Goal: Task Accomplishment & Management: Complete application form

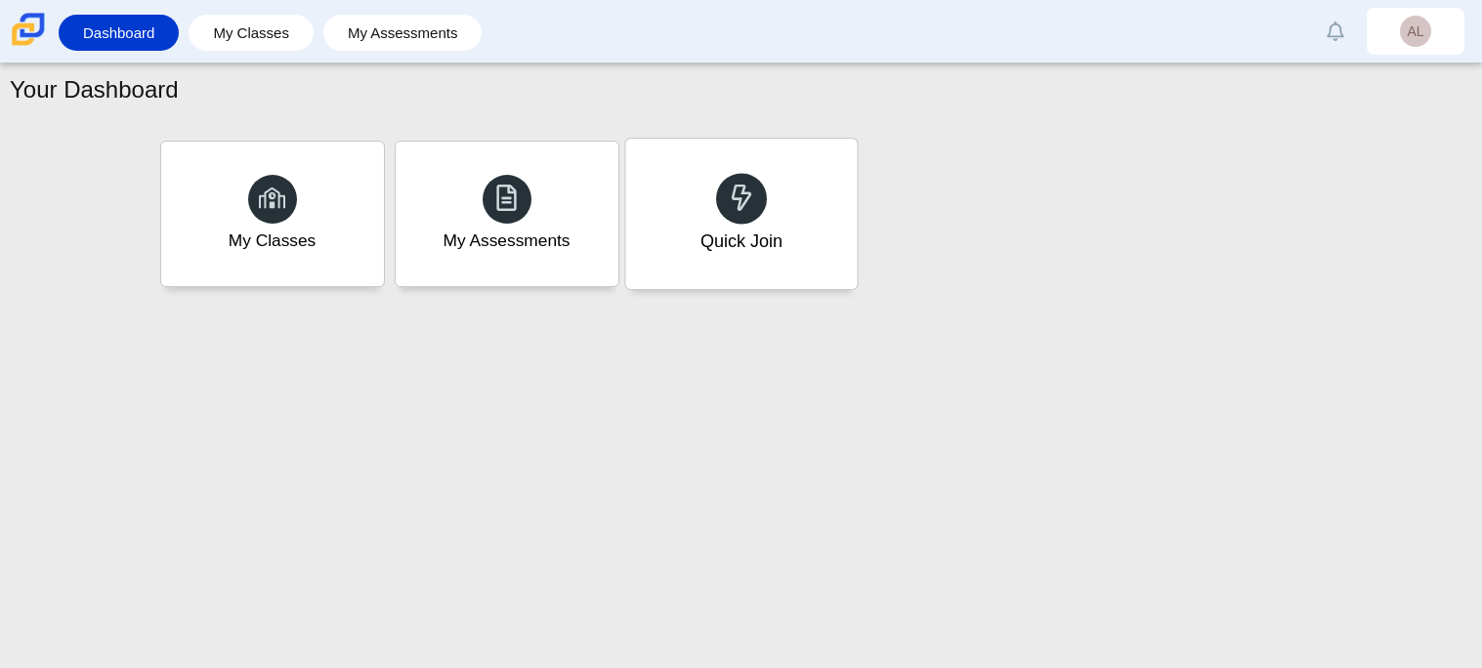
click at [728, 189] on icon at bounding box center [741, 197] width 27 height 27
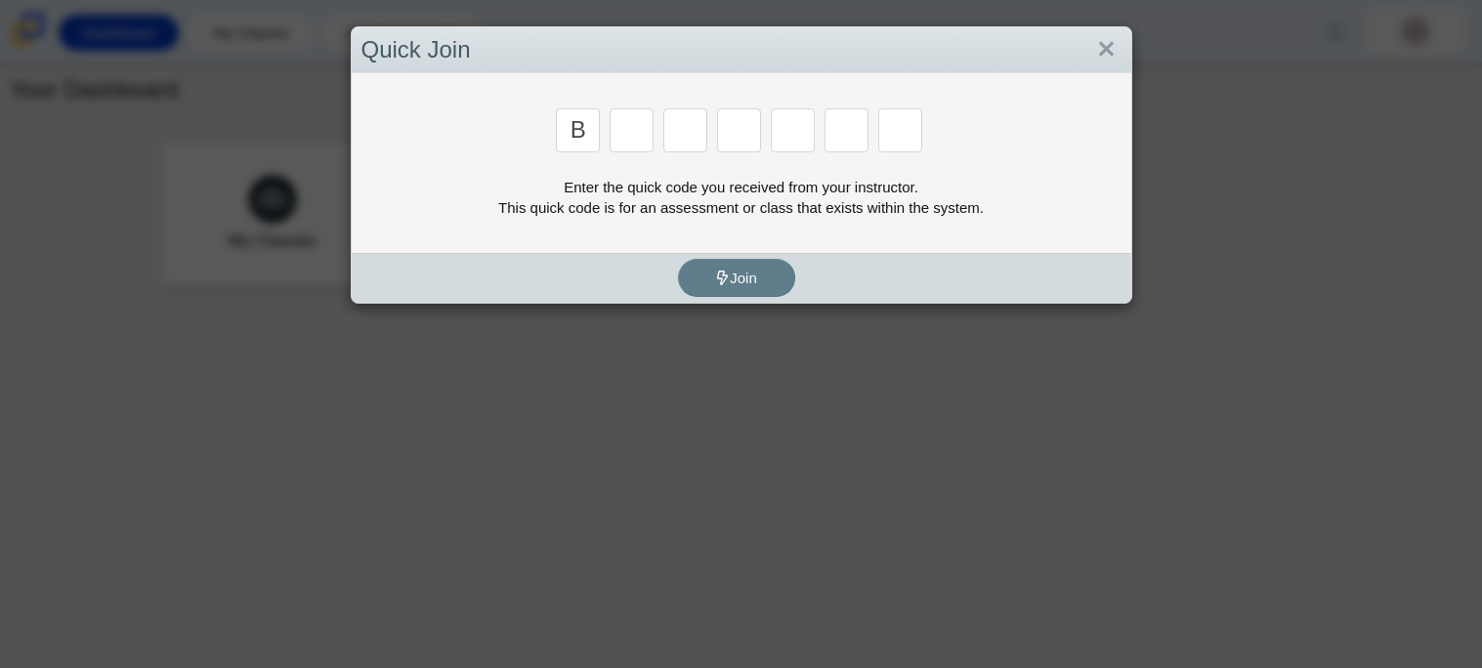
type input "b"
type input "m"
type input "5"
type input "3"
type input "5"
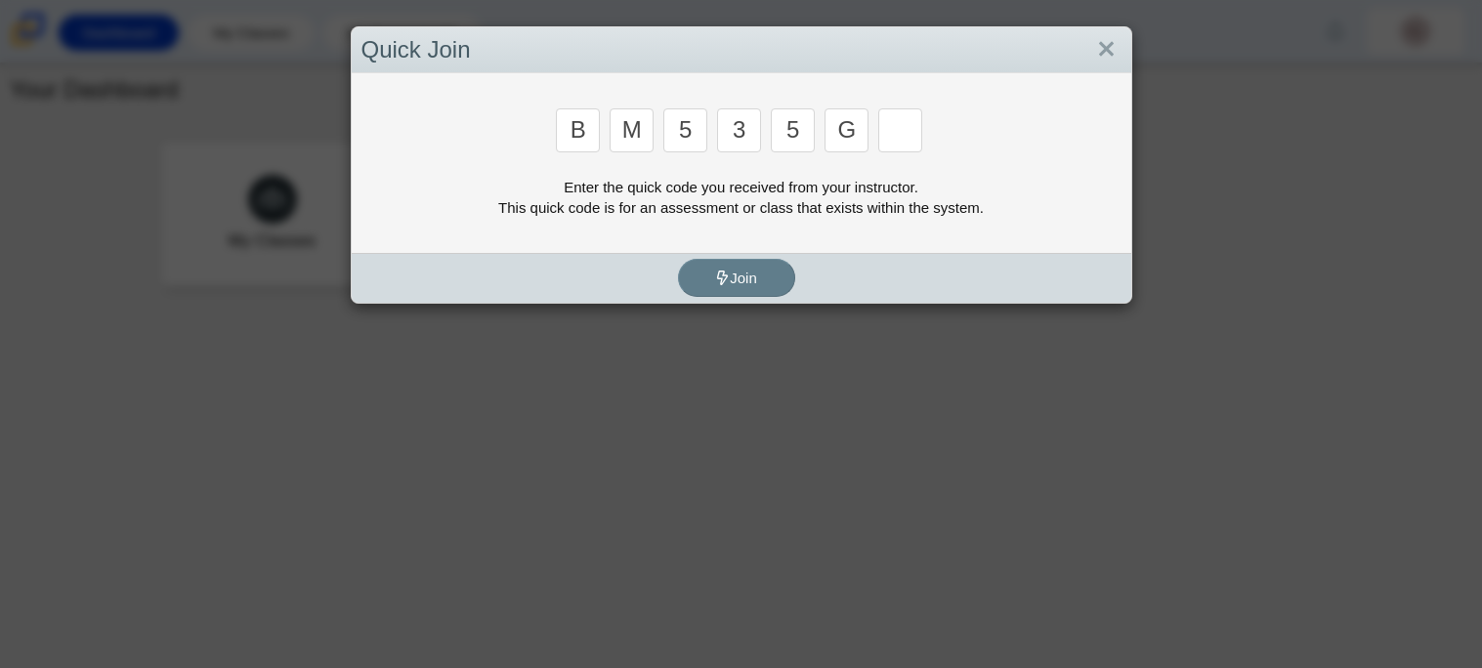
type input "g"
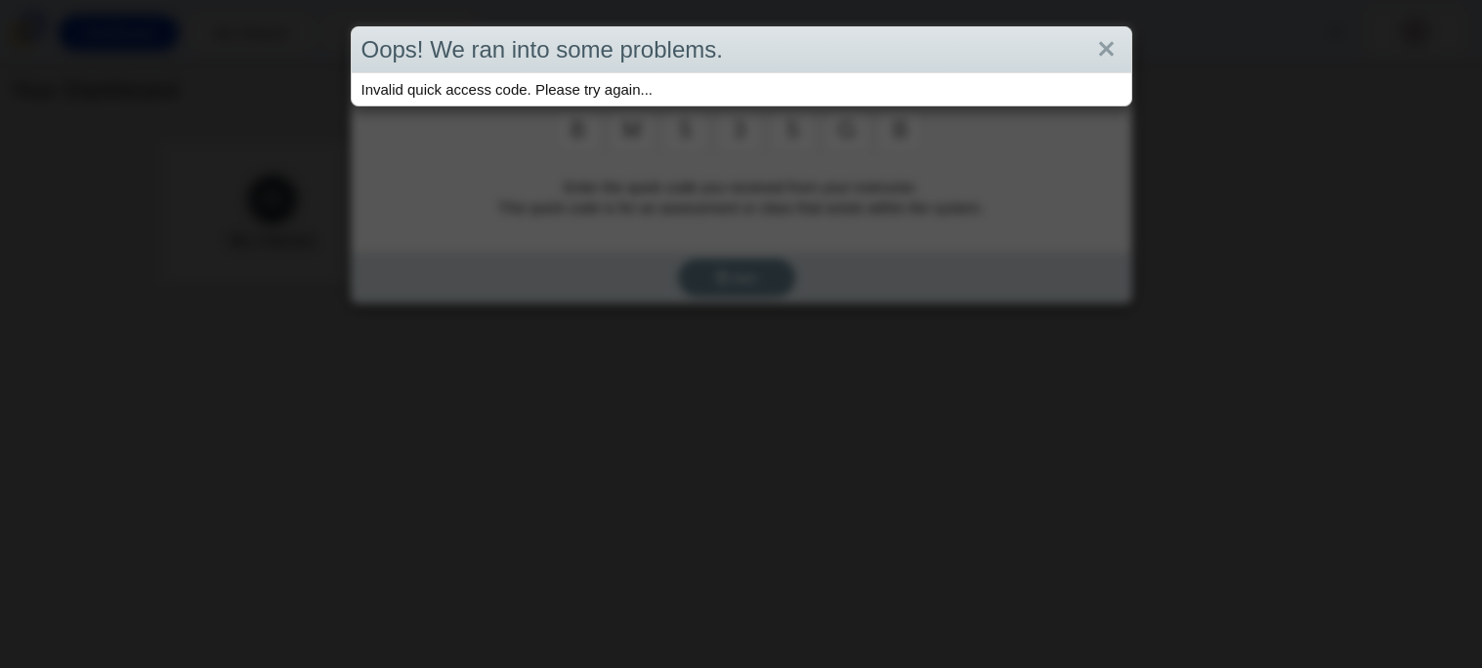
type input "b"
click at [1109, 43] on link "Close" at bounding box center [1106, 49] width 30 height 33
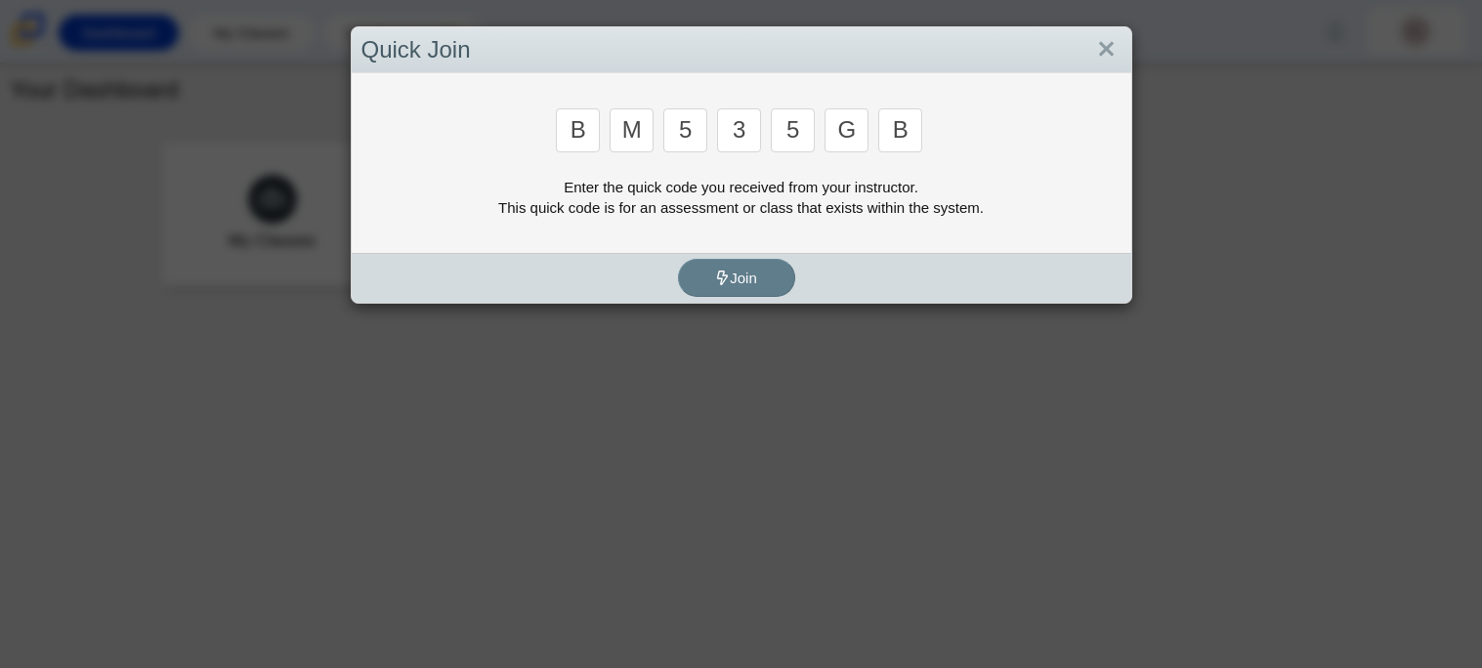
click at [705, 124] on input "5" at bounding box center [685, 130] width 44 height 44
type input "4"
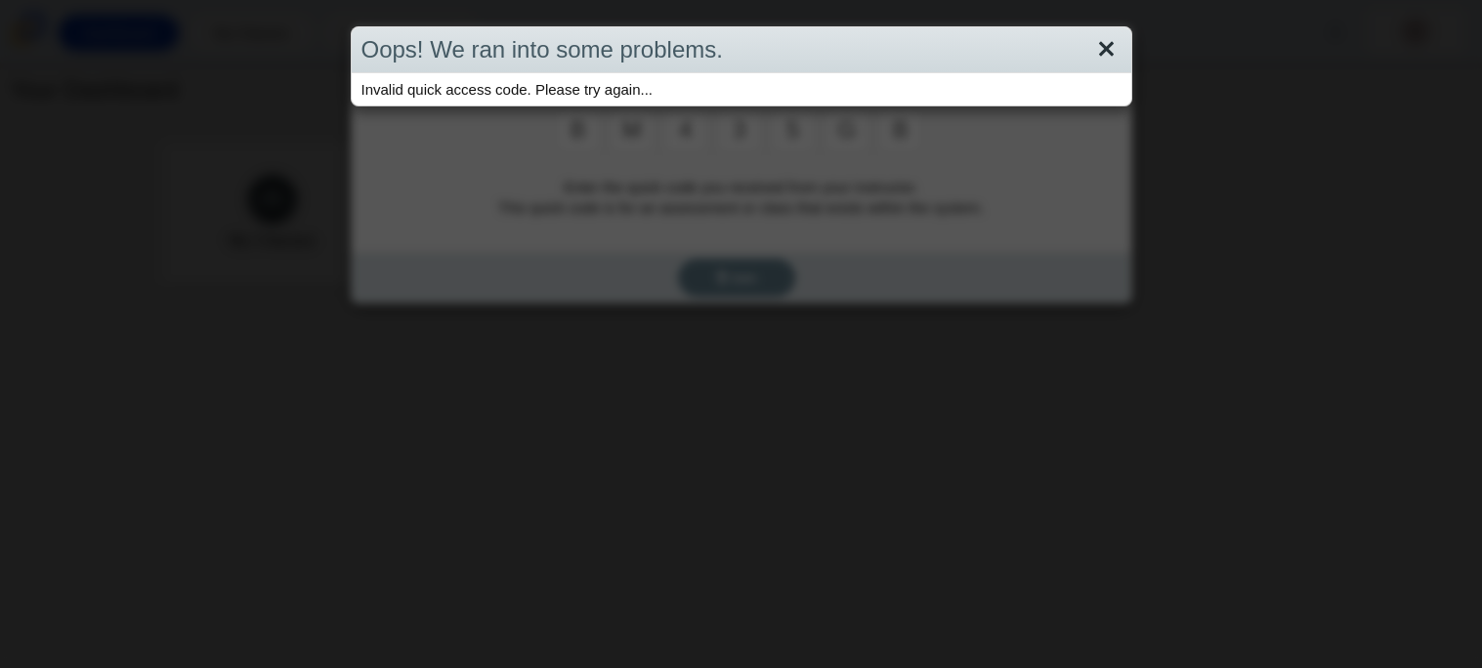
click at [1098, 39] on link "Close" at bounding box center [1106, 49] width 30 height 33
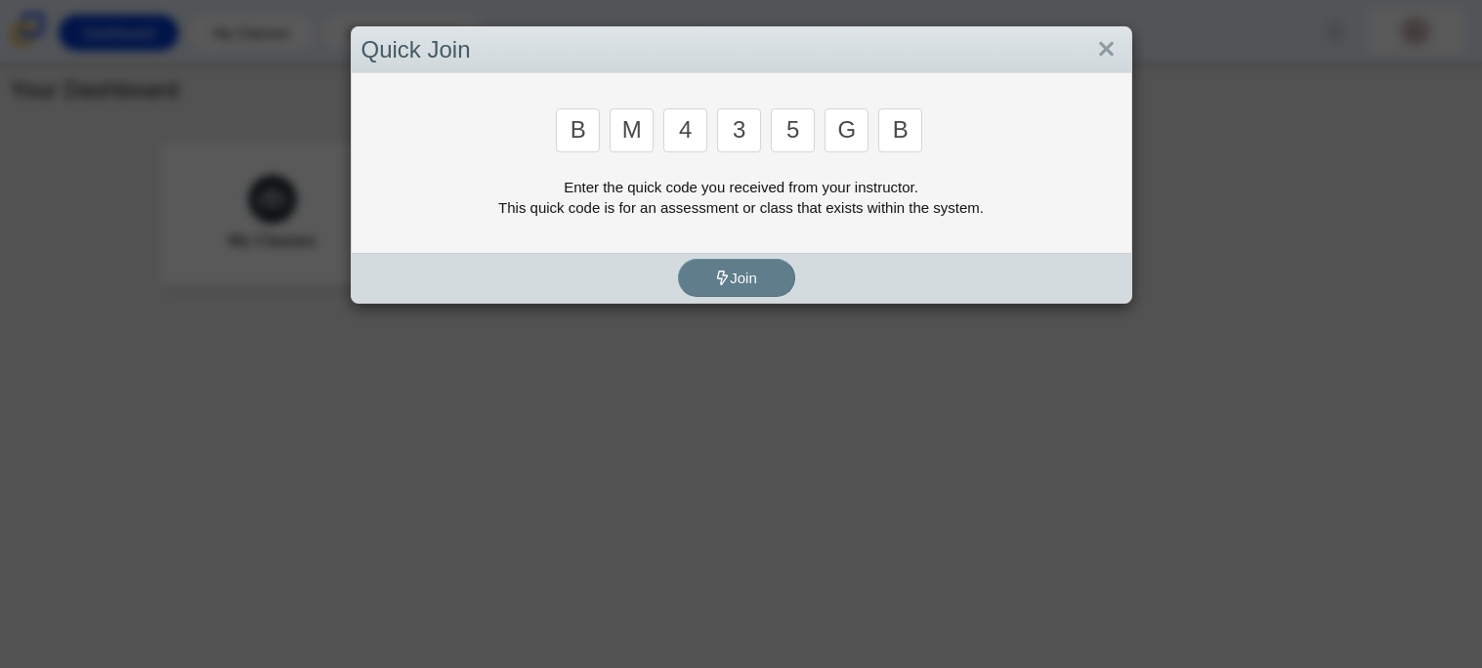
click at [741, 126] on input "3" at bounding box center [739, 130] width 44 height 44
click at [703, 128] on input "4" at bounding box center [685, 130] width 44 height 44
click at [807, 128] on input "5" at bounding box center [793, 130] width 44 height 44
type input "3"
click at [685, 140] on input "Enter Access Code Digit 3" at bounding box center [685, 130] width 44 height 44
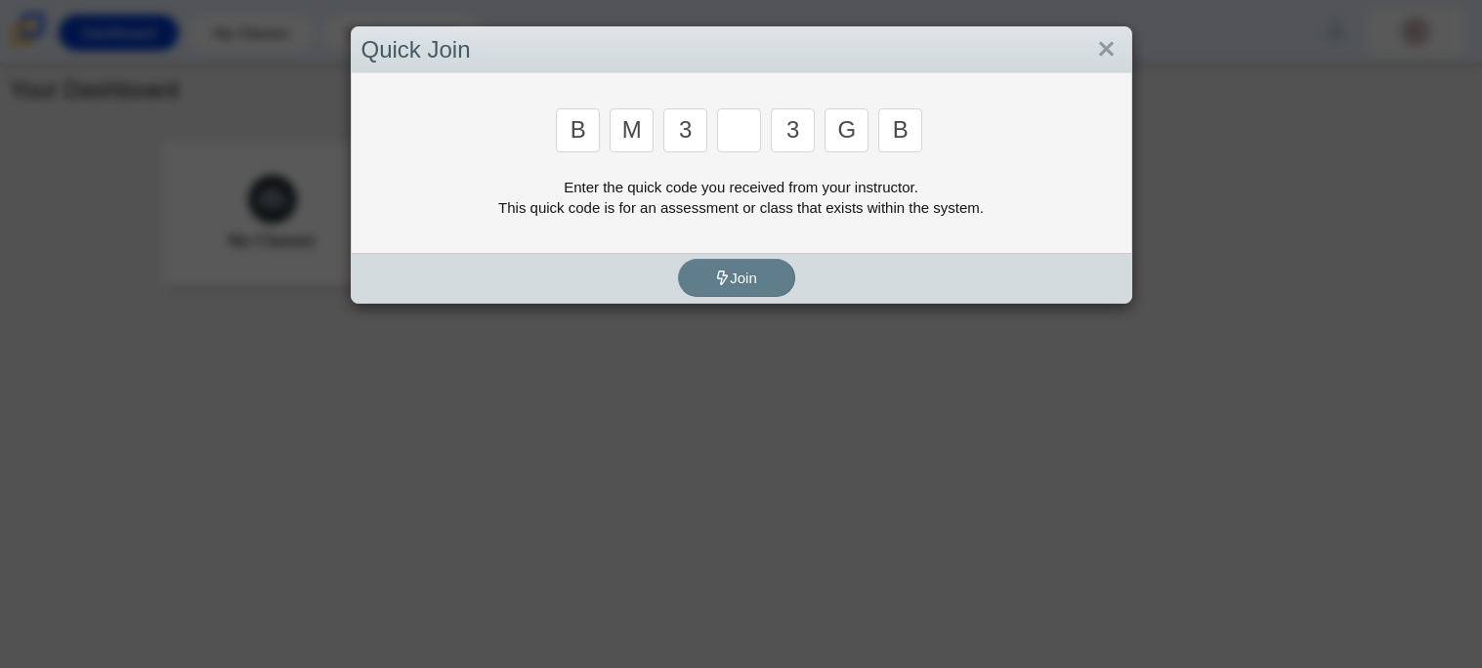
type input "3"
type input "5"
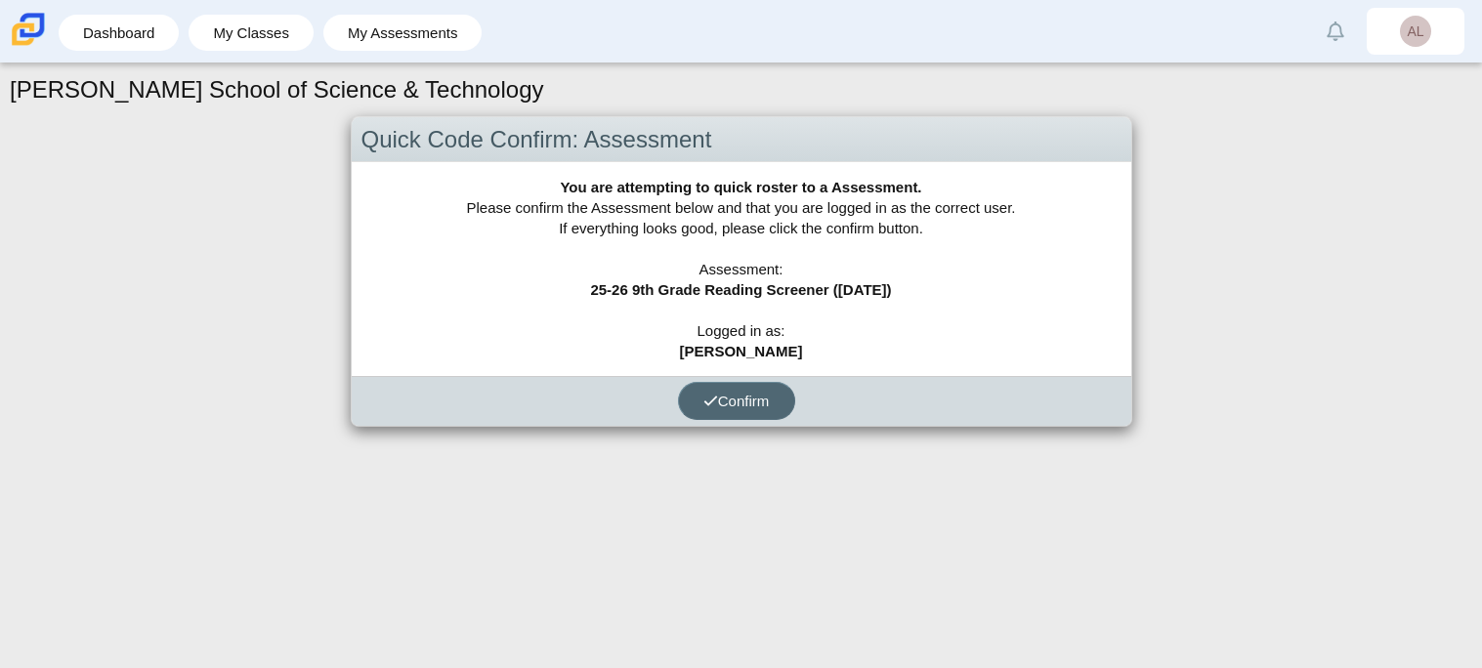
click at [731, 404] on span "Confirm" at bounding box center [736, 401] width 66 height 17
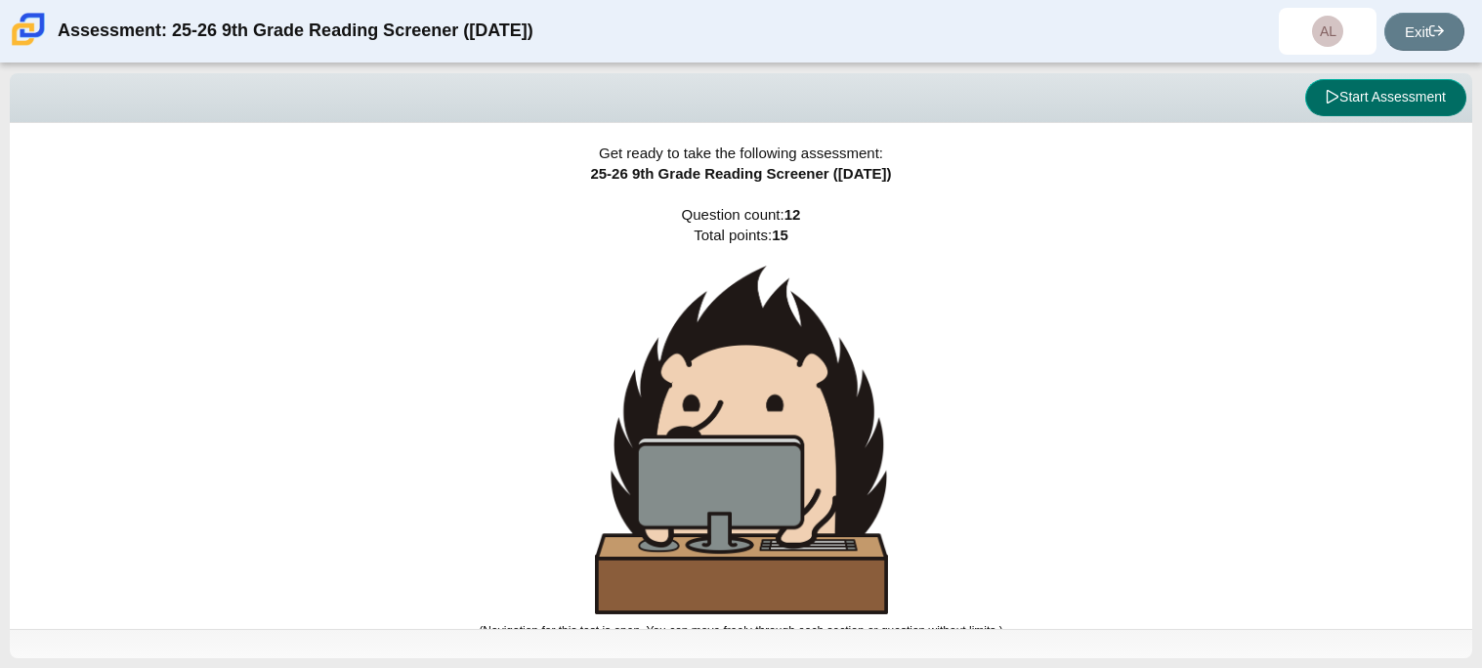
click at [1366, 93] on button "Start Assessment" at bounding box center [1385, 97] width 161 height 37
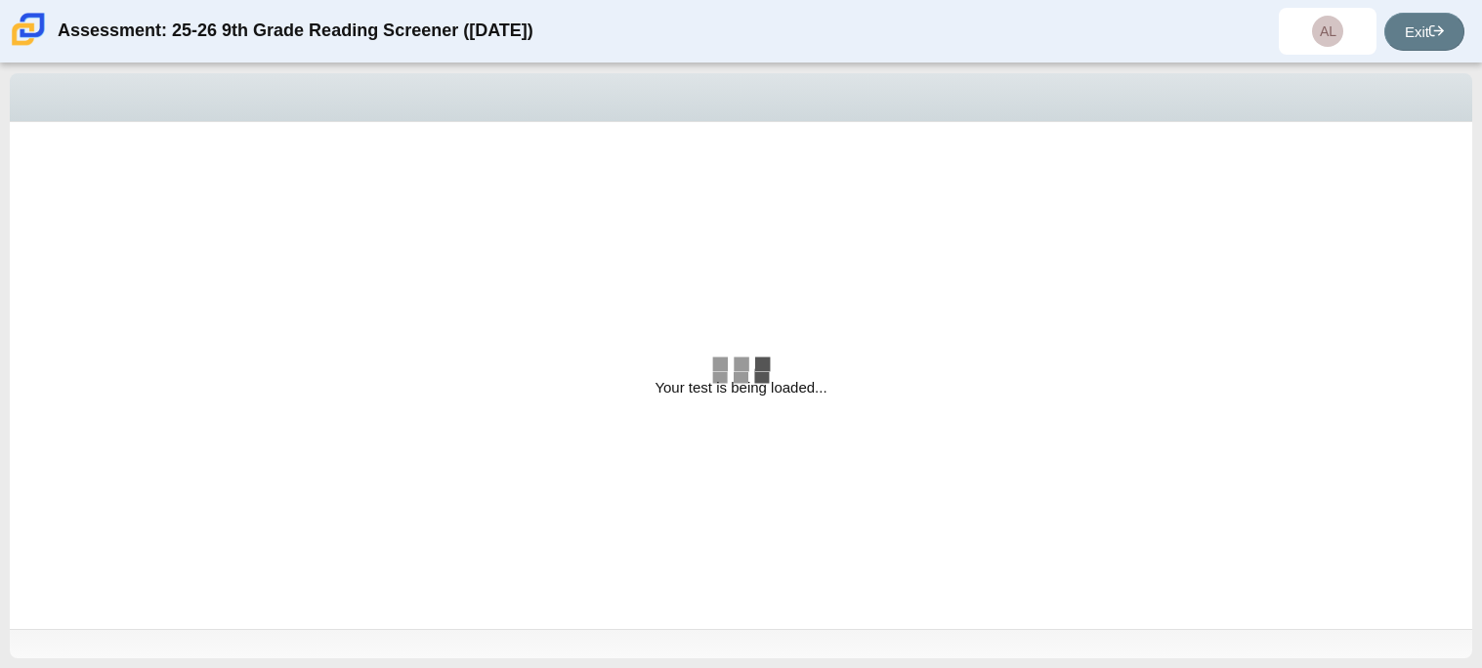
select select "ccc5b315-3c7c-471c-bf90-f22c8299c798"
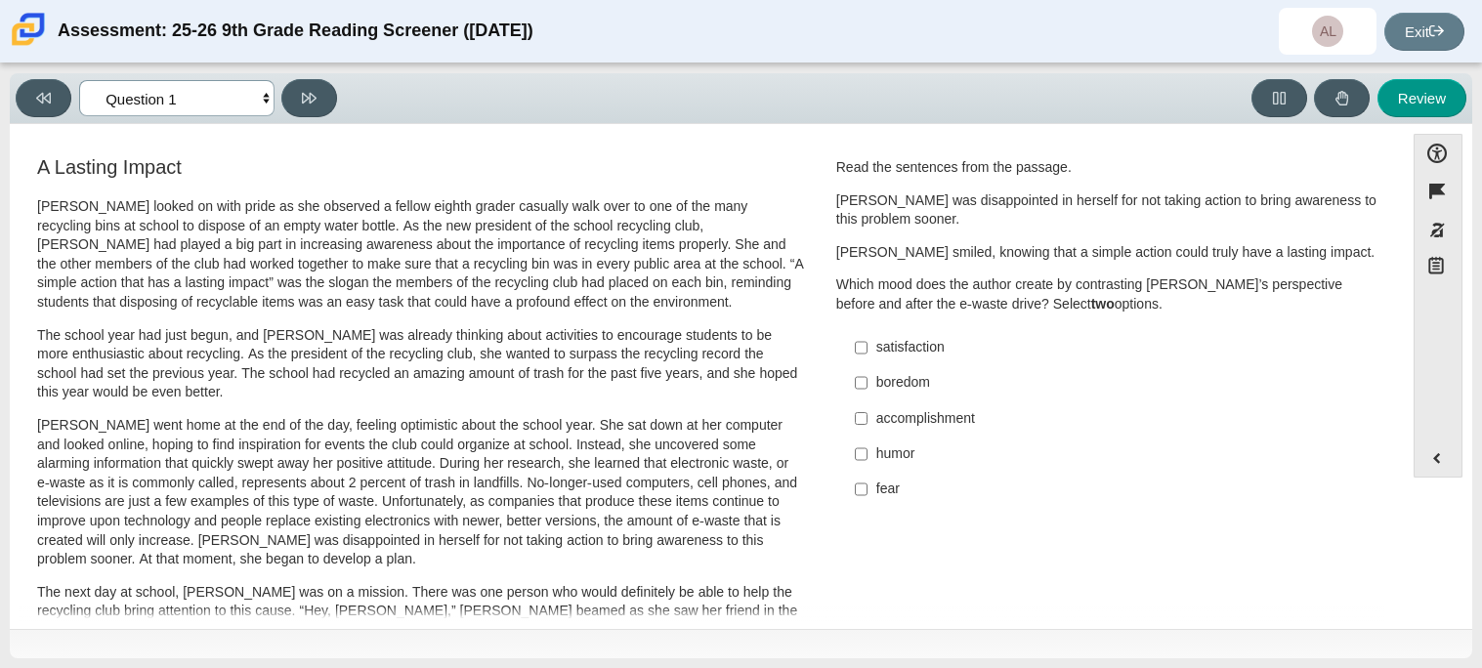
click at [171, 97] on select "Questions Question 1 Question 2 Question 3 Question 4 Question 5 Question 6 Que…" at bounding box center [176, 98] width 195 height 36
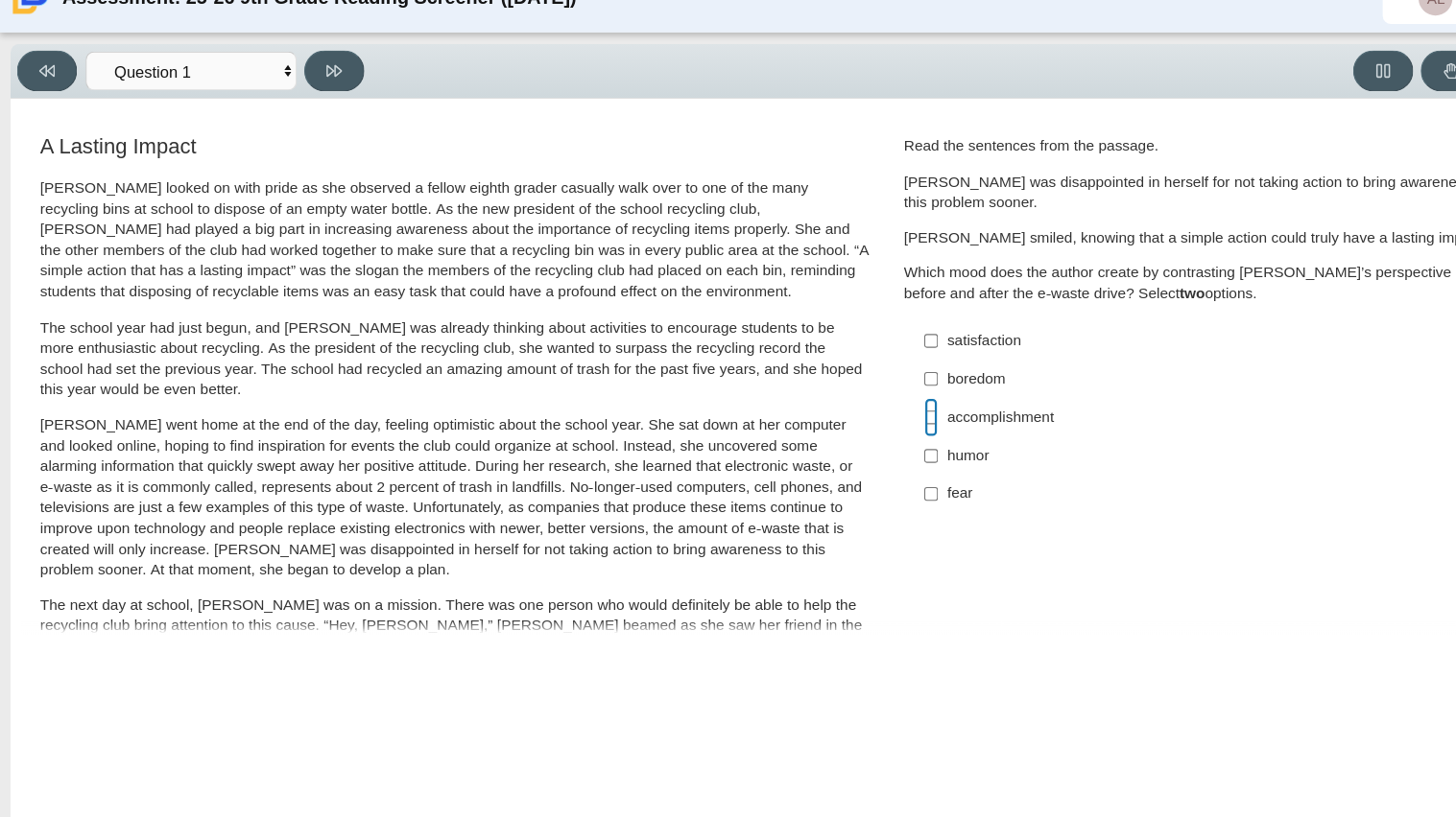
click at [840, 416] on input "accomplishment accomplishment" at bounding box center [846, 410] width 13 height 34
checkbox input "true"
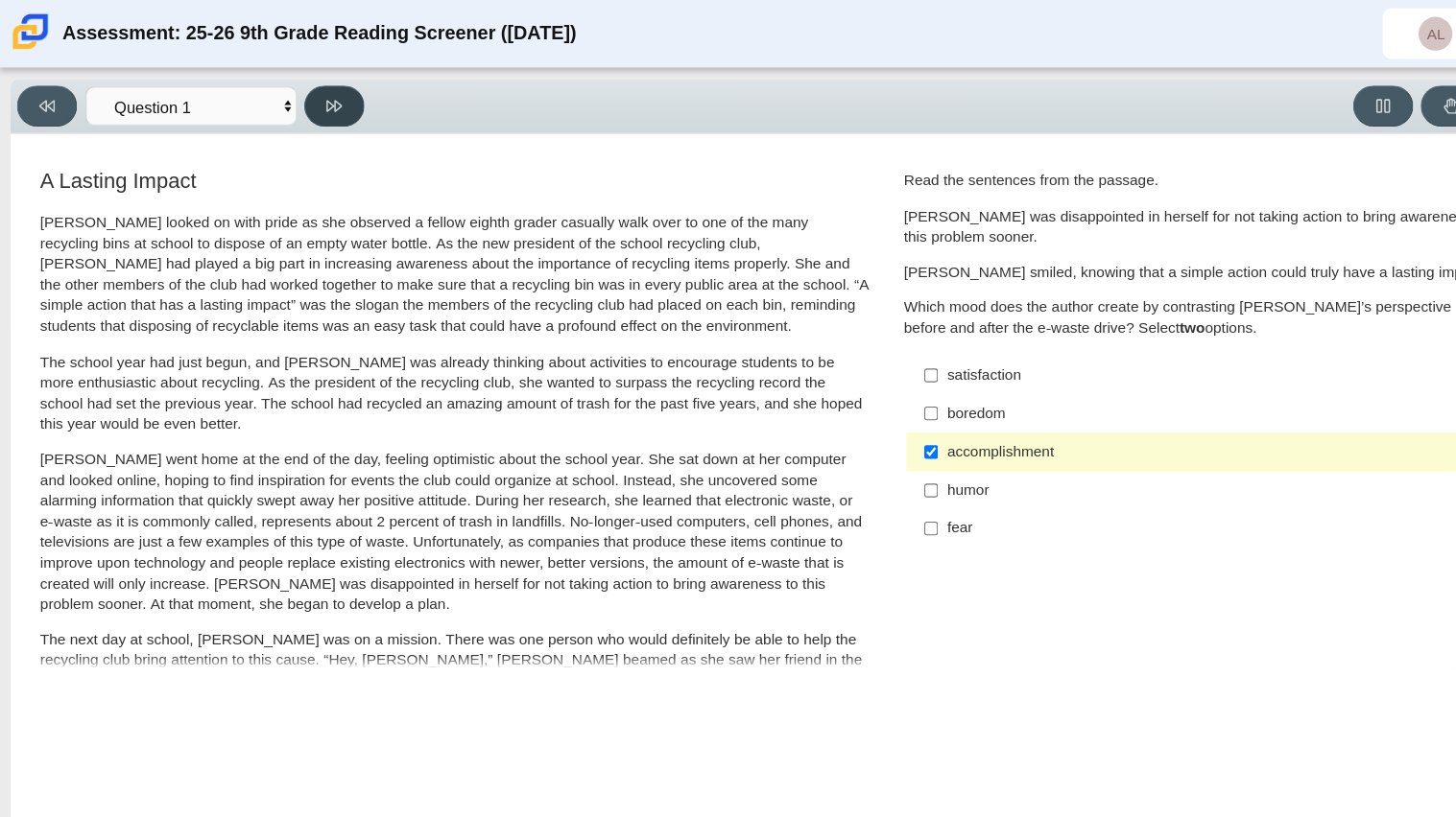
click at [297, 89] on icon at bounding box center [304, 96] width 15 height 15
select select "0ff64528-ffd7-428d-b192-babfaadd44e8"
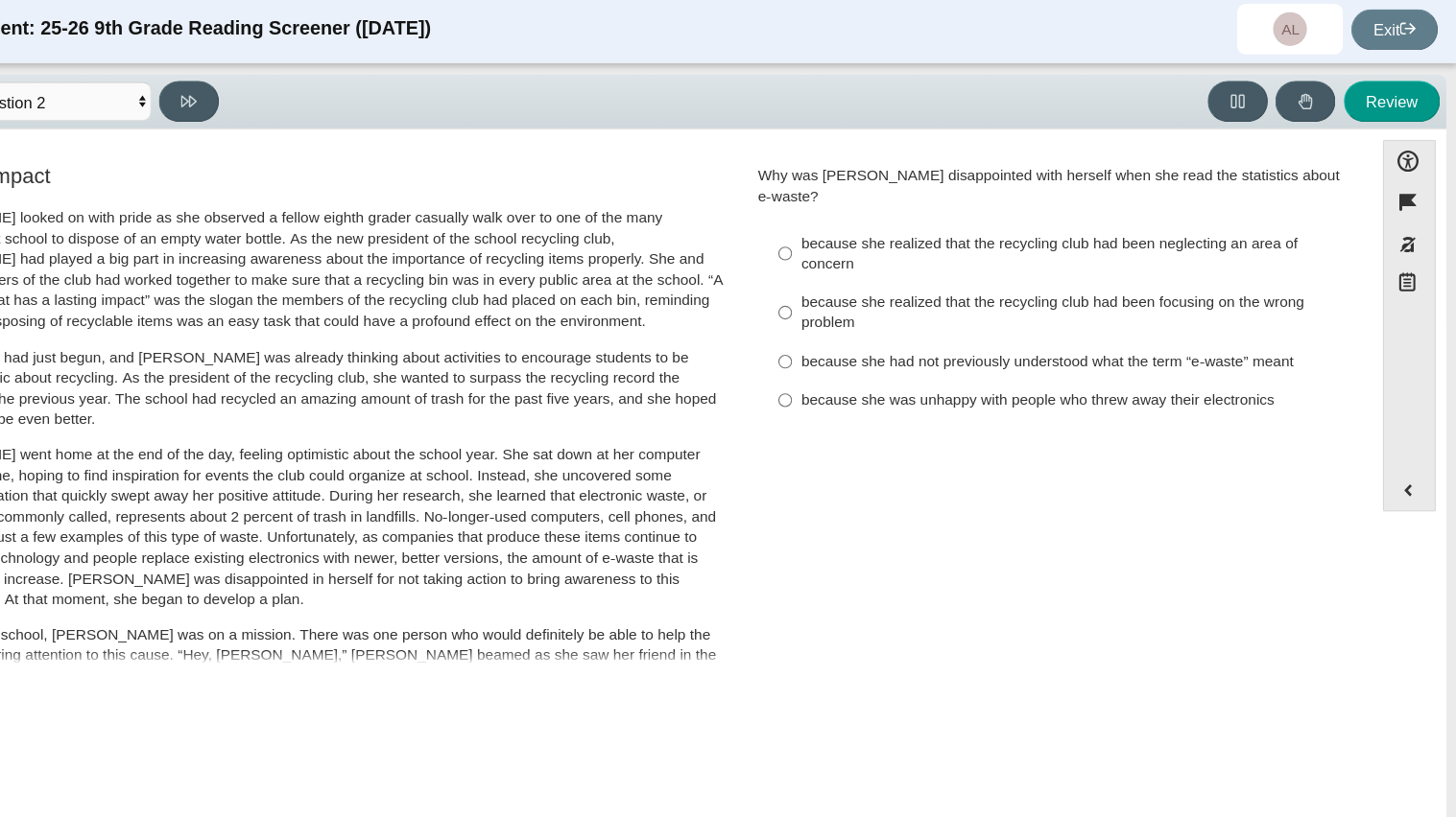
click at [851, 208] on label "because she realized that the recycling club had been neglecting an area of con…" at bounding box center [1090, 235] width 527 height 54
click at [851, 208] on input "because she realized that the recycling club had been neglecting an area of con…" at bounding box center [846, 235] width 13 height 54
radio input "true"
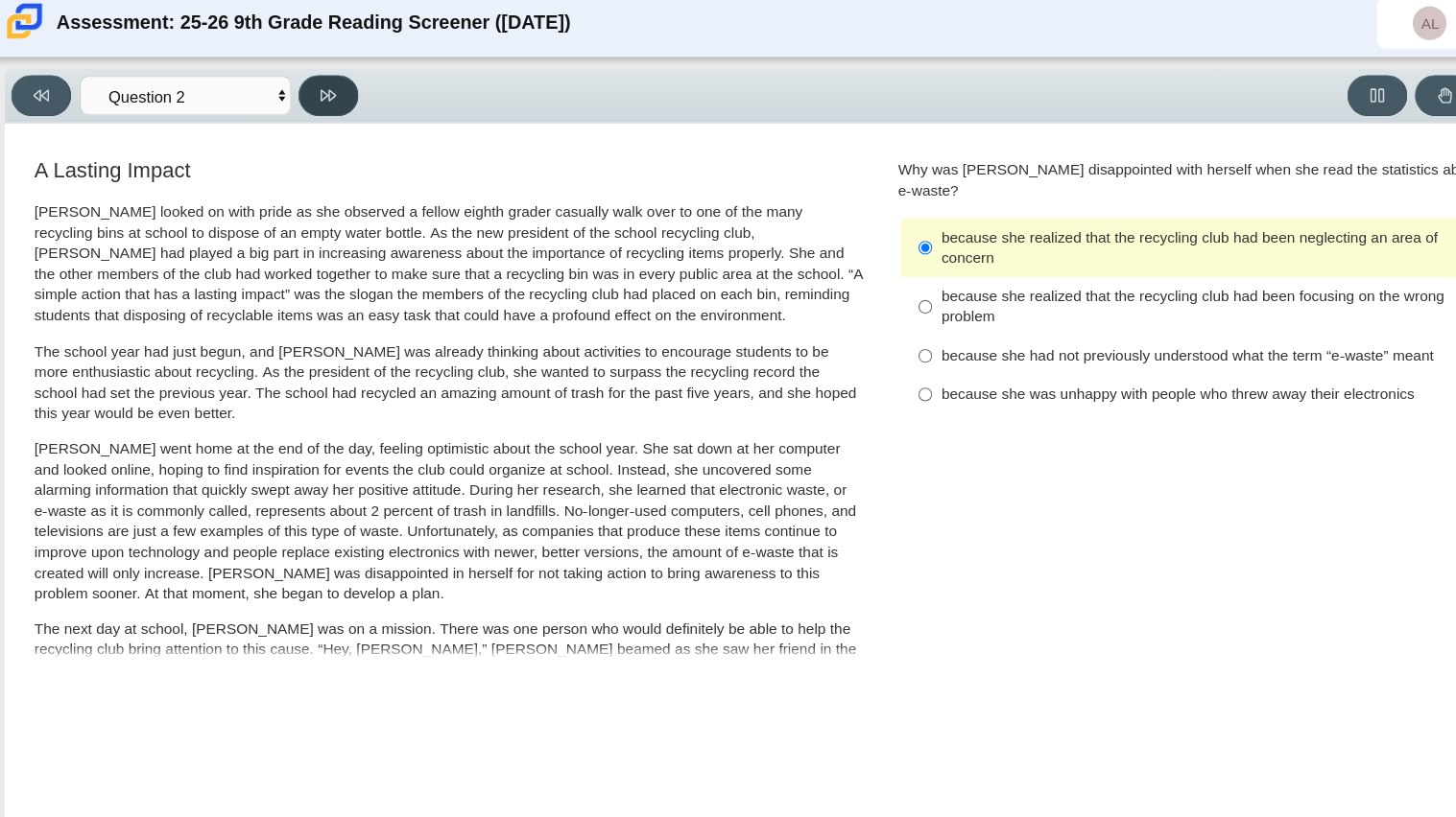
click at [316, 93] on button at bounding box center [304, 96] width 55 height 37
select select "7ce3d843-6974-4858-901c-1ff39630e843"
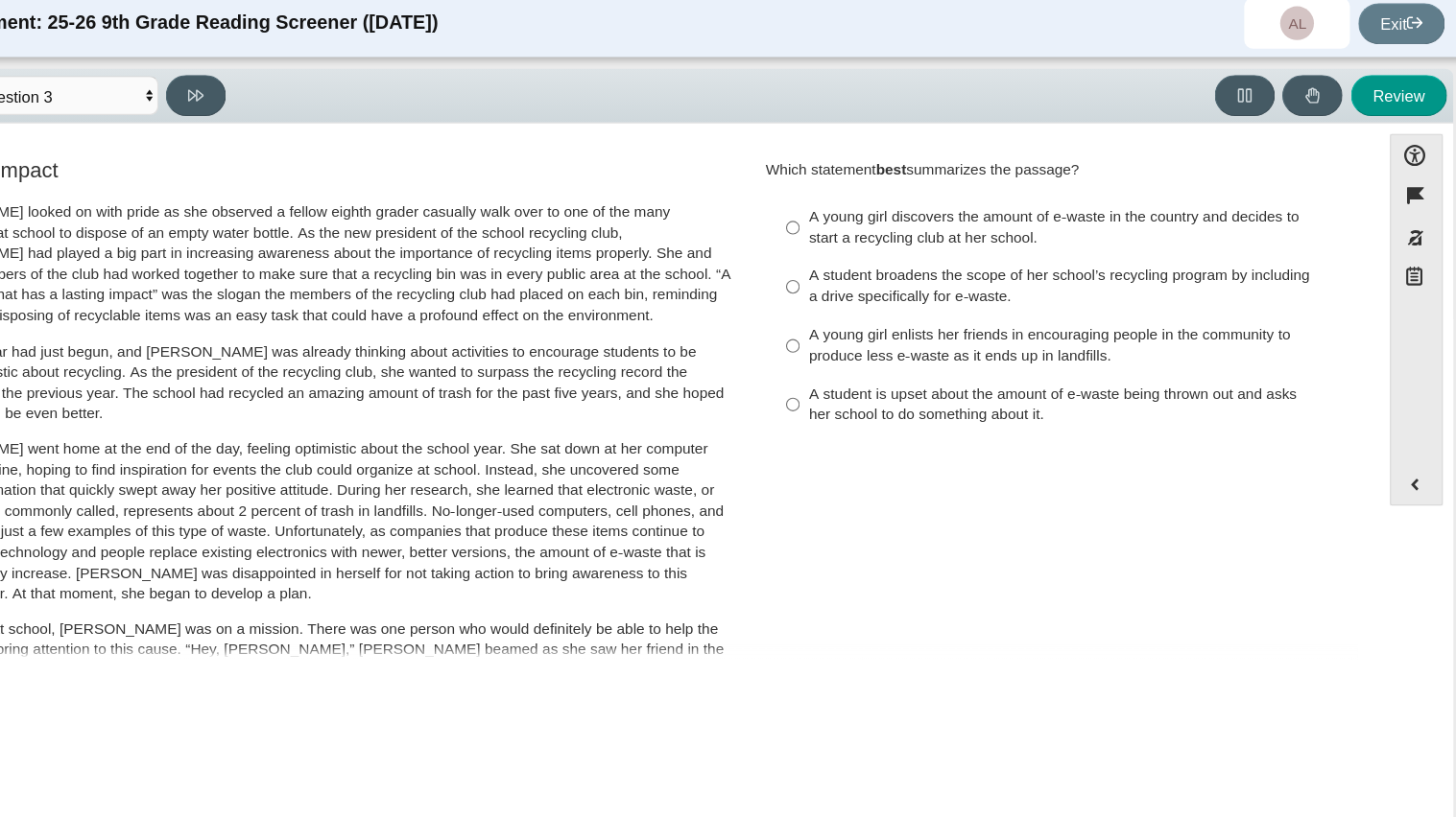
click at [1031, 287] on div "A student broadens the scope of her school’s recycling program by including a d…" at bounding box center [1102, 270] width 484 height 37
click at [853, 287] on input "A student broadens the scope of her school’s recycling program by including a d…" at bounding box center [846, 270] width 13 height 54
radio input "true"
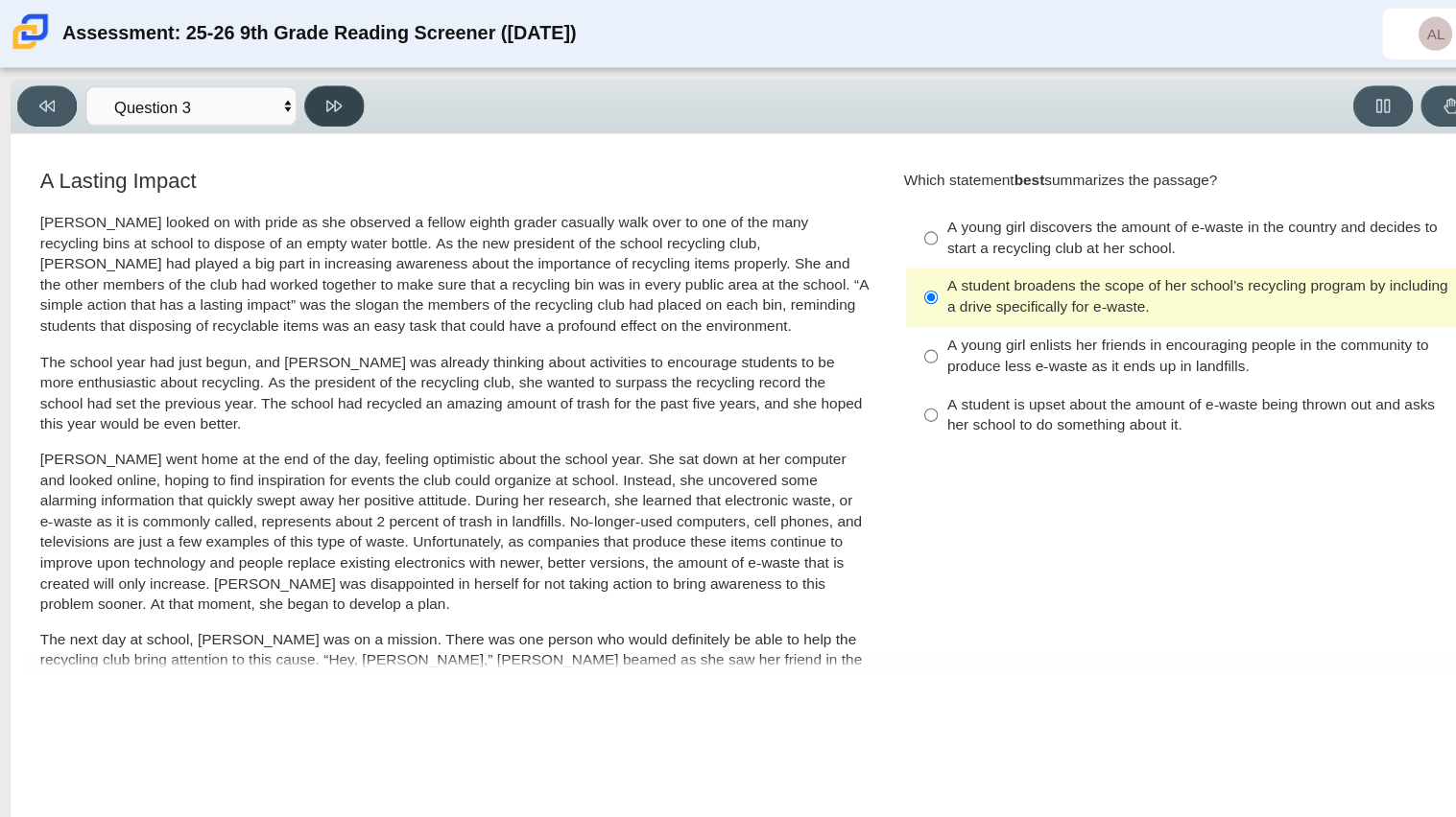
click at [291, 89] on button at bounding box center [304, 96] width 55 height 37
select select "ca9ea0f1-49c5-4bd1-83b0-472c18652b42"
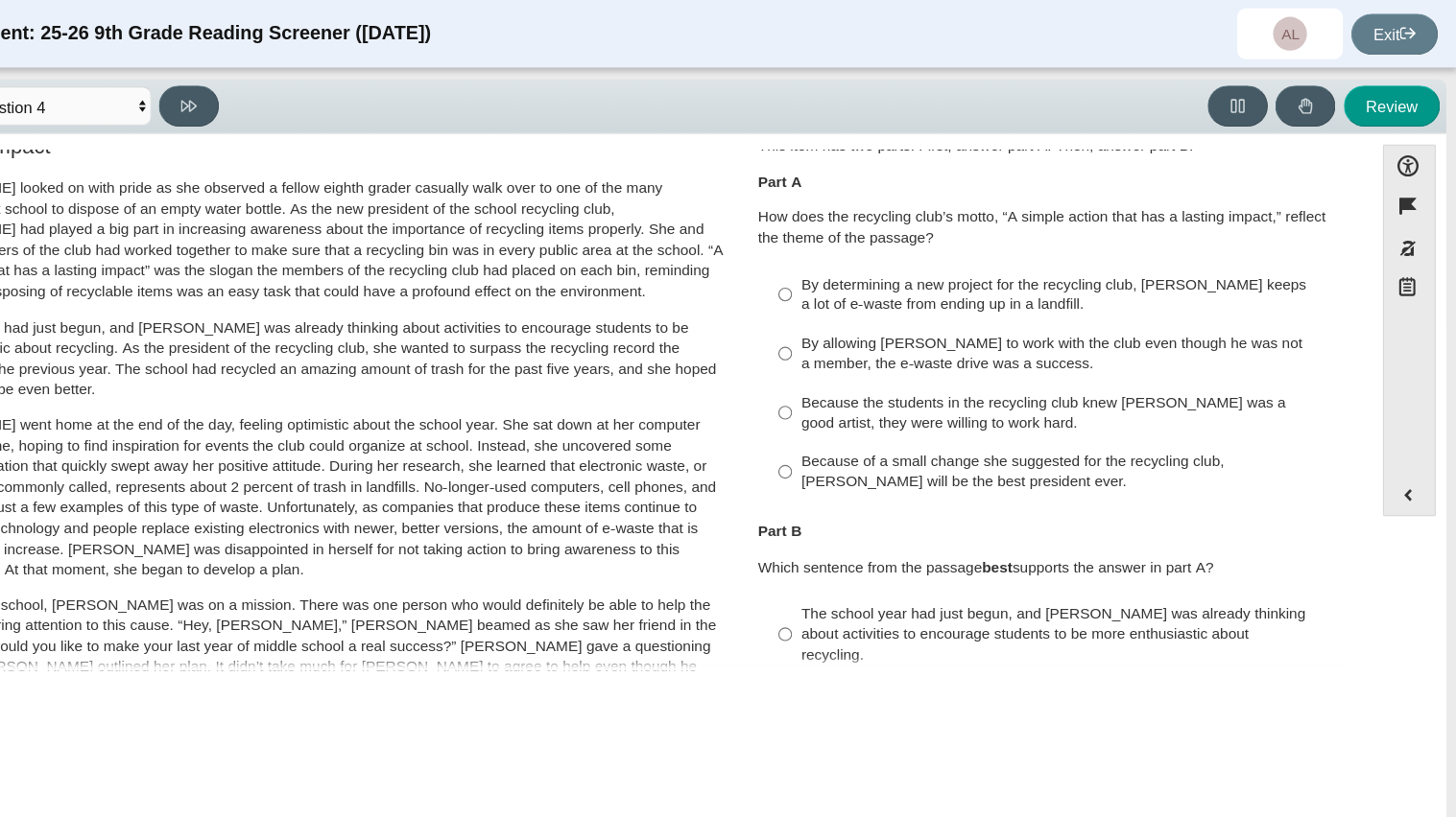
scroll to position [40, 0]
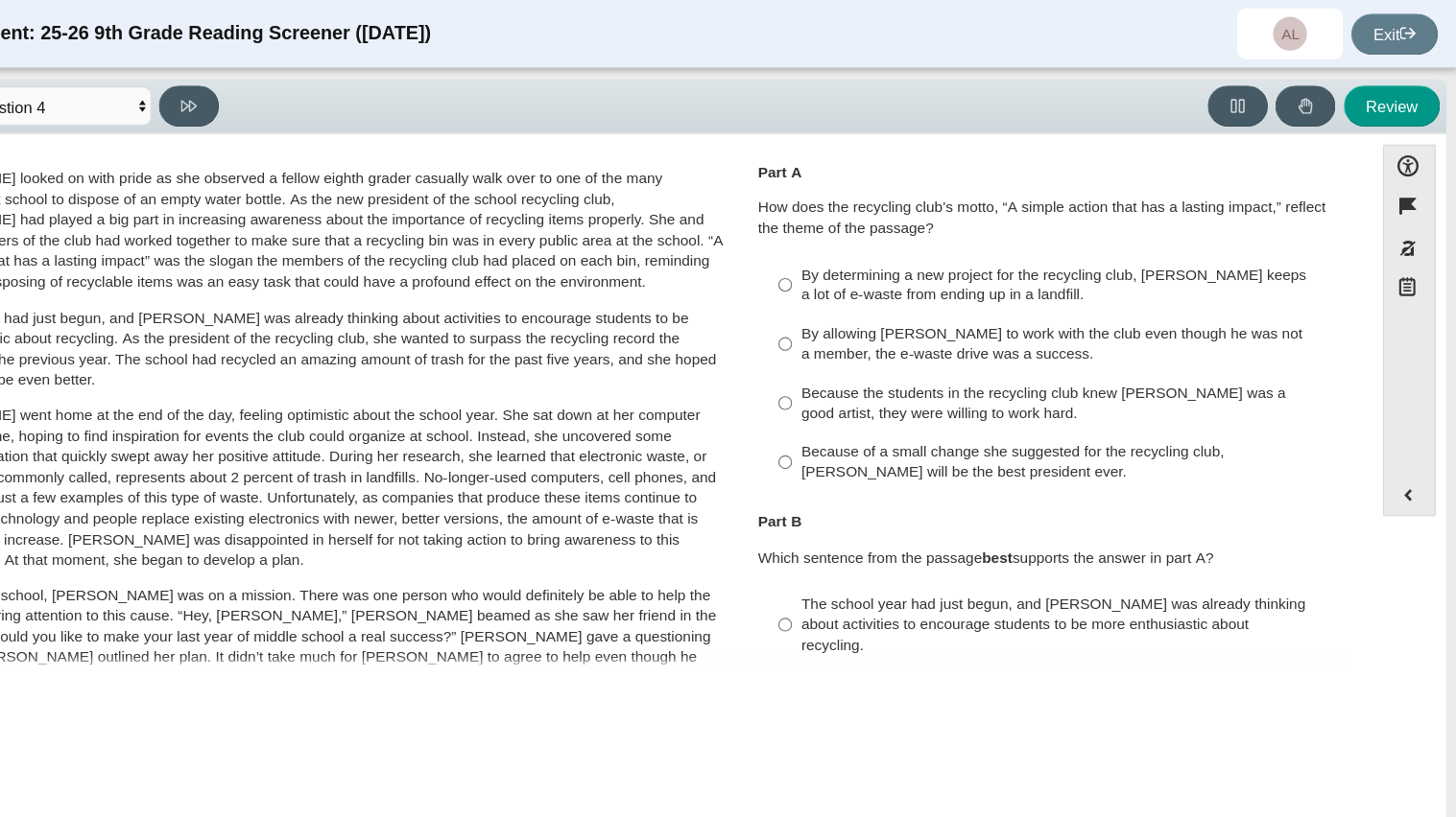
click at [1045, 399] on label "Because of a small change she suggested for the recycling club, Scarlett will b…" at bounding box center [1090, 420] width 527 height 54
click at [853, 399] on input "Because of a small change she suggested for the recycling club, Scarlett will b…" at bounding box center [846, 420] width 13 height 54
radio input "true"
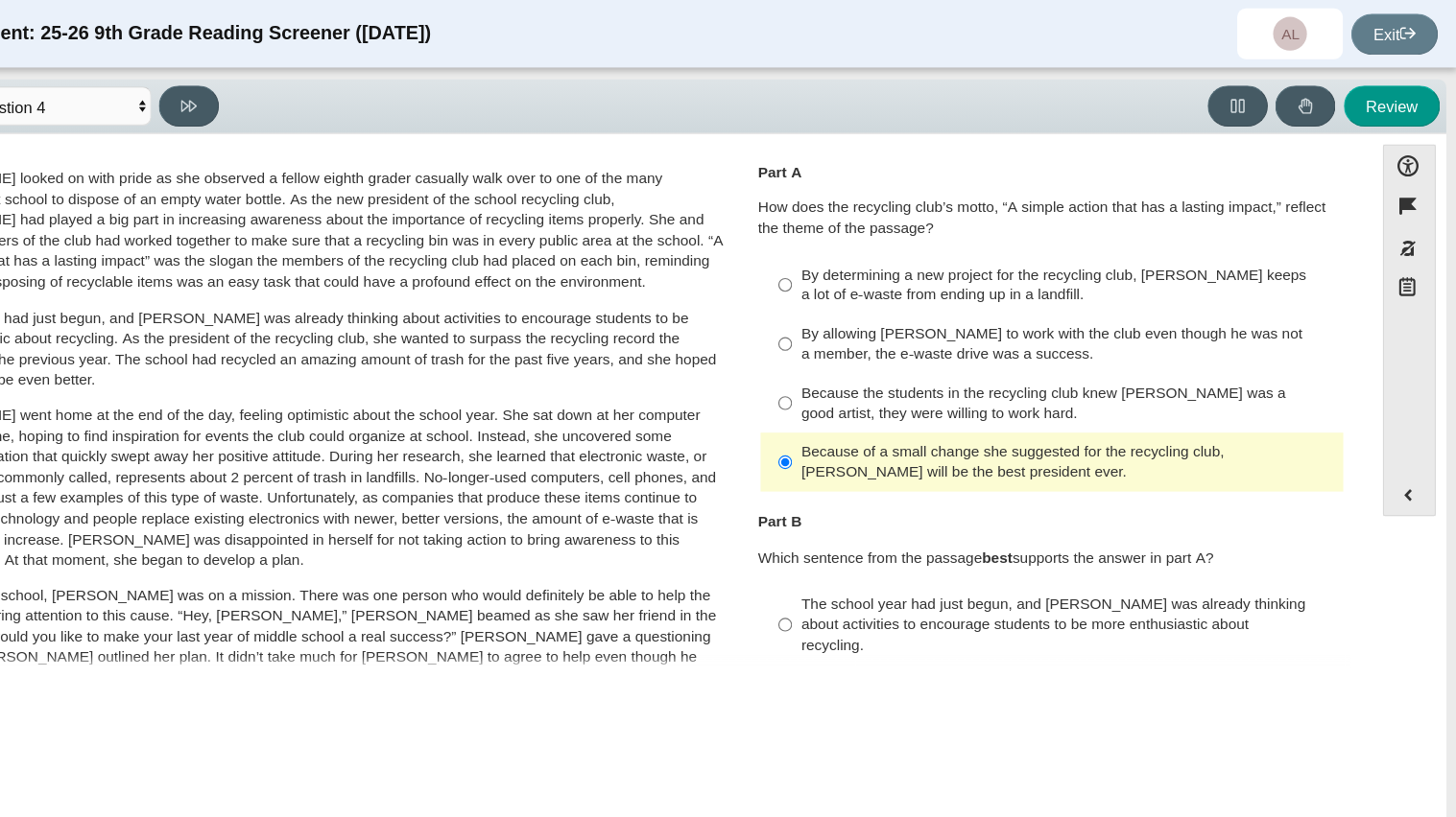
click at [971, 258] on div "By determining a new project for the recycling club, Scarlett keeps a lot of e-…" at bounding box center [1102, 259] width 484 height 37
click at [853, 258] on input "By determining a new project for the recycling club, Scarlett keeps a lot of e-…" at bounding box center [846, 258] width 13 height 54
radio input "true"
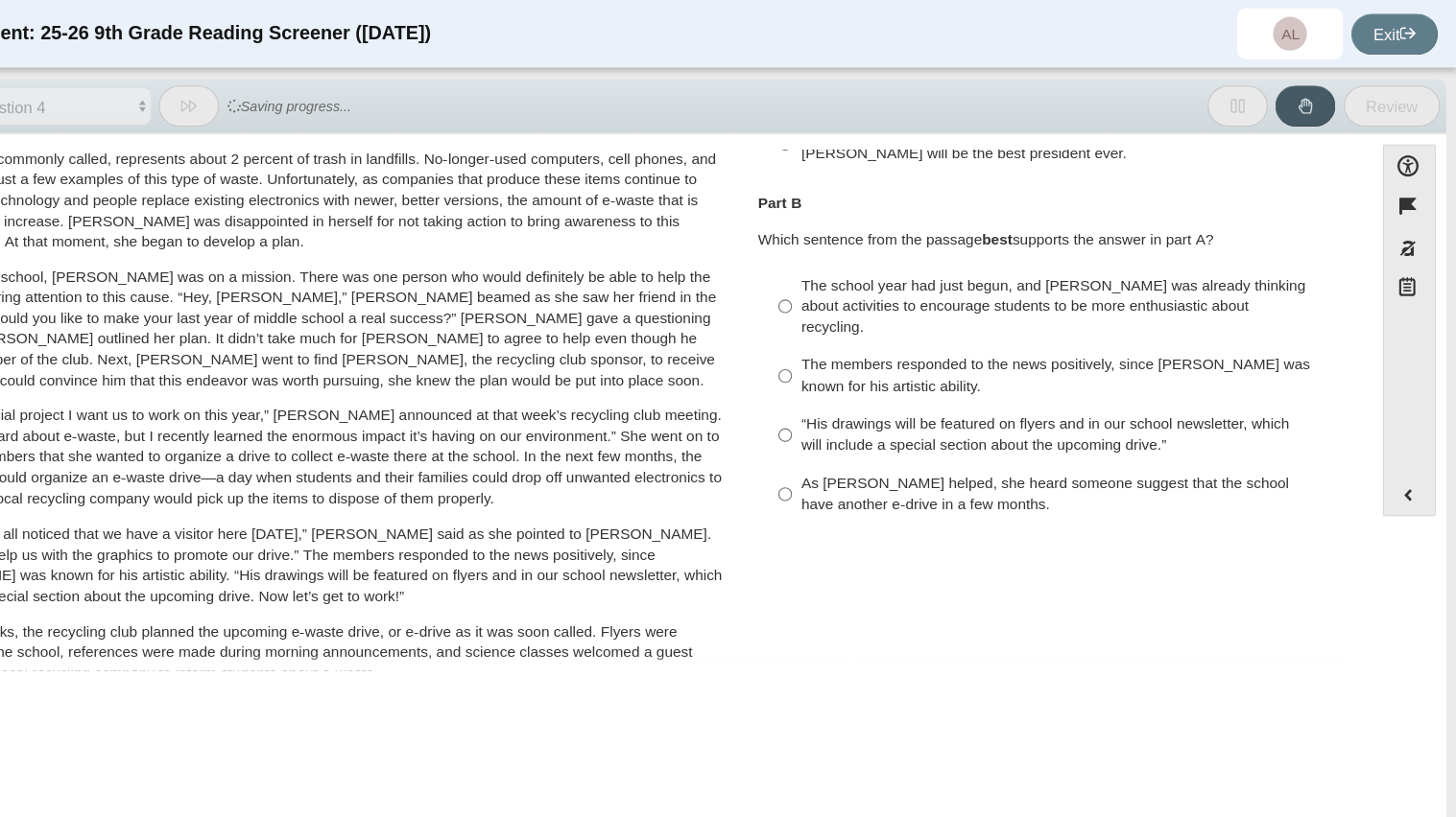
scroll to position [254, 0]
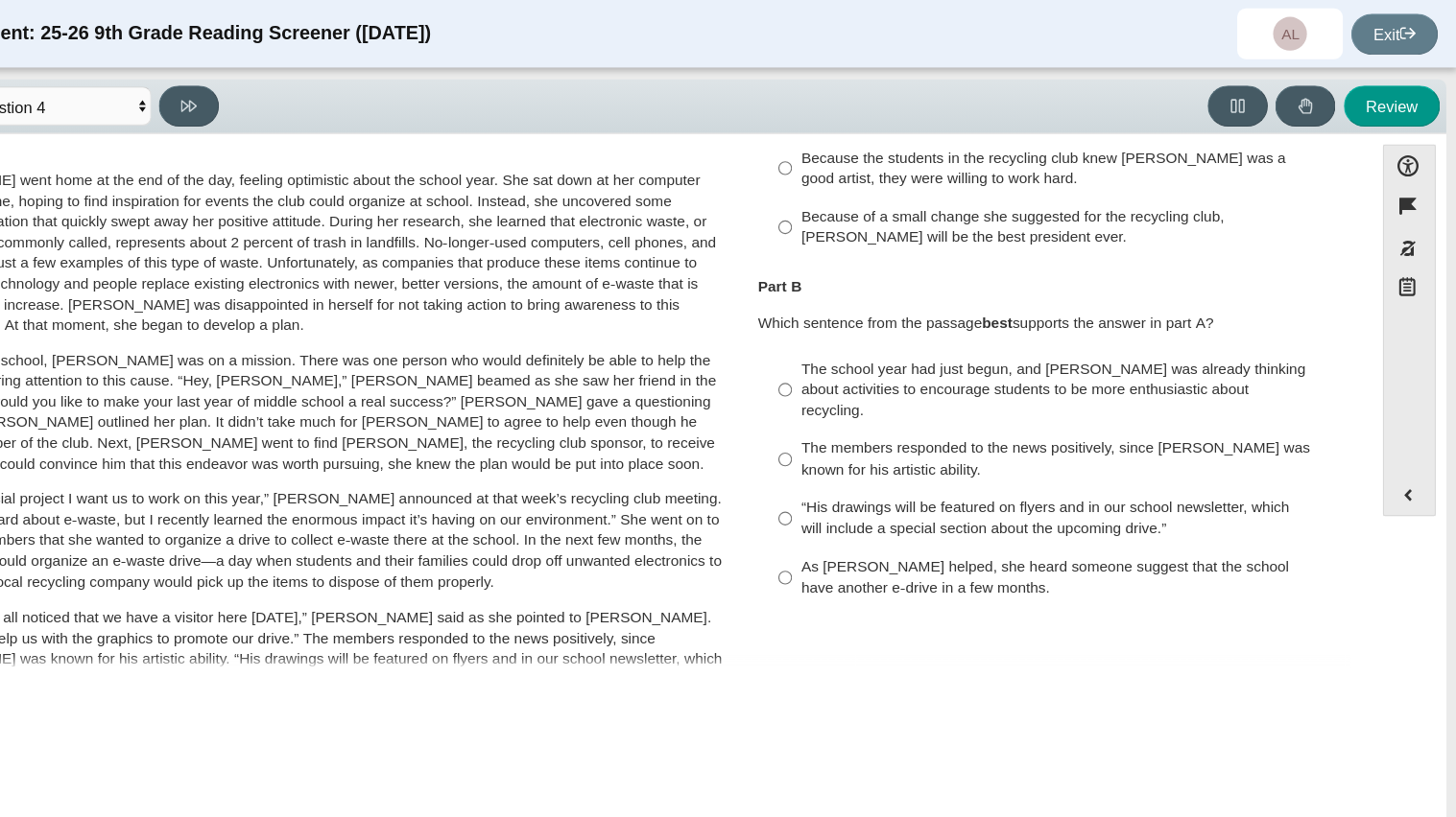
click at [942, 400] on div "The members responded to the news positively, since Juan Carlos was known for h…" at bounding box center [1102, 416] width 484 height 37
click at [853, 400] on input "The members responded to the news positively, since Juan Carlos was known for h…" at bounding box center [846, 417] width 13 height 54
radio input "true"
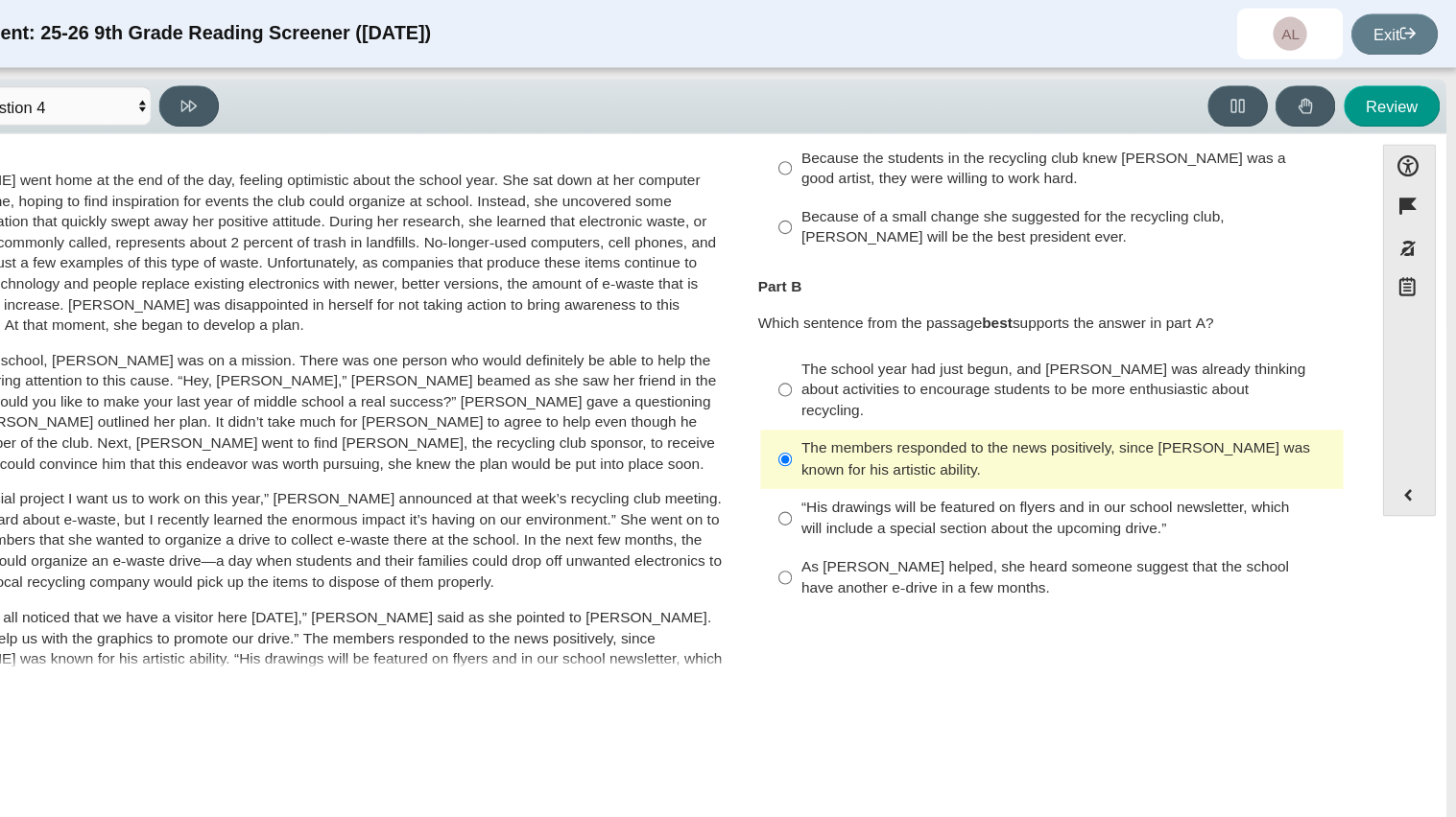
click at [925, 506] on div "As Scarlett helped, she heard someone suggest that the school have another e-dr…" at bounding box center [1102, 524] width 484 height 37
click at [853, 498] on input "As Scarlett helped, she heard someone suggest that the school have another e-dr…" at bounding box center [846, 524] width 13 height 54
radio input "true"
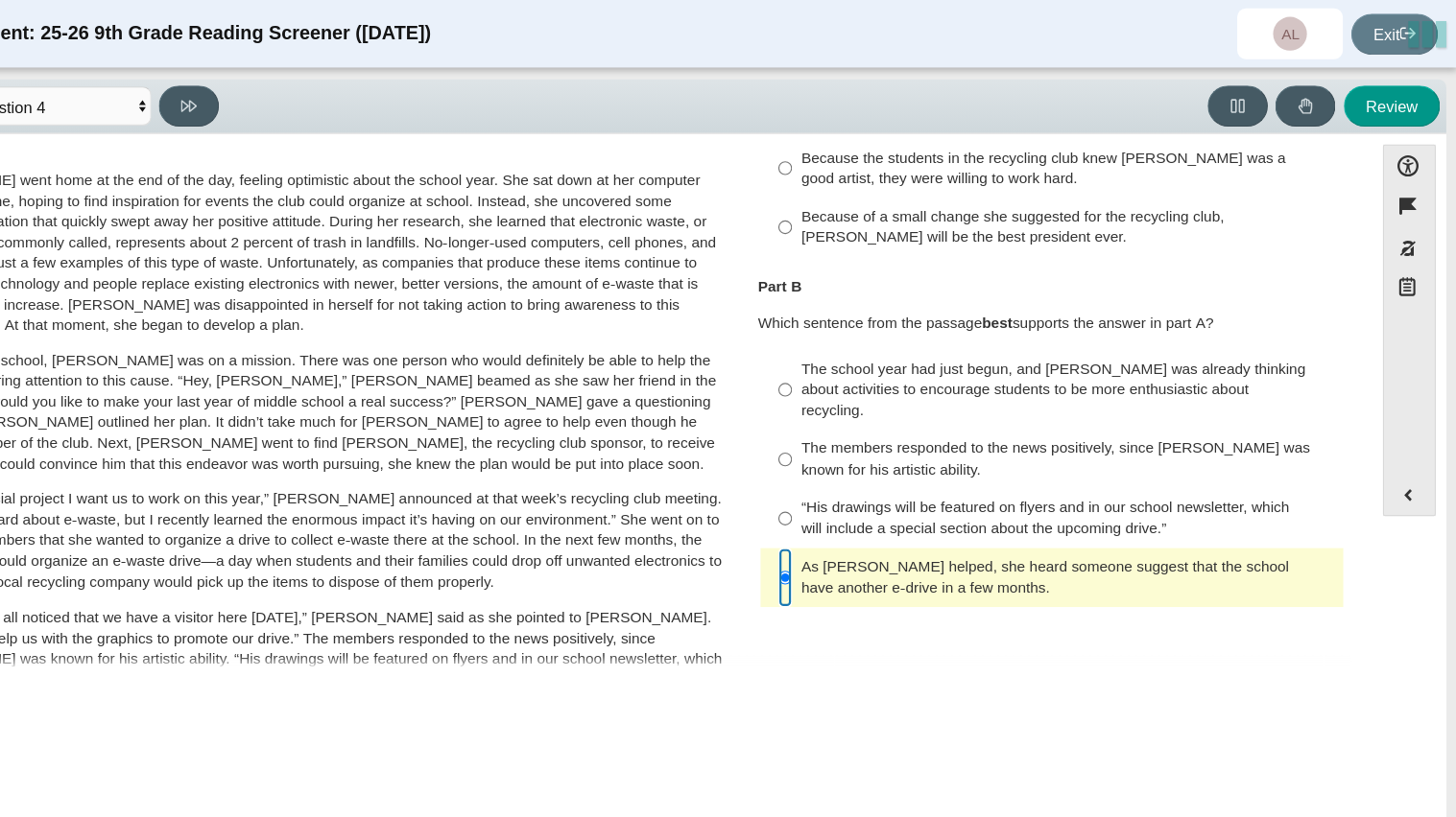
scroll to position [0, 0]
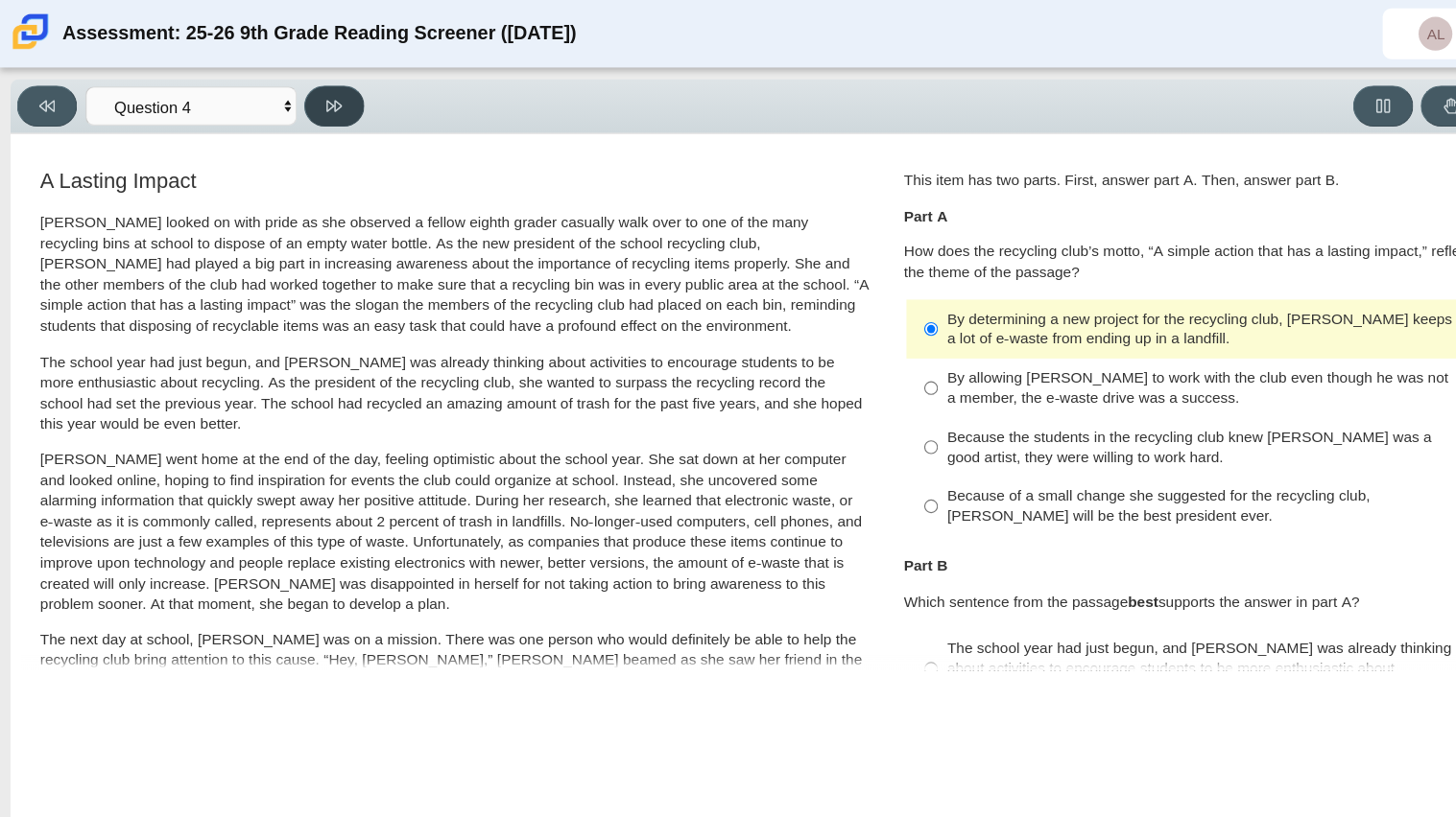
click at [290, 95] on button at bounding box center [304, 96] width 55 height 37
select select "e41f1a79-e29f-4095-8030-a53364015bed"
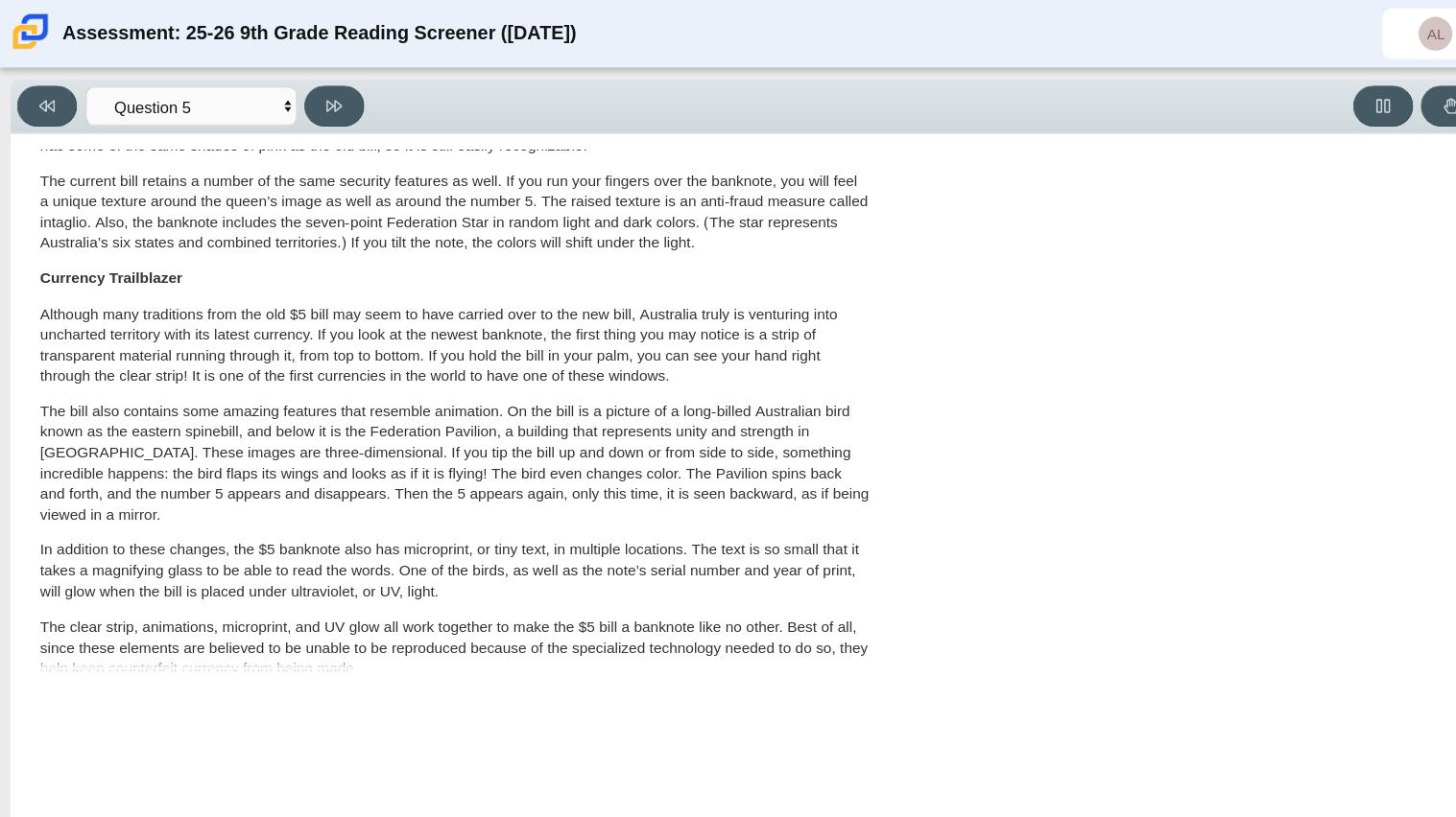
scroll to position [314, 0]
click at [557, 348] on p "Although many traditions from the old $5 bill may seem to have carried over to …" at bounding box center [413, 311] width 754 height 75
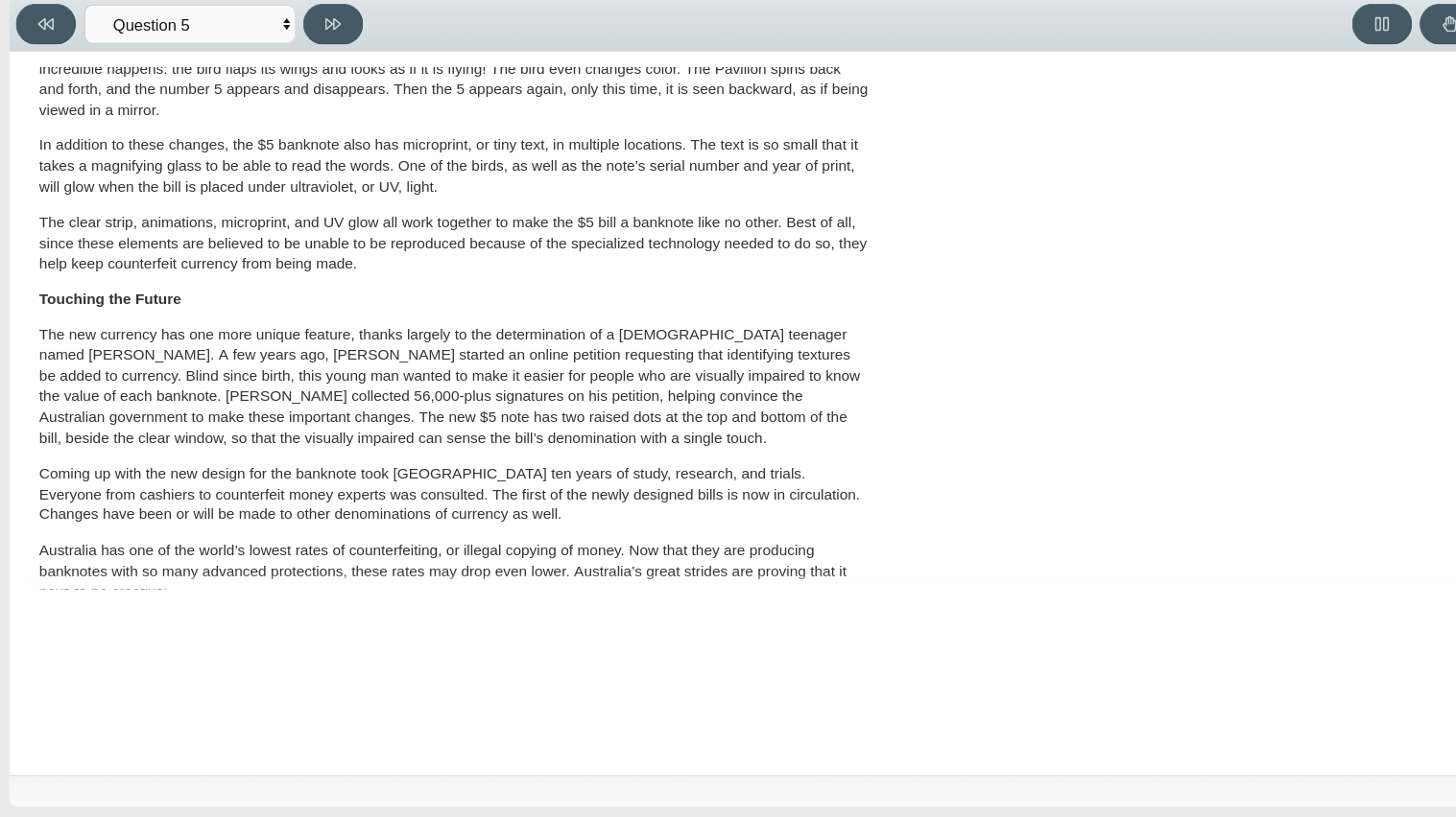
scroll to position [604, 0]
click at [18, 384] on div "Accessibility options Close Color scheme Font size Zoom Change the background a…" at bounding box center [728, 450] width 1437 height 657
click at [479, 655] on div "Accessibility options Close Color scheme Font size Zoom Change the background a…" at bounding box center [728, 450] width 1437 height 657
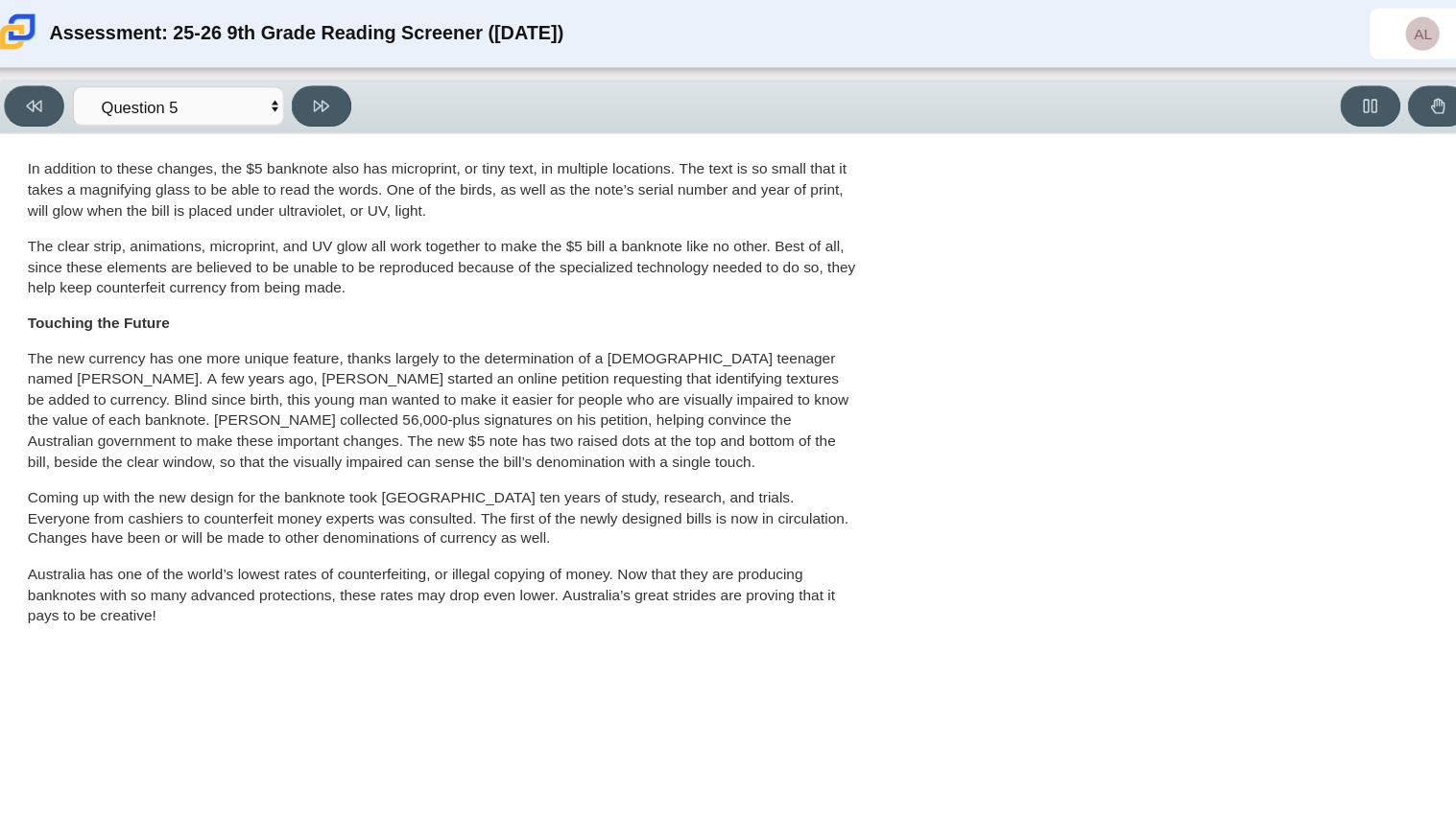
scroll to position [0, 0]
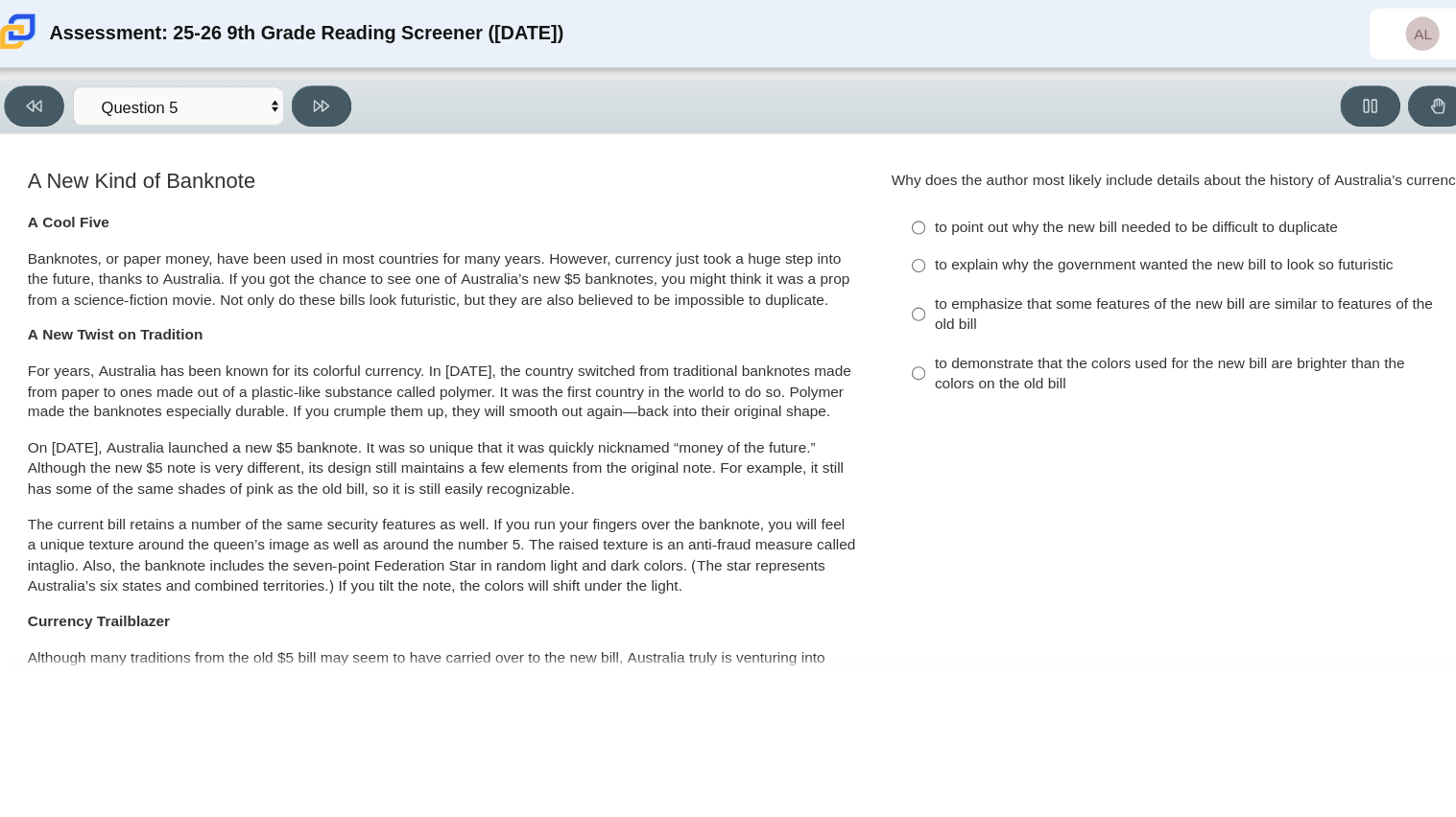
click at [937, 278] on div "to emphasize that some features of the new bill are similar to features of the …" at bounding box center [1102, 287] width 484 height 37
click at [853, 278] on input "to emphasize that some features of the new bill are similar to features of the …" at bounding box center [846, 286] width 13 height 54
radio input "true"
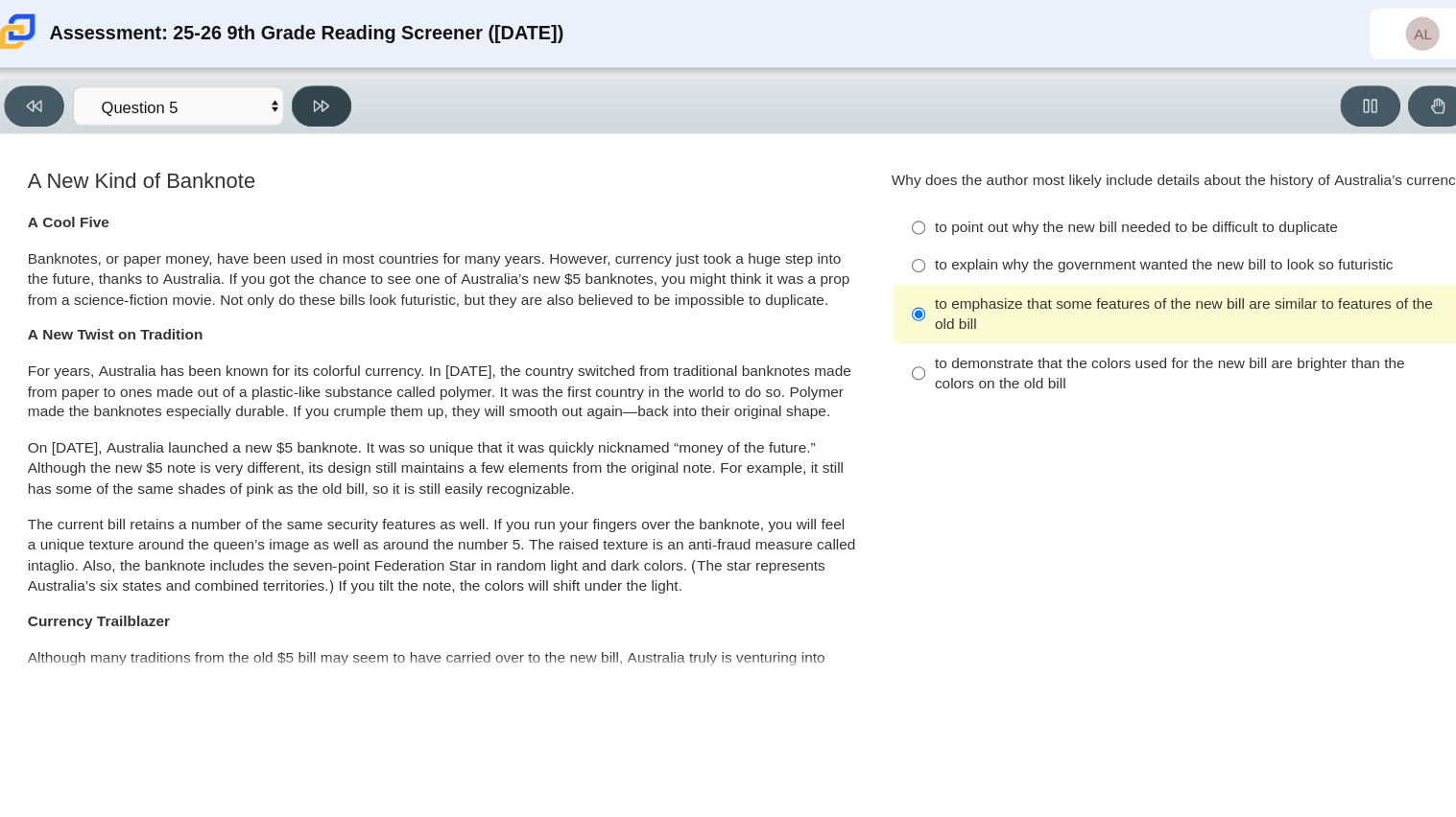
click at [282, 88] on button at bounding box center [304, 96] width 55 height 37
select select "69146e31-7b3d-4a3e-9ce6-f30c24342ae0"
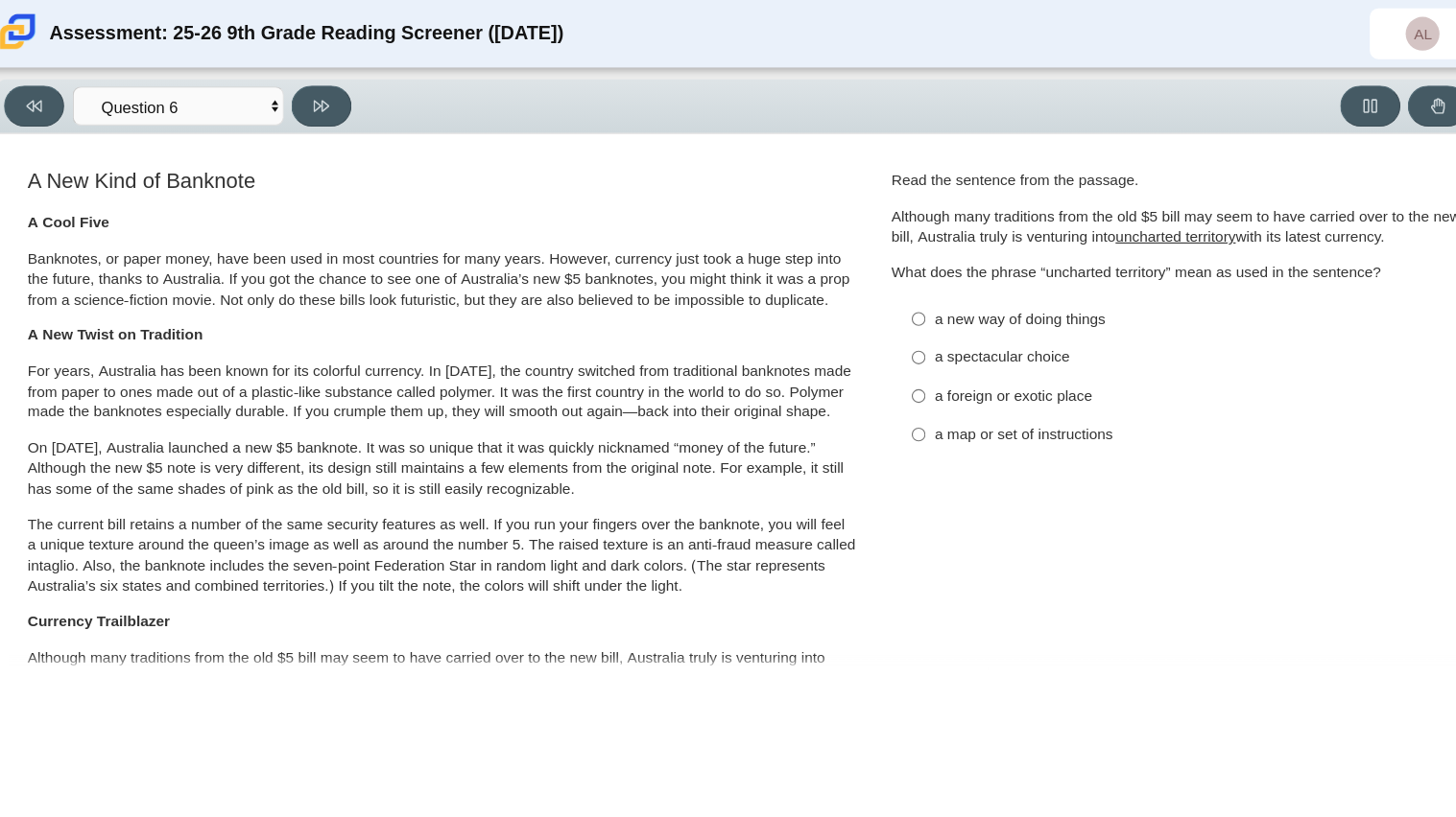
click at [977, 313] on label "a spectacular choice a spectacular choice" at bounding box center [1090, 325] width 527 height 34
click at [853, 313] on input "a spectacular choice a spectacular choice" at bounding box center [846, 325] width 13 height 34
radio input "true"
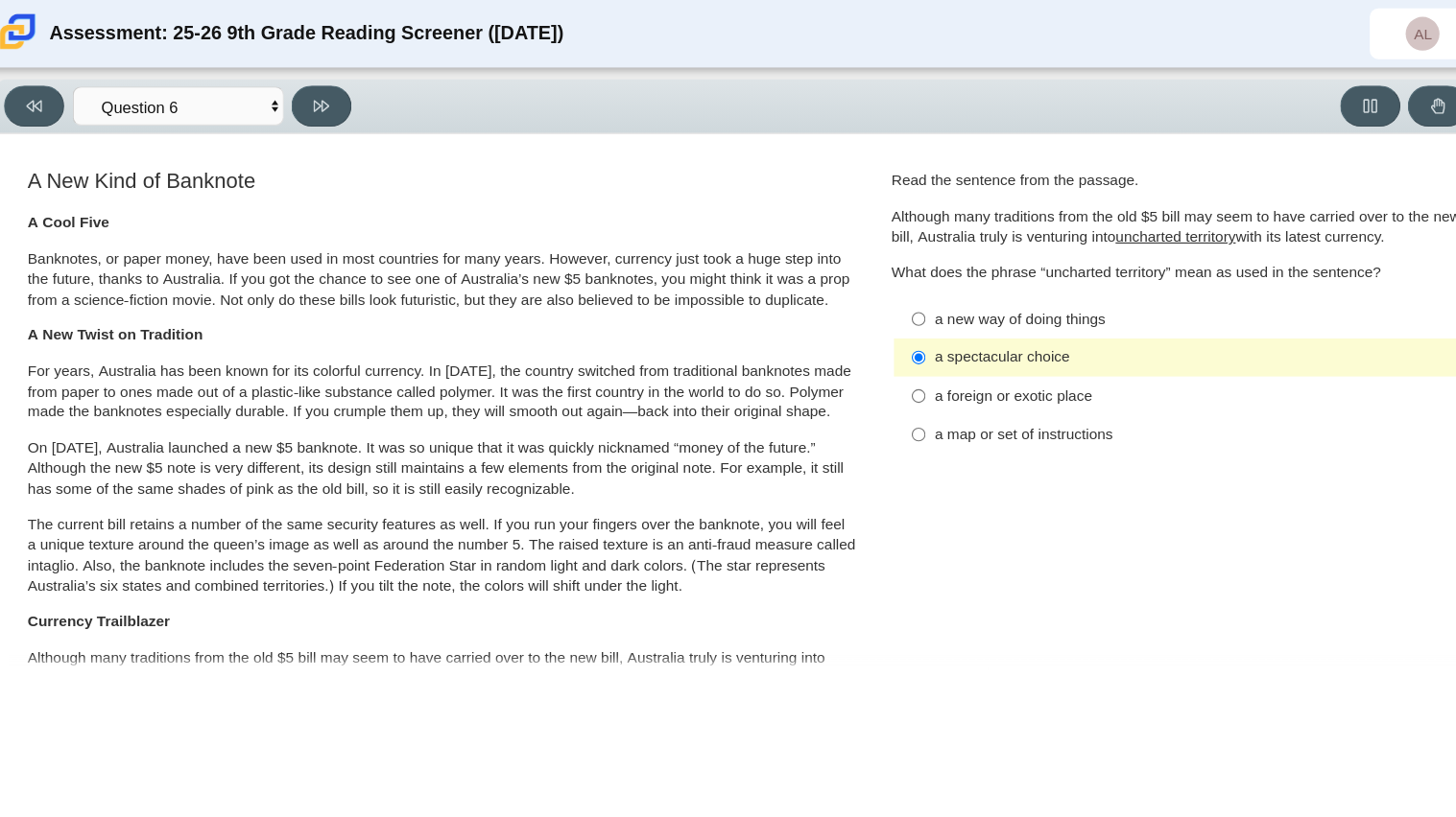
click at [1035, 347] on label "a foreign or exotic place a foreign or exotic place" at bounding box center [1090, 359] width 527 height 34
click at [853, 347] on input "a foreign or exotic place a foreign or exotic place" at bounding box center [846, 359] width 13 height 34
radio input "true"
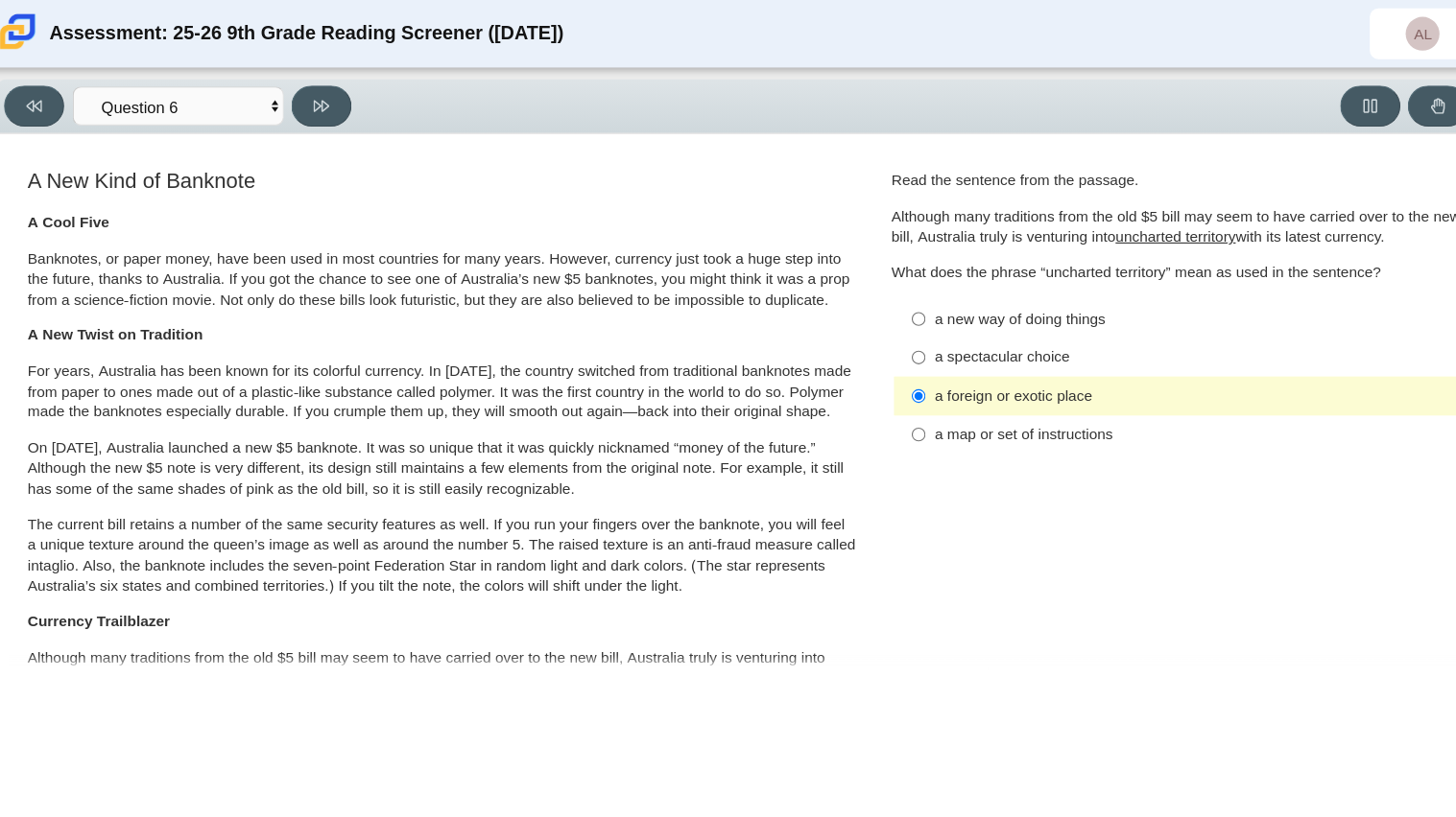
click at [978, 293] on div "a new way of doing things" at bounding box center [1102, 291] width 484 height 20
click at [853, 293] on input "a new way of doing things a new way of doing things" at bounding box center [846, 289] width 13 height 34
radio input "true"
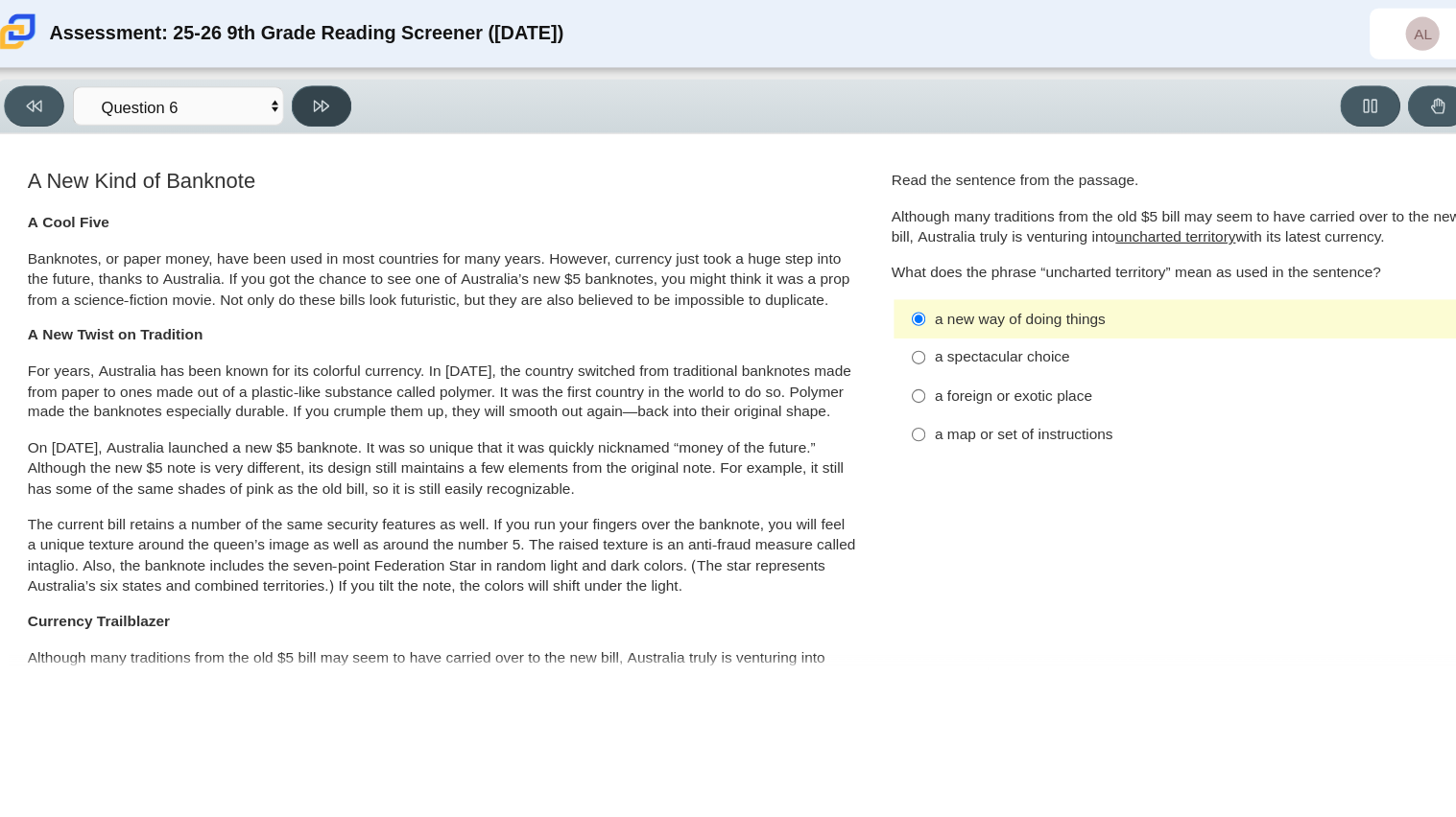
click at [299, 102] on icon at bounding box center [304, 96] width 15 height 15
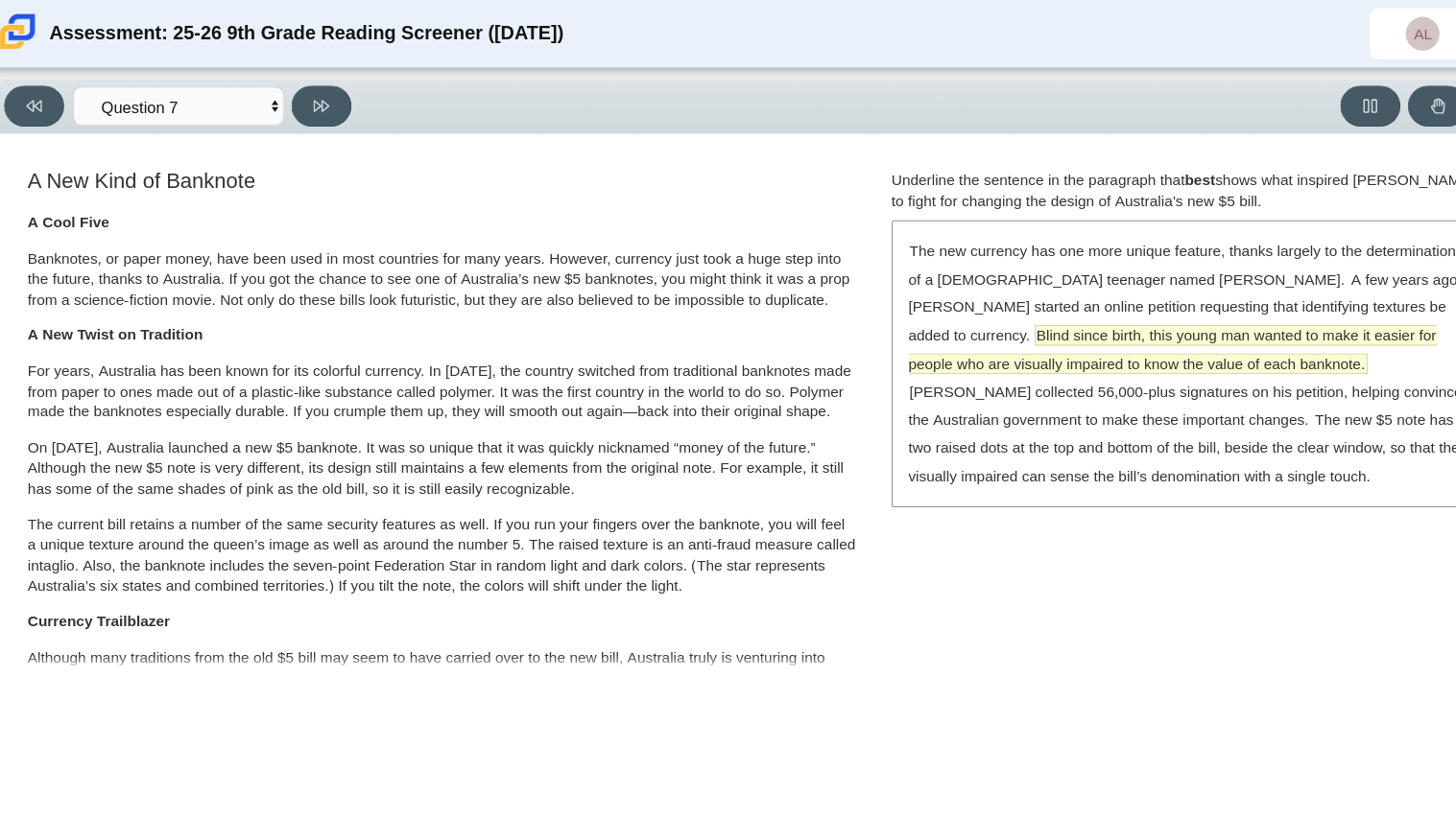
click at [1042, 326] on span "Blind since birth, this young man wanted to make it easier for people who are v…" at bounding box center [1077, 318] width 479 height 43
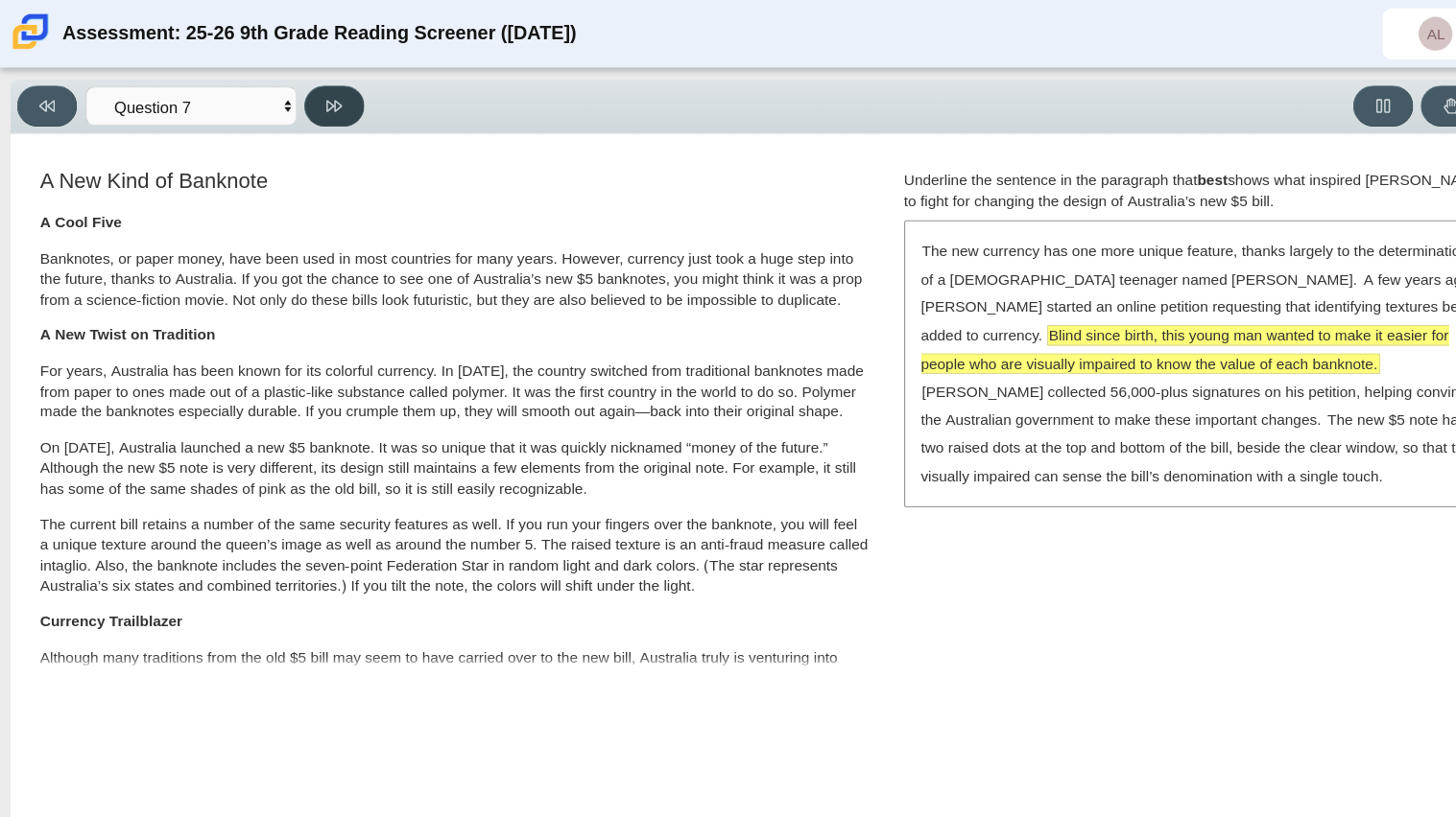
click at [291, 95] on button at bounding box center [304, 96] width 55 height 37
select select "ea8338c2-a6a3-418e-a305-2b963b54a290"
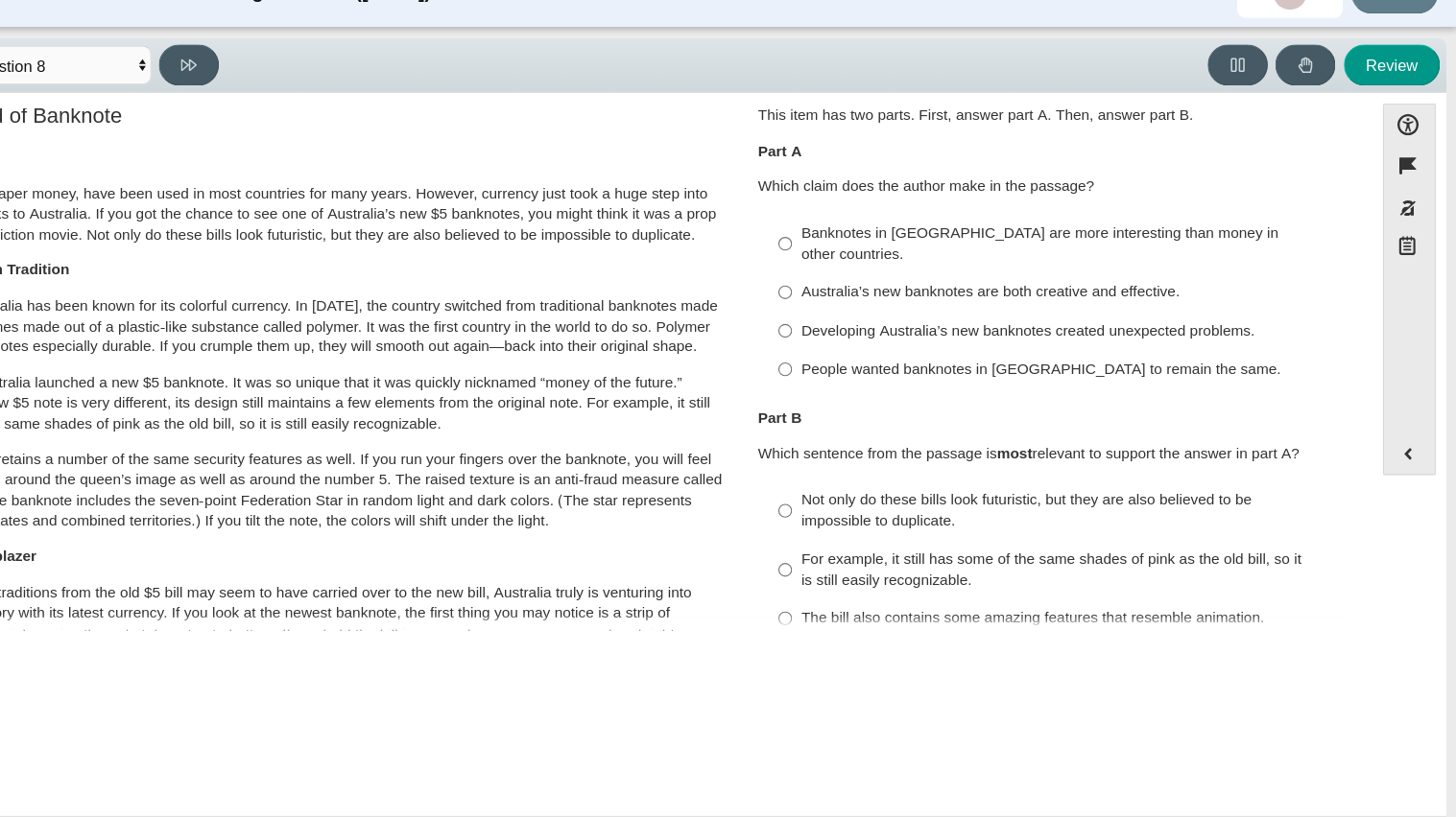
scroll to position [24, 0]
click at [1015, 250] on div "Banknotes in Australia are more interesting than money in other countries." at bounding box center [1102, 256] width 484 height 37
click at [853, 250] on input "Banknotes in Australia are more interesting than money in other countries. Bank…" at bounding box center [846, 256] width 13 height 54
radio input "true"
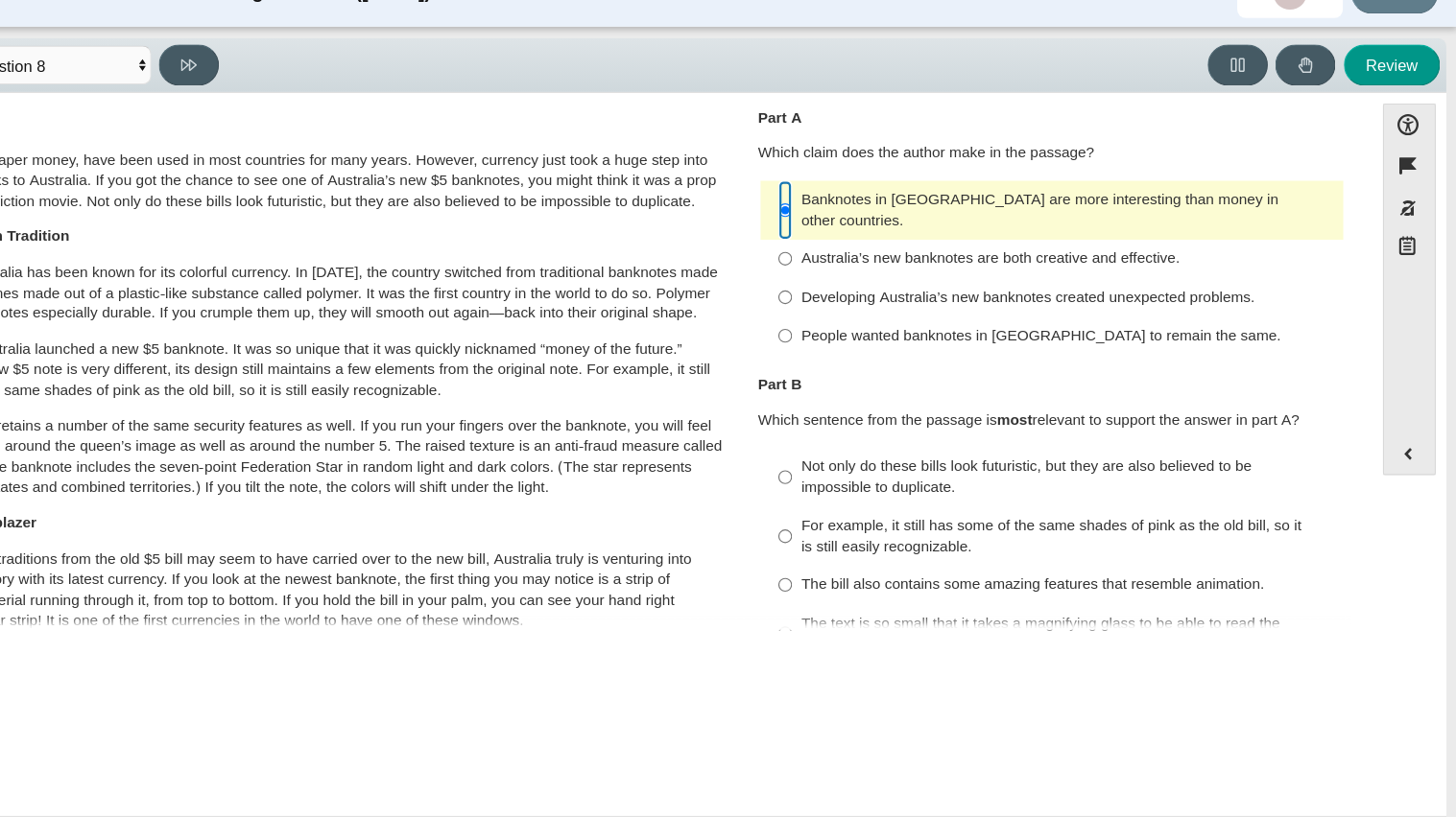
scroll to position [59, 0]
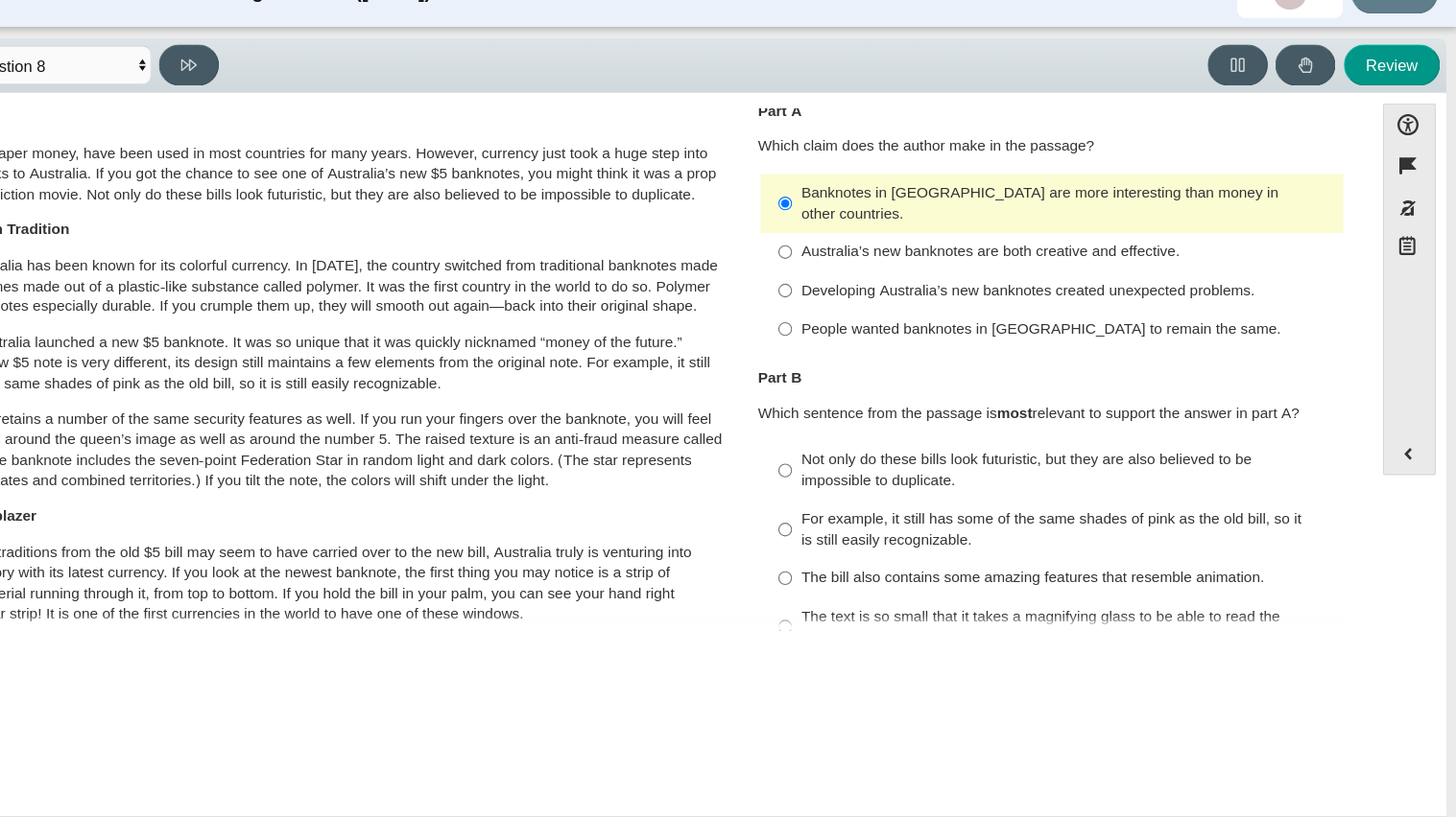
click at [1045, 257] on div "Australia’s new banknotes are both creative and effective." at bounding box center [1102, 267] width 484 height 20
click at [853, 249] on input "Australia’s new banknotes are both creative and effective. Australia’s new bank…" at bounding box center [846, 266] width 13 height 34
radio input "true"
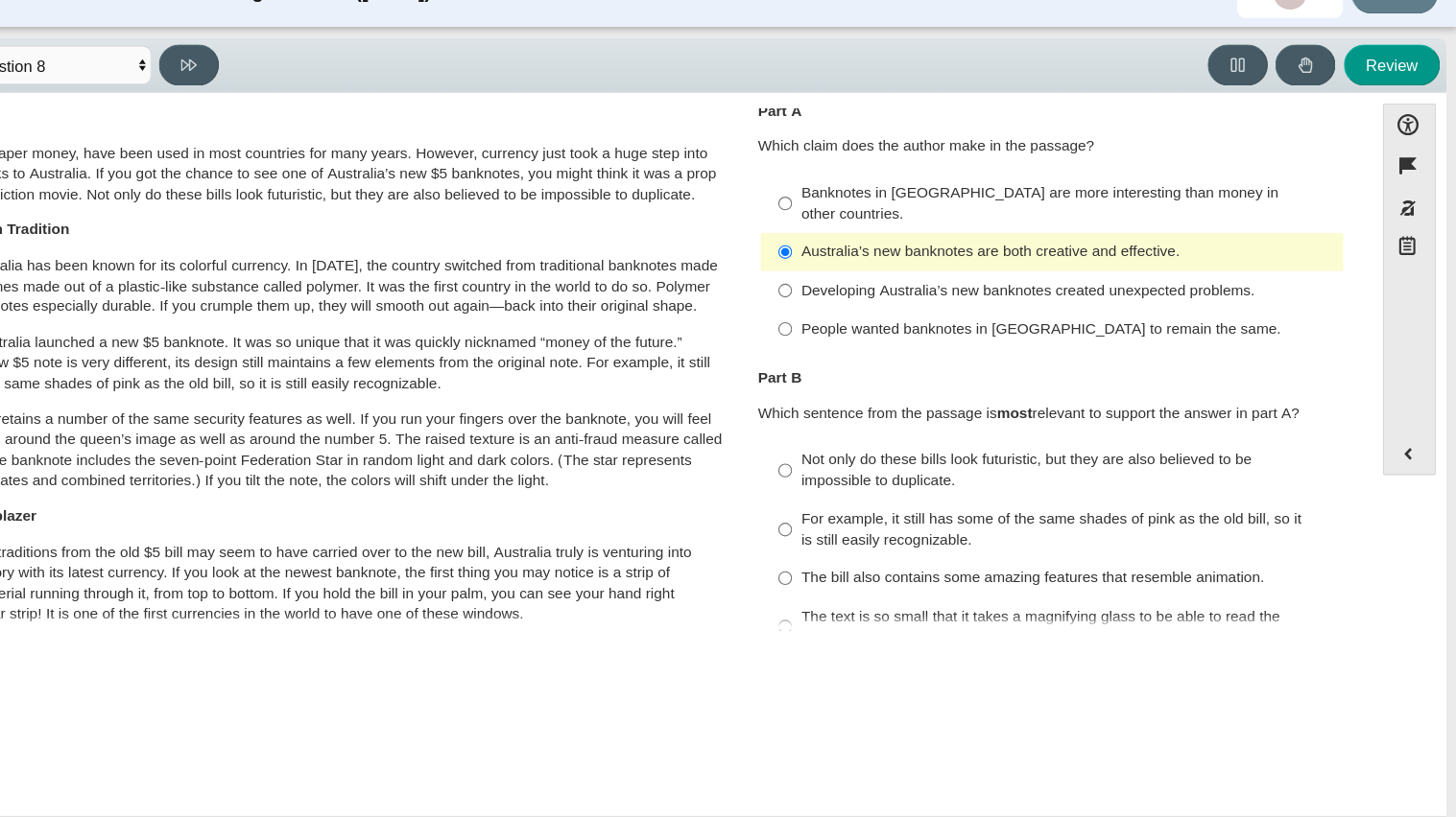
click at [1134, 446] on div "Not only do these bills look futuristic, but they are also believed to be impos…" at bounding box center [1102, 464] width 484 height 37
click at [853, 440] on input "Not only do these bills look futuristic, but they are also believed to be impos…" at bounding box center [846, 464] width 13 height 54
radio input "true"
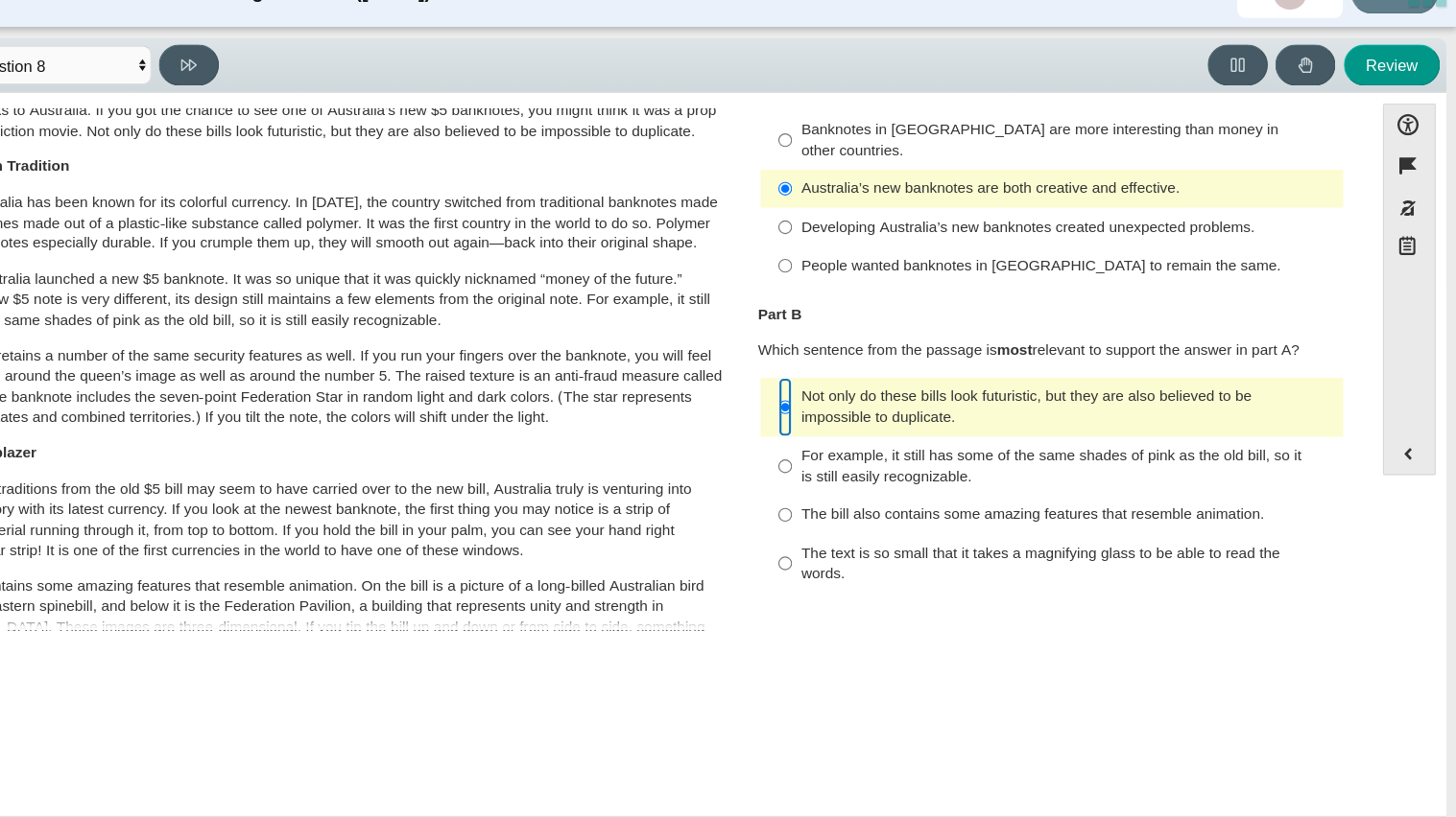
scroll to position [122, 0]
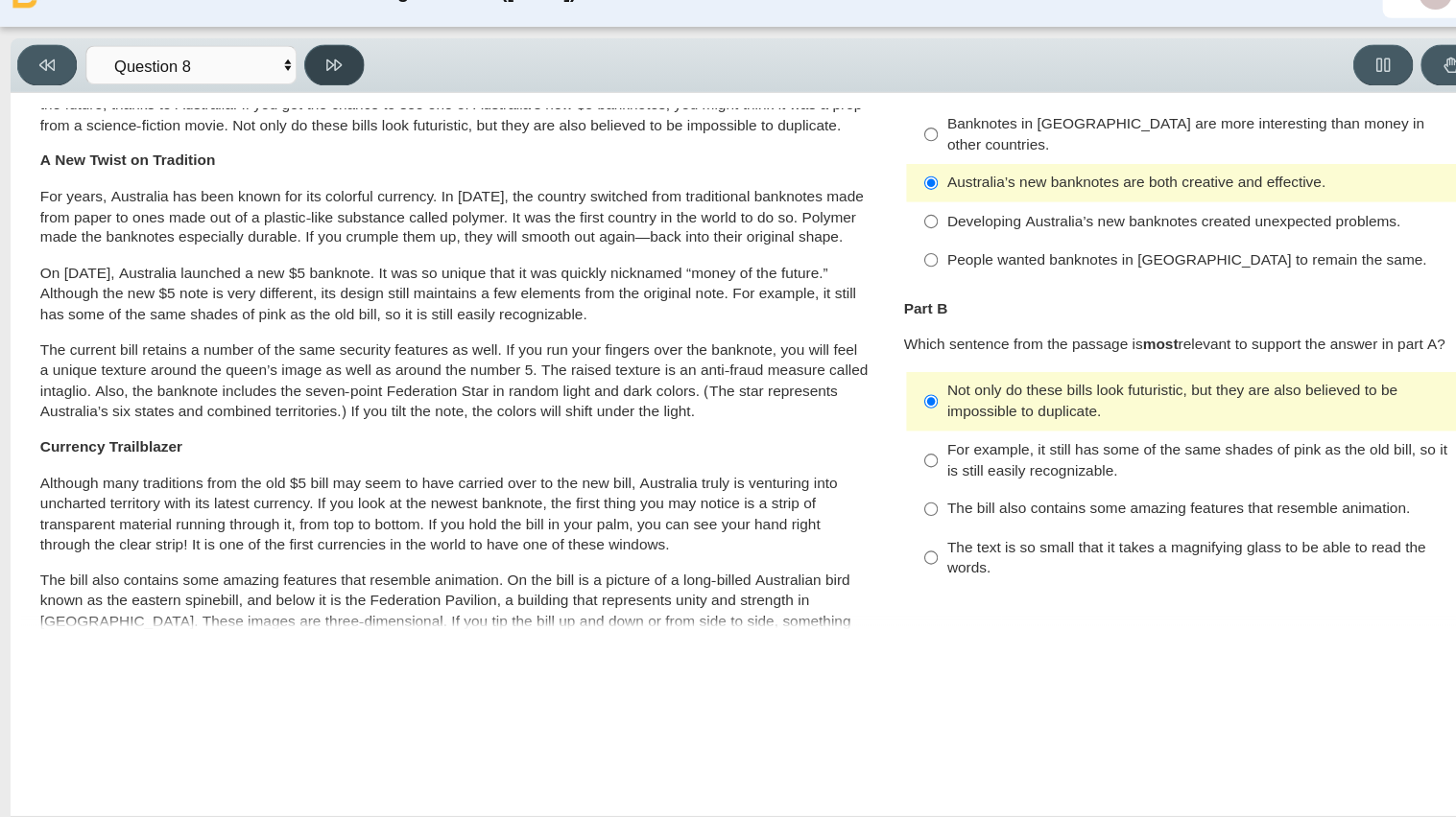
click at [312, 104] on button at bounding box center [304, 96] width 55 height 37
select select "89f058d6-b15c-4ef5-a4b3-fdaffb8868b6"
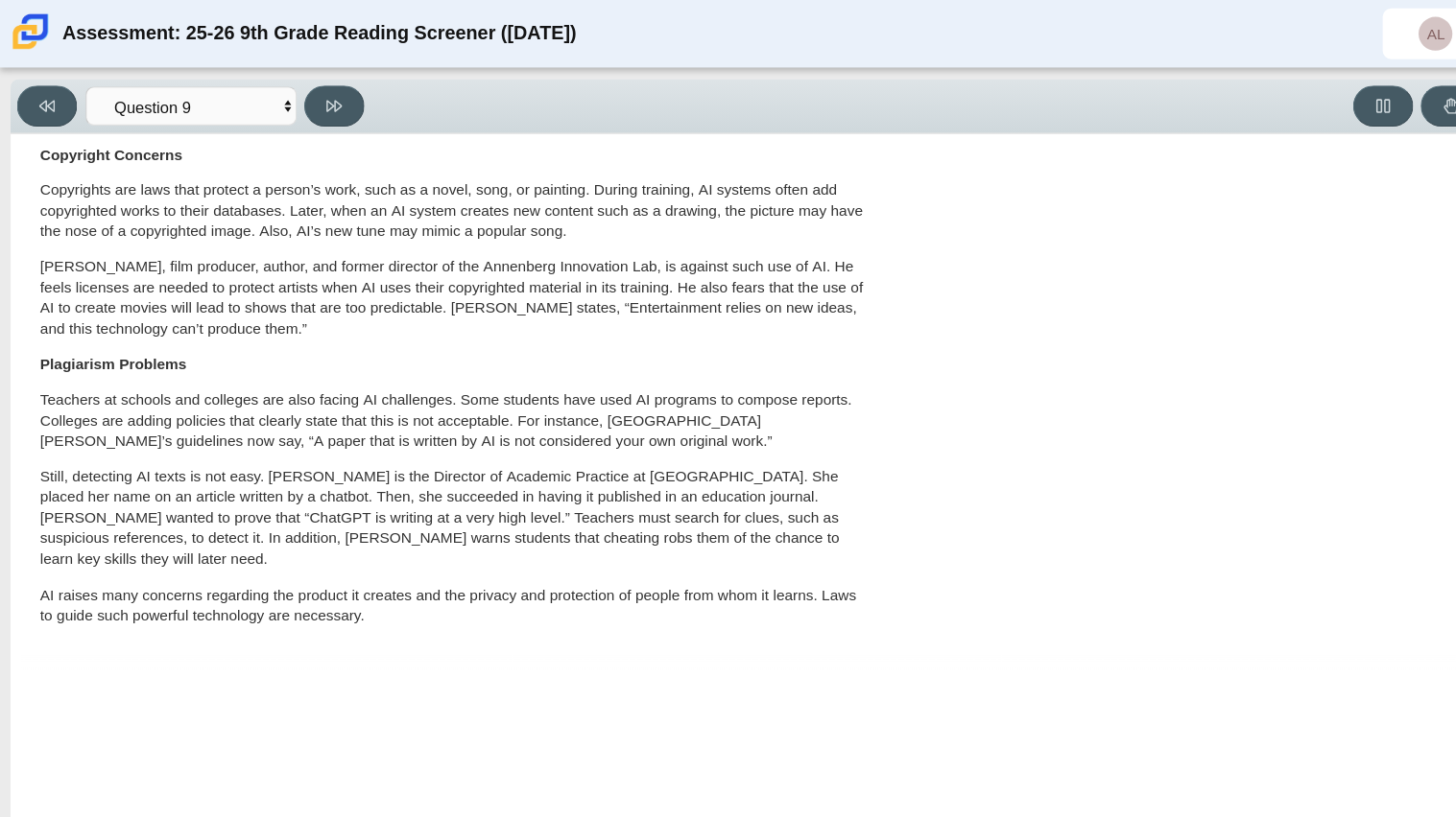
scroll to position [0, 0]
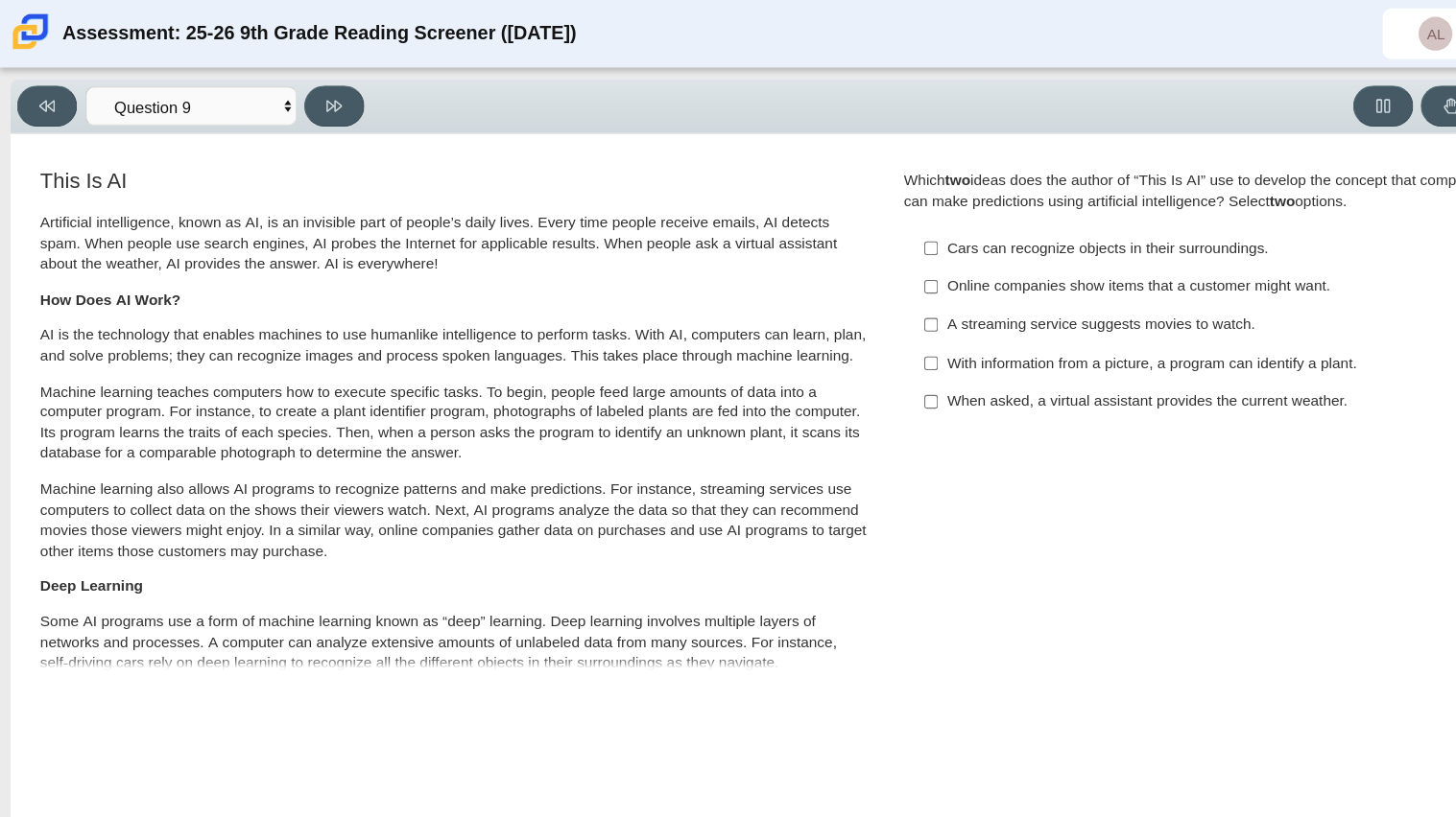
click at [1026, 322] on div "With information from a picture, a program can identify a plant." at bounding box center [1102, 331] width 484 height 20
click at [853, 322] on input "With information from a picture, a program can identify a plant. With informati…" at bounding box center [846, 329] width 13 height 34
checkbox input "true"
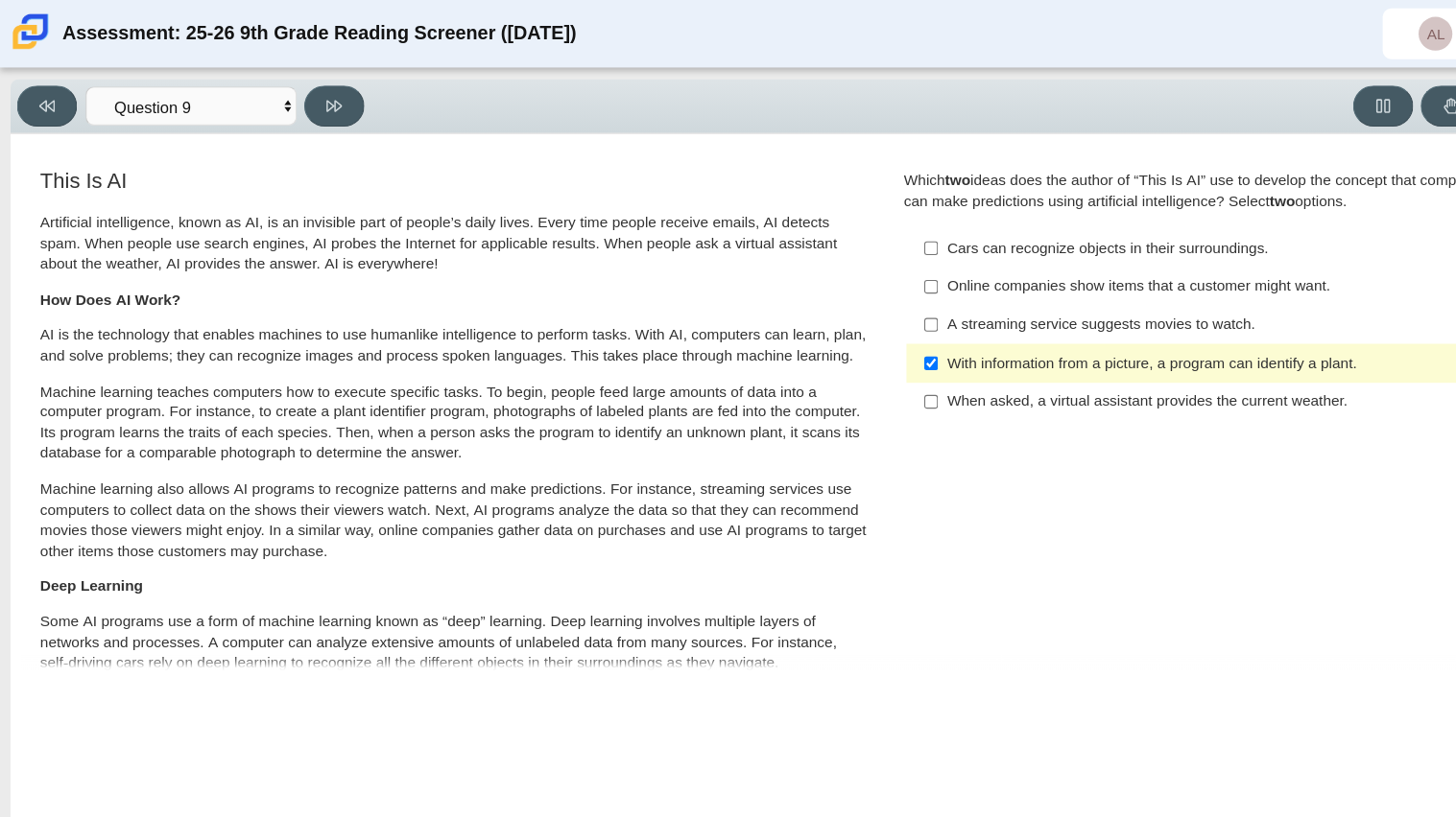
click at [994, 245] on label "Online companies show items that a customer might want. Online companies show i…" at bounding box center [1090, 260] width 527 height 34
click at [853, 245] on input "Online companies show items that a customer might want. Online companies show i…" at bounding box center [846, 260] width 13 height 34
checkbox input "true"
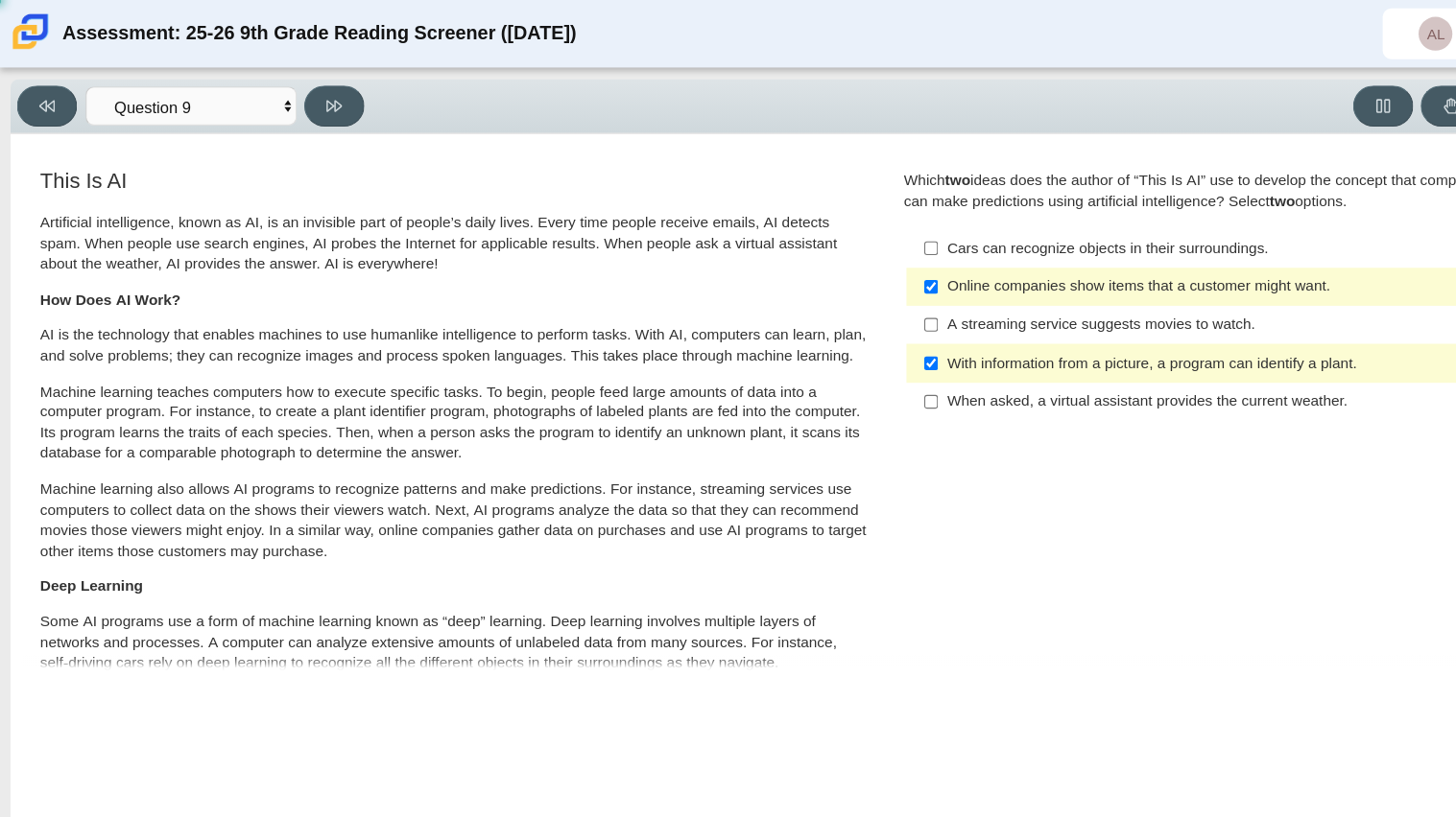
click at [968, 224] on div "Cars can recognize objects in their surroundings." at bounding box center [1102, 227] width 484 height 20
click at [853, 224] on input "Cars can recognize objects in their surroundings. Cars can recognize objects in…" at bounding box center [846, 225] width 13 height 34
checkbox input "true"
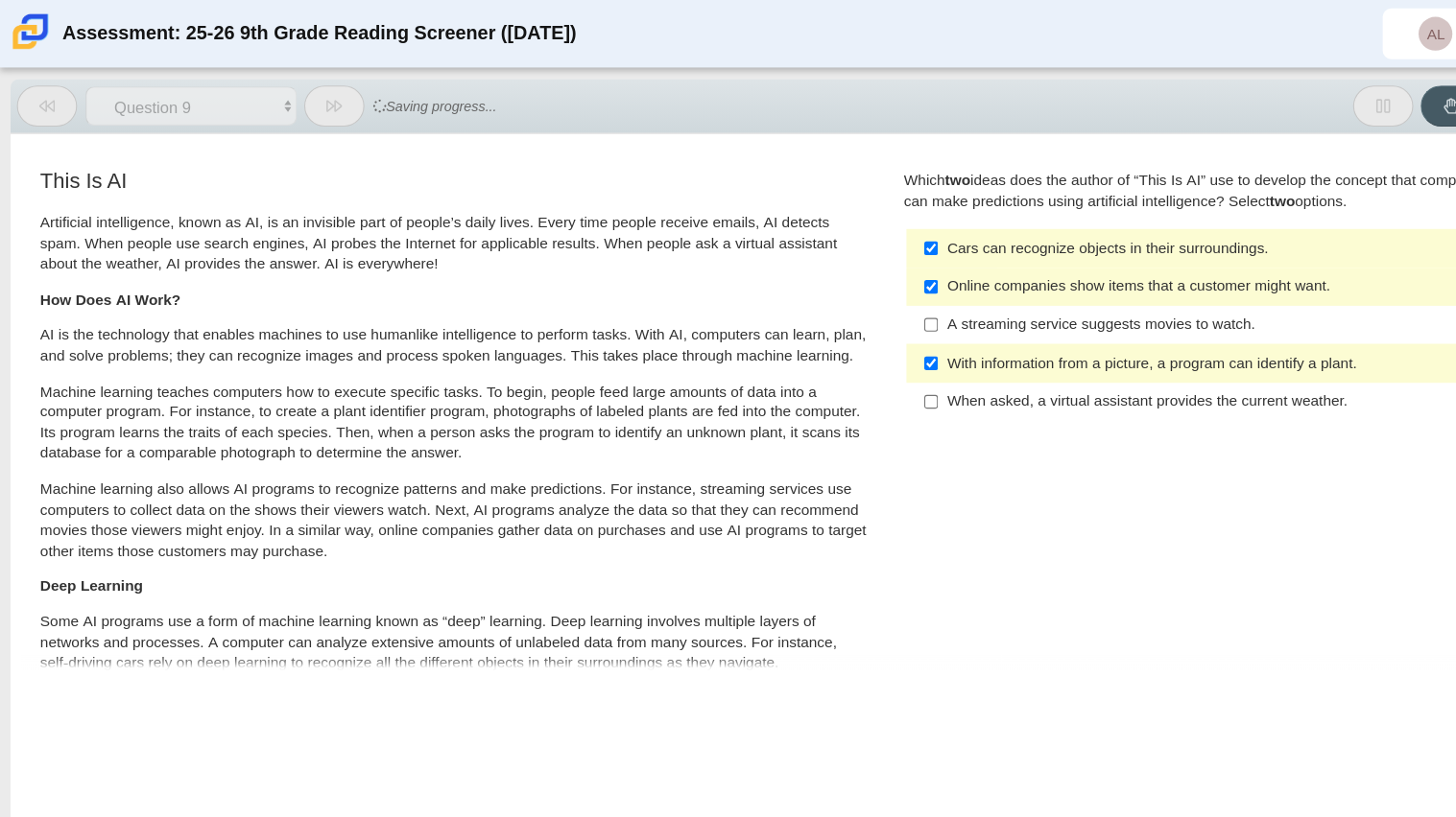
click at [909, 340] on div "With information from a picture, a program can identify a plant." at bounding box center [1102, 331] width 484 height 20
click at [853, 340] on input "With information from a picture, a program can identify a plant. With informati…" at bounding box center [846, 329] width 13 height 34
checkbox input "false"
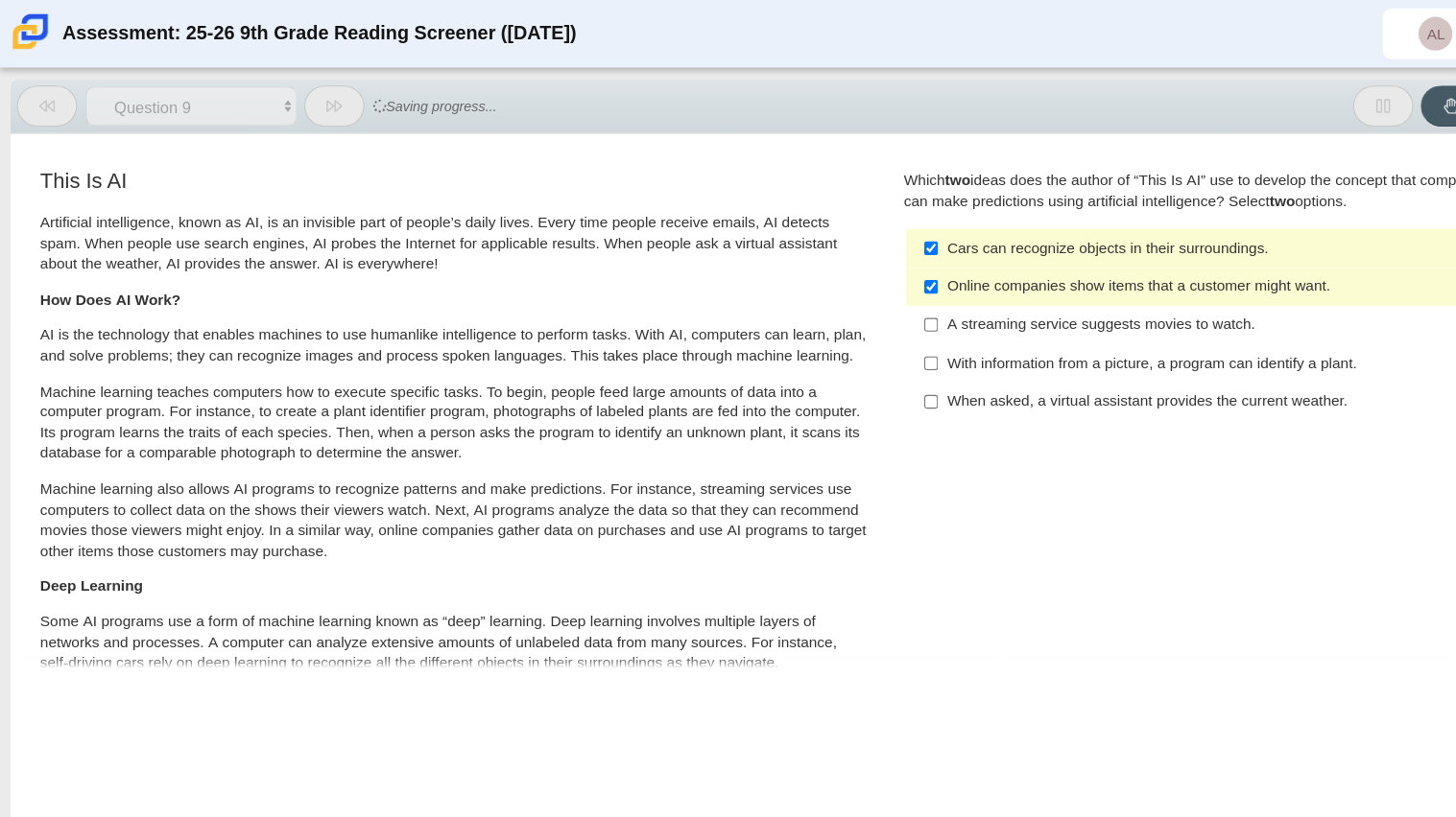
click at [901, 308] on label "A streaming service suggests movies to watch. A streaming service suggests movi…" at bounding box center [1090, 295] width 527 height 34
click at [853, 308] on input "A streaming service suggests movies to watch. A streaming service suggests movi…" at bounding box center [846, 295] width 13 height 34
checkbox input "true"
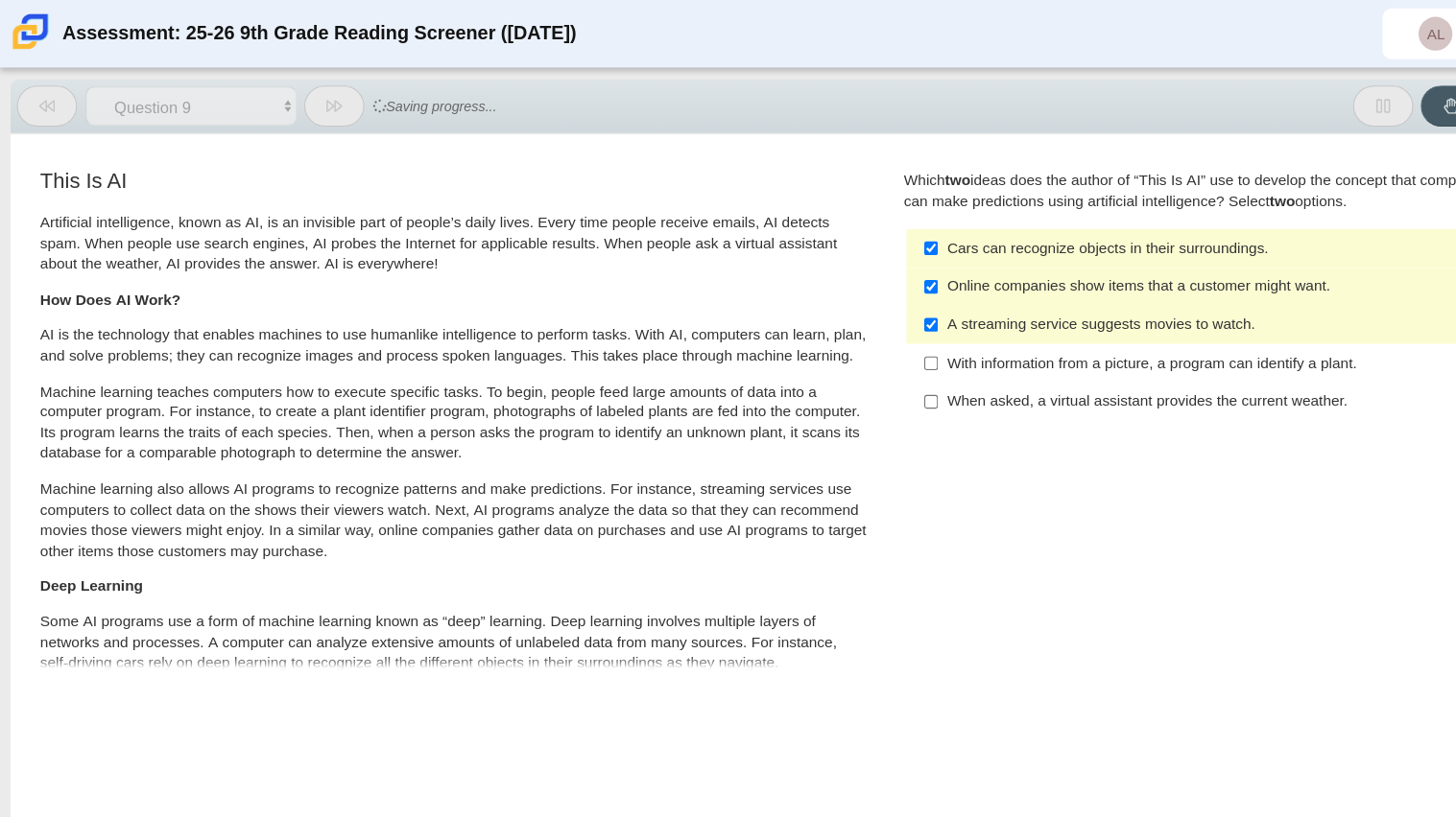
click at [905, 346] on label "With information from a picture, a program can identify a plant. With informati…" at bounding box center [1090, 329] width 527 height 34
click at [853, 346] on input "With information from a picture, a program can identify a plant. With informati…" at bounding box center [846, 329] width 13 height 34
checkbox input "true"
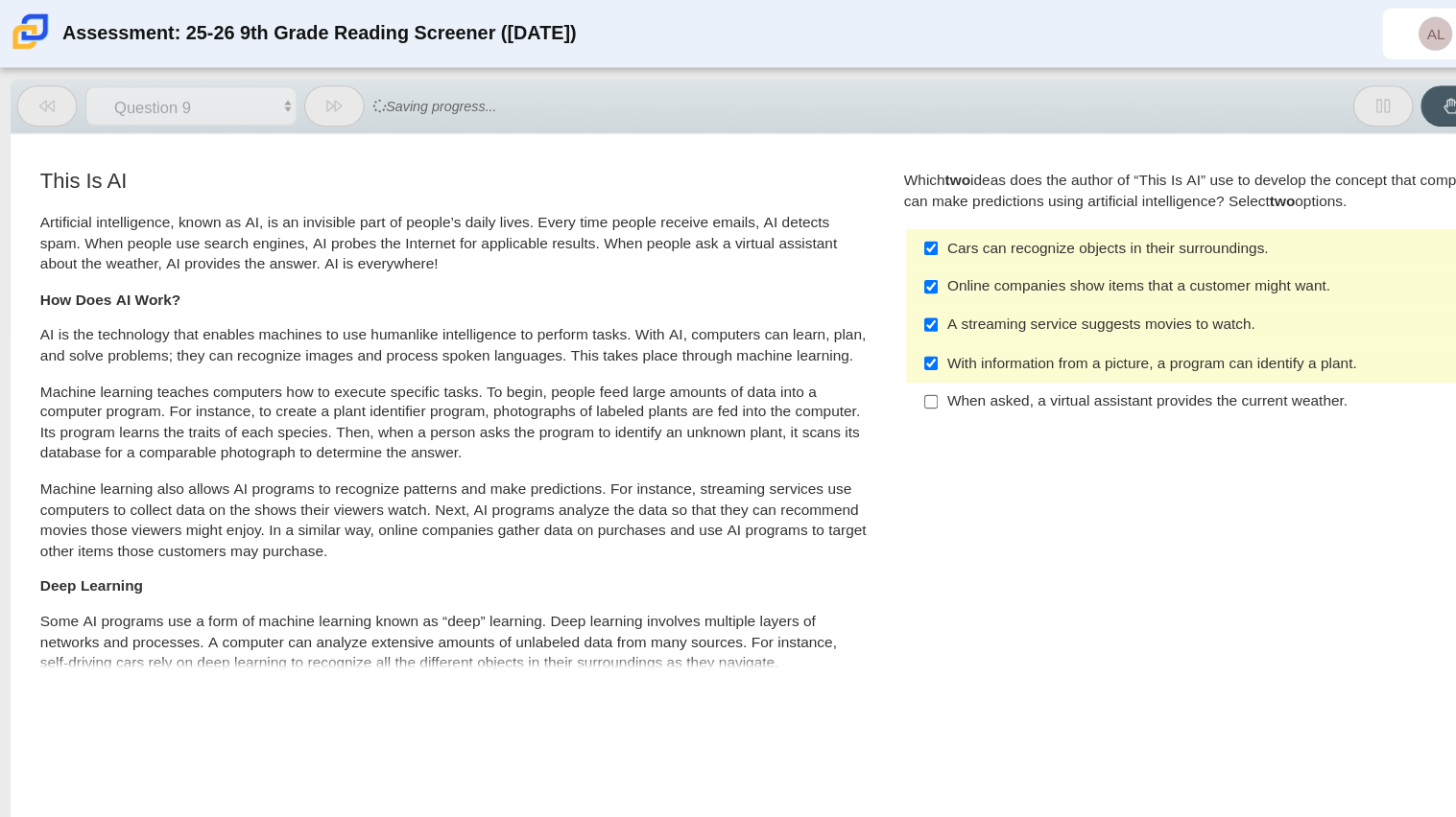
click at [905, 361] on div "When asked, a virtual assistant provides the current weather." at bounding box center [1102, 365] width 484 height 20
click at [853, 361] on input "When asked, a virtual assistant provides the current weather. When asked, a vir…" at bounding box center [846, 365] width 13 height 34
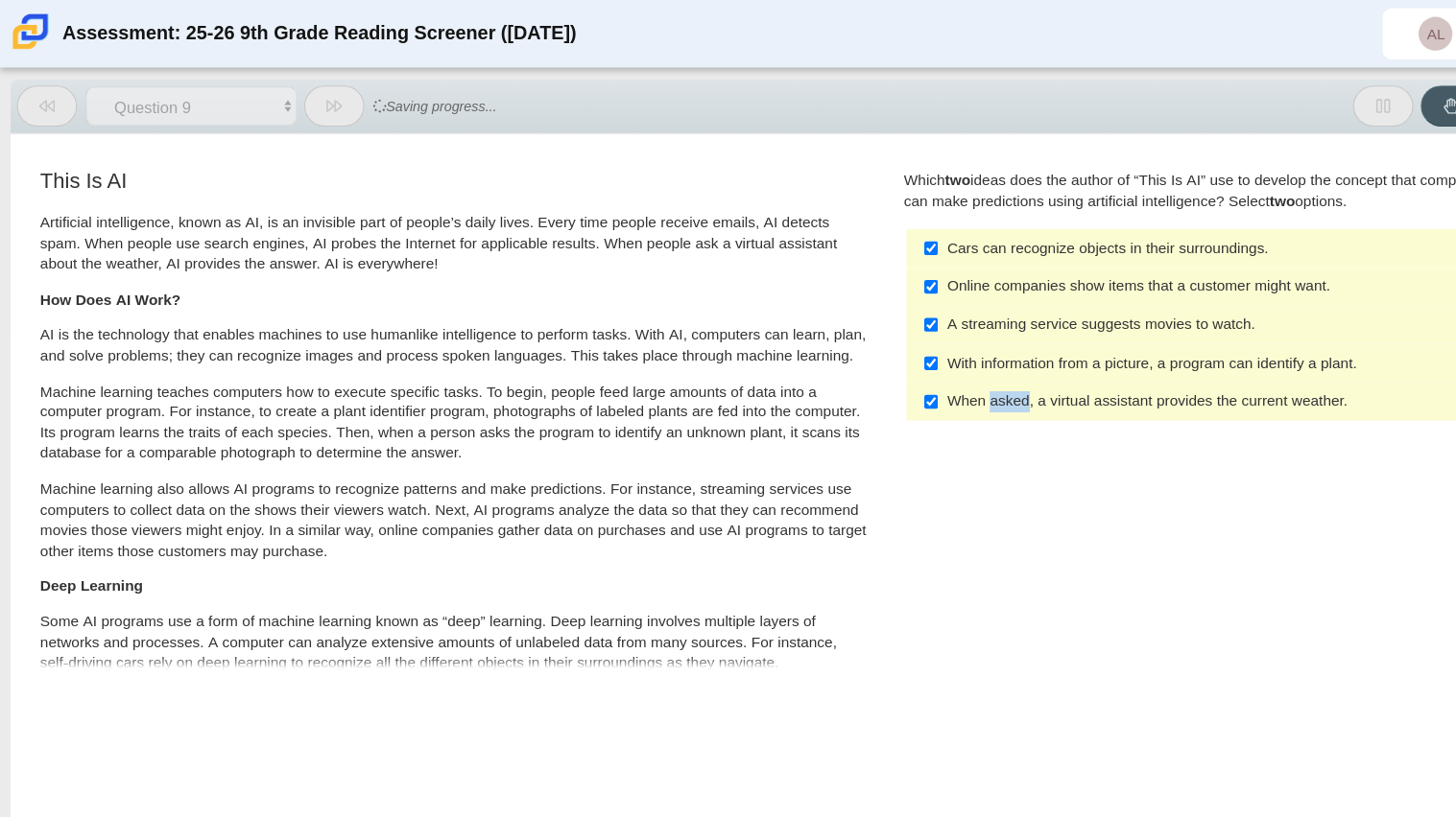
click at [905, 361] on div "When asked, a virtual assistant provides the current weather." at bounding box center [1102, 365] width 484 height 20
click at [853, 361] on input "When asked, a virtual assistant provides the current weather. When asked, a vir…" at bounding box center [846, 365] width 13 height 34
checkbox input "false"
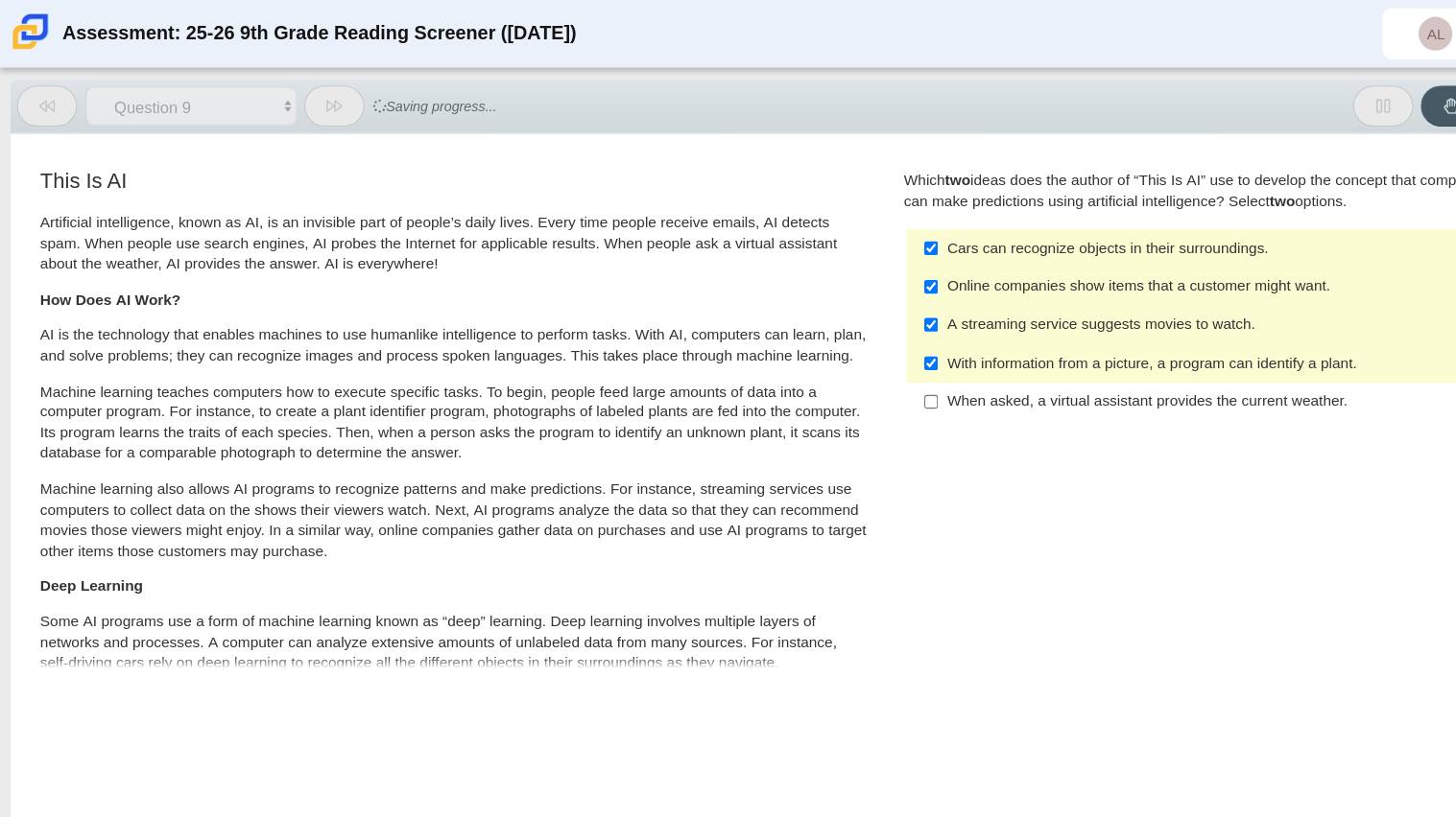
click at [885, 332] on div "With information from a picture, a program can identify a plant." at bounding box center [1102, 331] width 484 height 20
click at [853, 332] on input "With information from a picture, a program can identify a plant. With informati…" at bounding box center [846, 329] width 13 height 34
checkbox input "false"
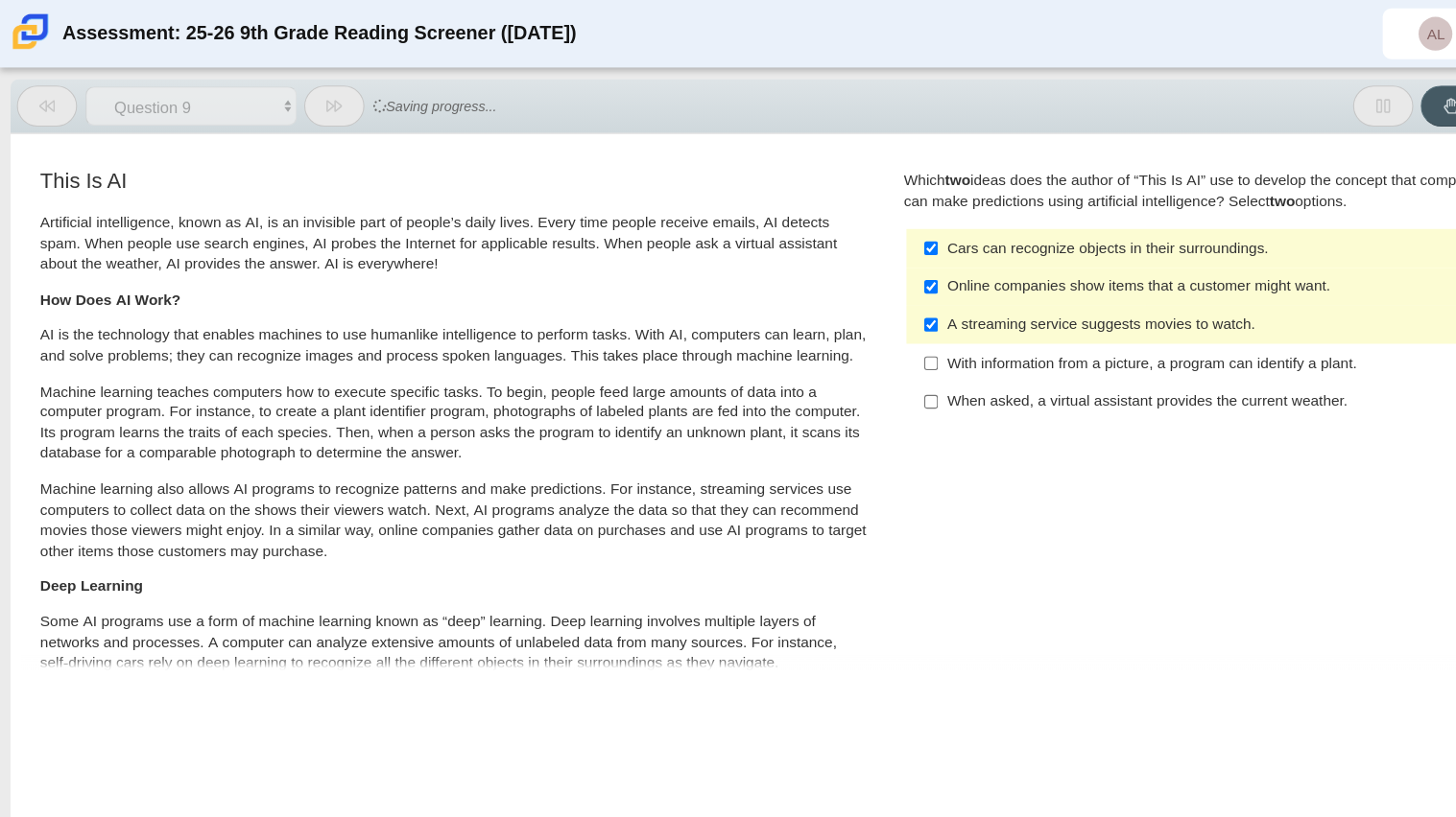
click at [862, 281] on label "A streaming service suggests movies to watch. A streaming service suggests movi…" at bounding box center [1090, 295] width 527 height 34
click at [853, 281] on input "A streaming service suggests movies to watch. A streaming service suggests movi…" at bounding box center [846, 295] width 13 height 34
checkbox input "false"
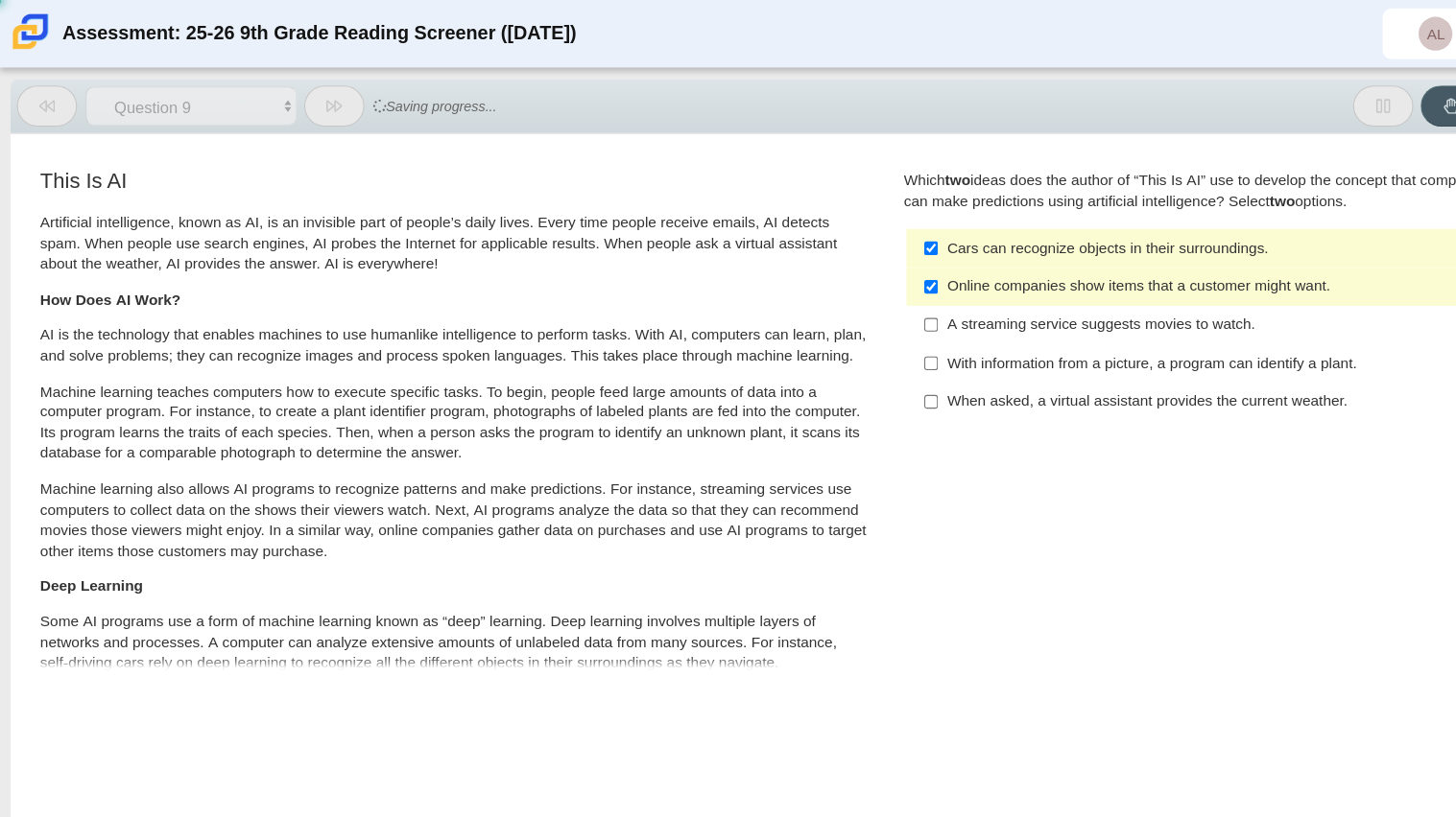
click at [861, 265] on div "Online companies show items that a customer might want." at bounding box center [1102, 261] width 484 height 20
click at [853, 265] on input "Online companies show items that a customer might want. Online companies show i…" at bounding box center [846, 260] width 13 height 34
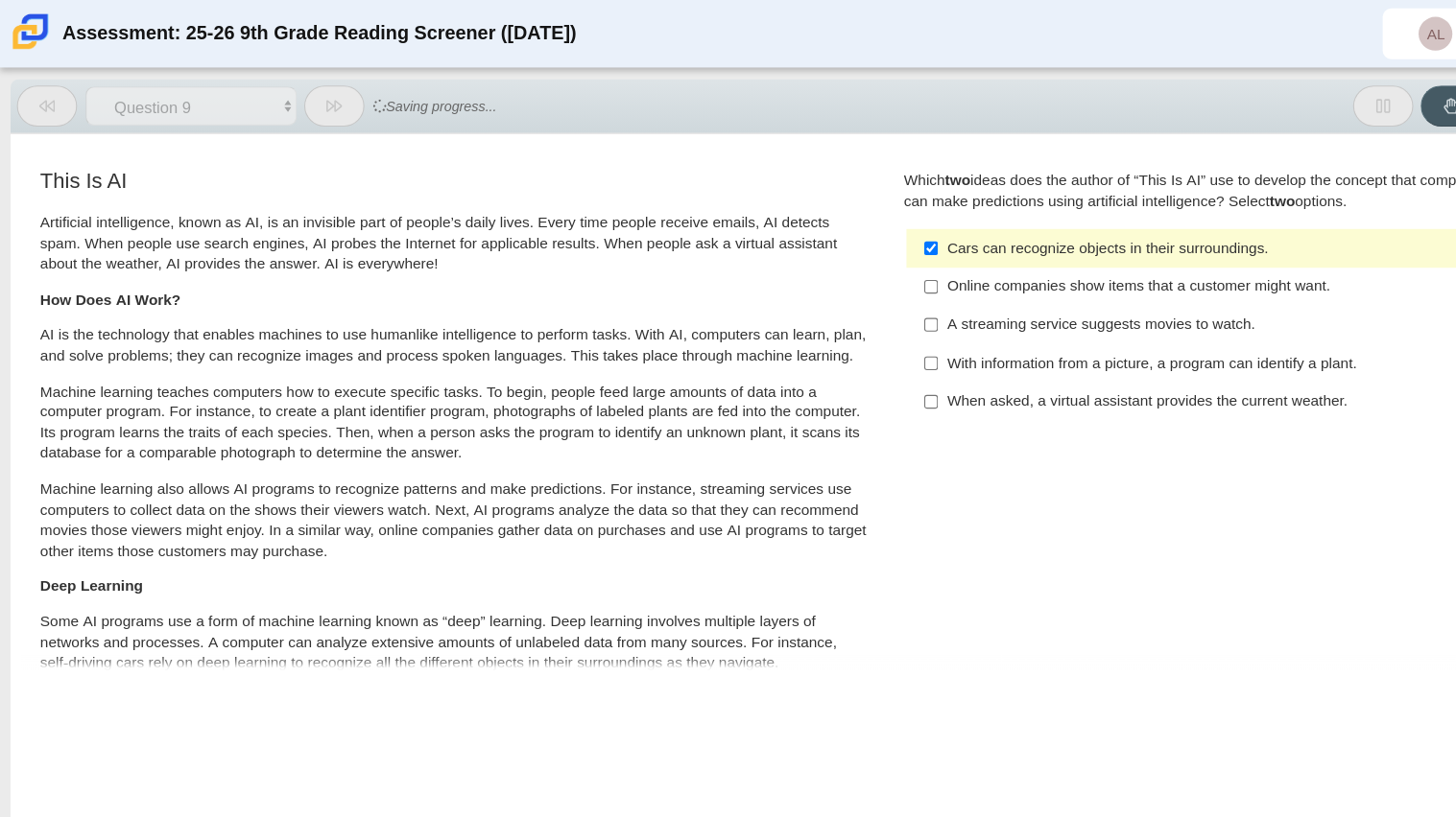
click at [880, 273] on label "Online companies show items that a customer might want. Online companies show i…" at bounding box center [1090, 260] width 527 height 34
click at [853, 273] on input "Online companies show items that a customer might want. Online companies show i…" at bounding box center [846, 260] width 13 height 34
checkbox input "true"
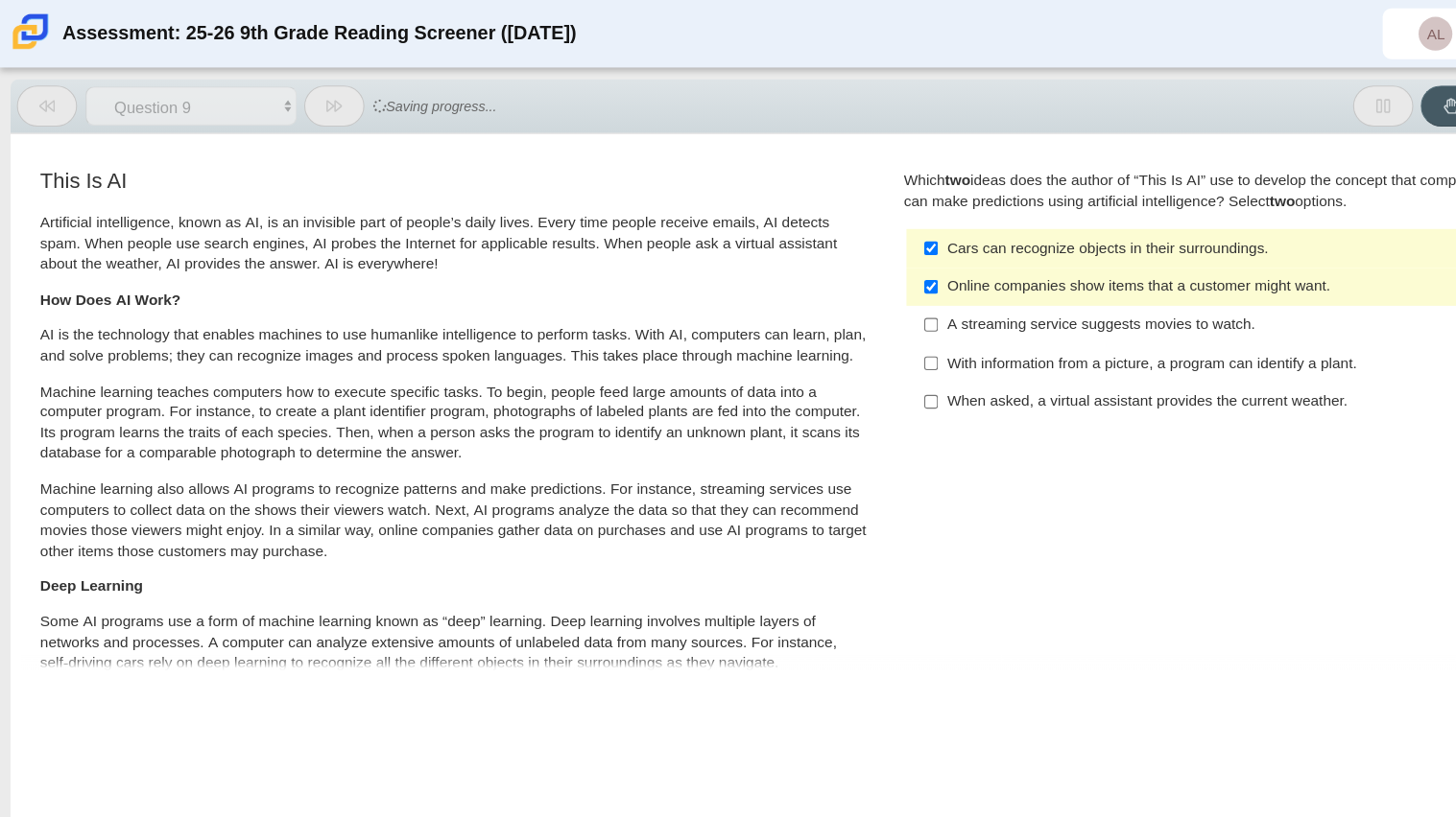
click at [884, 285] on label "A streaming service suggests movies to watch. A streaming service suggests movi…" at bounding box center [1090, 295] width 527 height 34
click at [853, 285] on input "A streaming service suggests movies to watch. A streaming service suggests movi…" at bounding box center [846, 295] width 13 height 34
checkbox input "true"
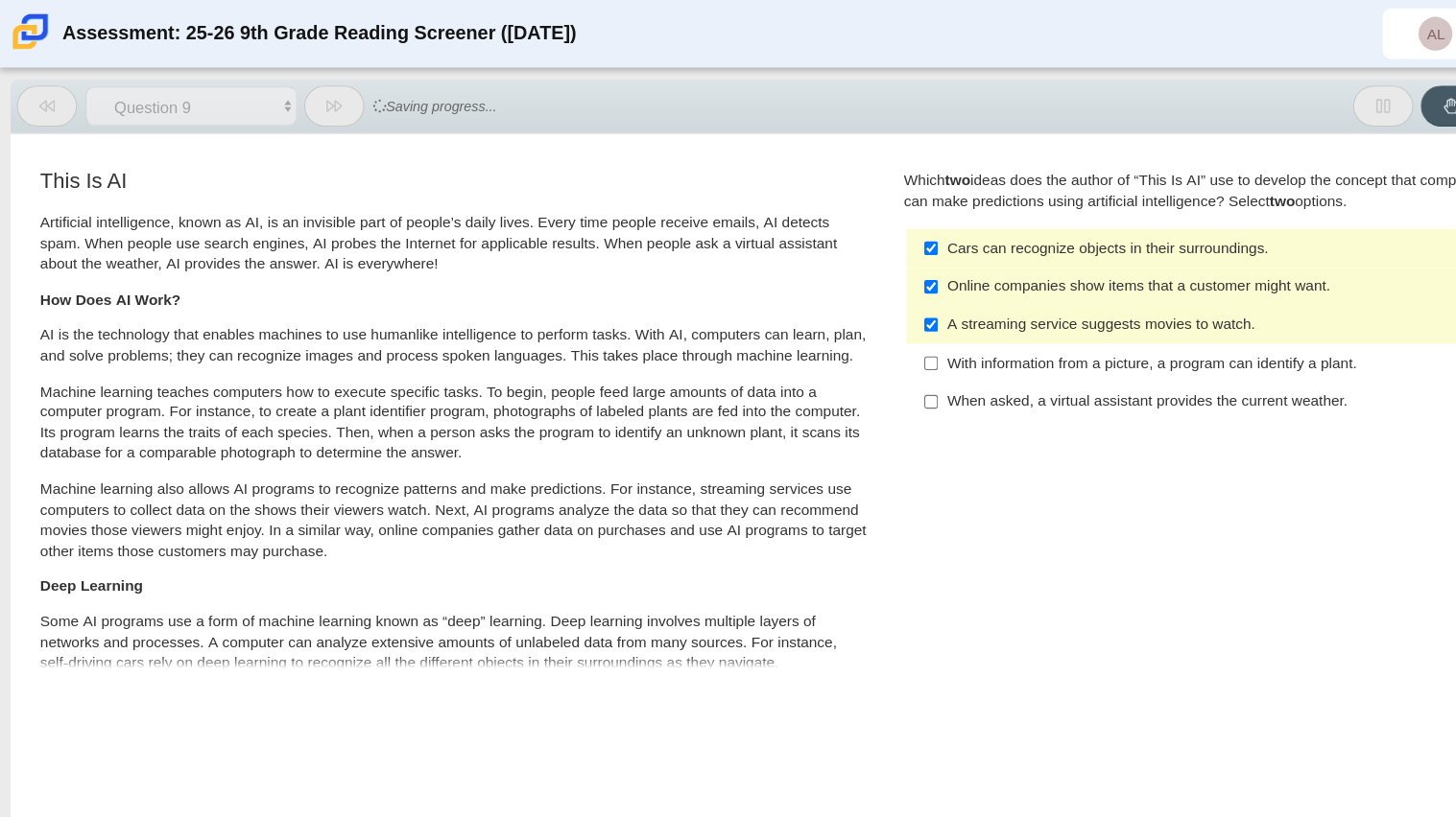
click at [887, 357] on div "When asked, a virtual assistant provides the current weather." at bounding box center [1102, 365] width 484 height 20
click at [853, 357] on input "When asked, a virtual assistant provides the current weather. When asked, a vir…" at bounding box center [846, 365] width 13 height 34
checkbox input "true"
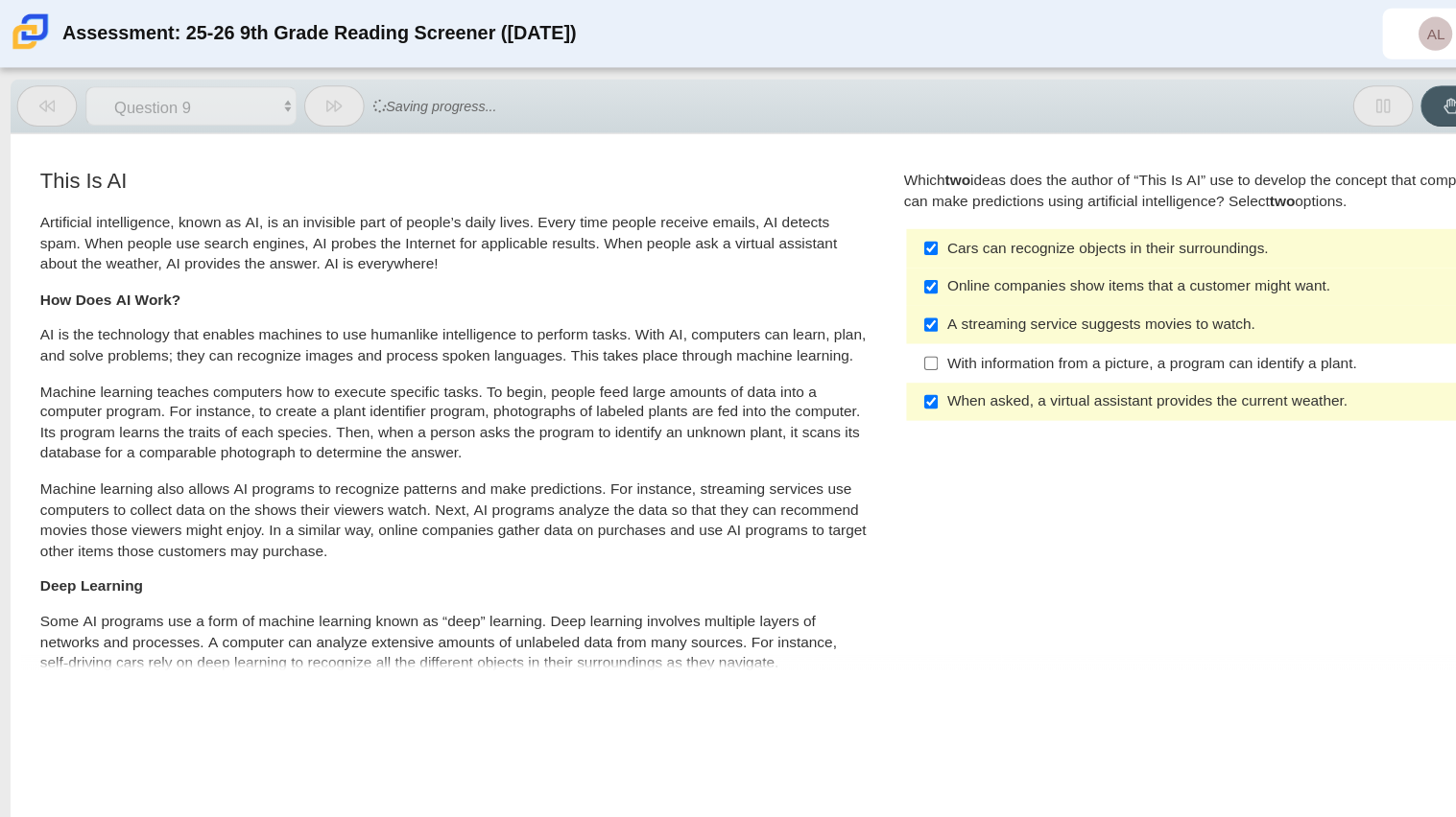
click at [874, 328] on div "With information from a picture, a program can identify a plant." at bounding box center [1102, 331] width 484 height 20
click at [853, 328] on input "With information from a picture, a program can identify a plant. With informati…" at bounding box center [846, 329] width 13 height 34
checkbox input "true"
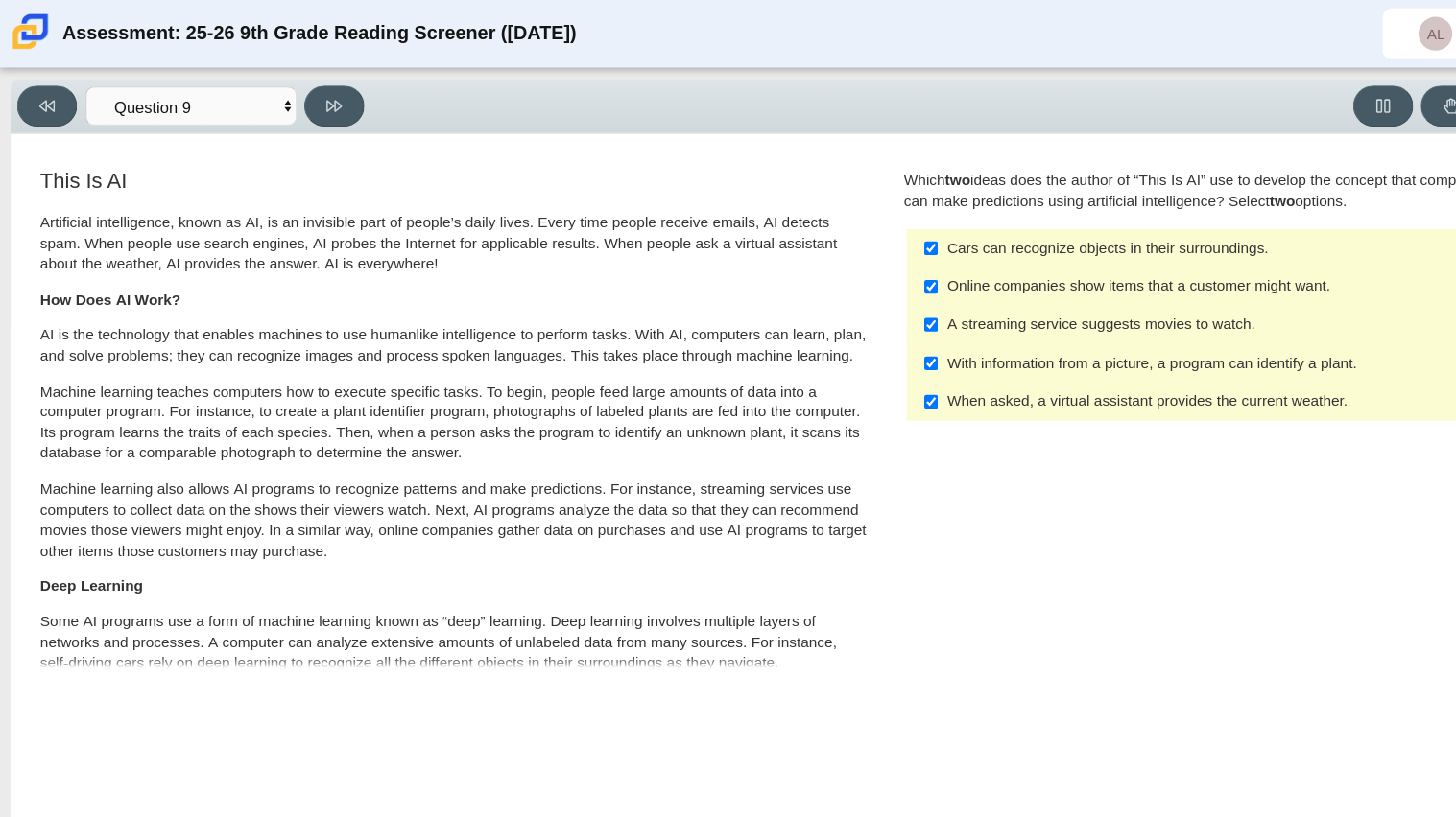
click at [902, 352] on label "When asked, a virtual assistant provides the current weather. When asked, a vir…" at bounding box center [1090, 365] width 527 height 34
click at [853, 352] on input "When asked, a virtual assistant provides the current weather. When asked, a vir…" at bounding box center [846, 365] width 13 height 34
checkbox input "false"
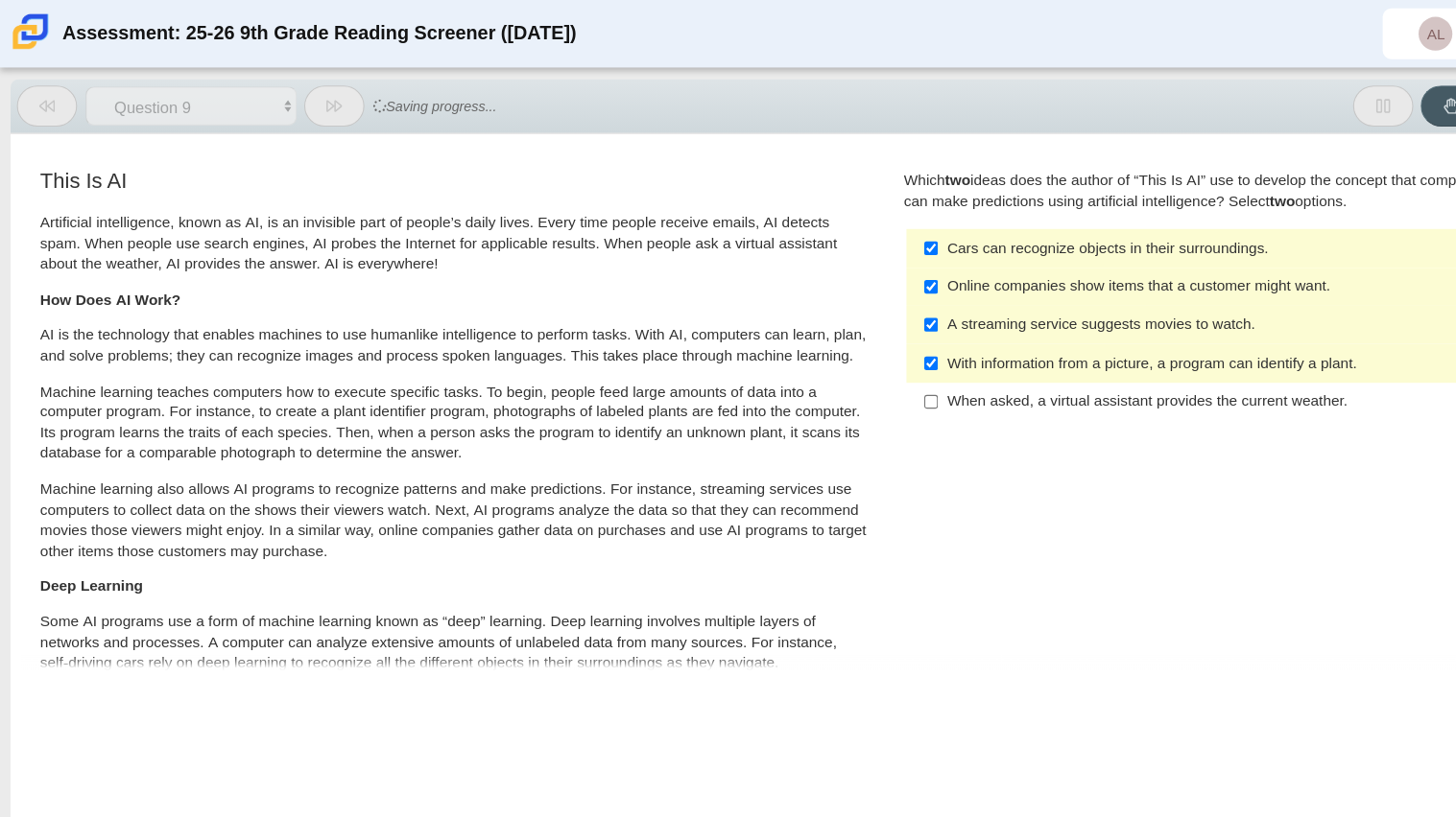
click at [882, 316] on label "With information from a picture, a program can identify a plant. With informati…" at bounding box center [1090, 329] width 527 height 34
click at [853, 316] on input "With information from a picture, a program can identify a plant. With informati…" at bounding box center [846, 329] width 13 height 34
checkbox input "false"
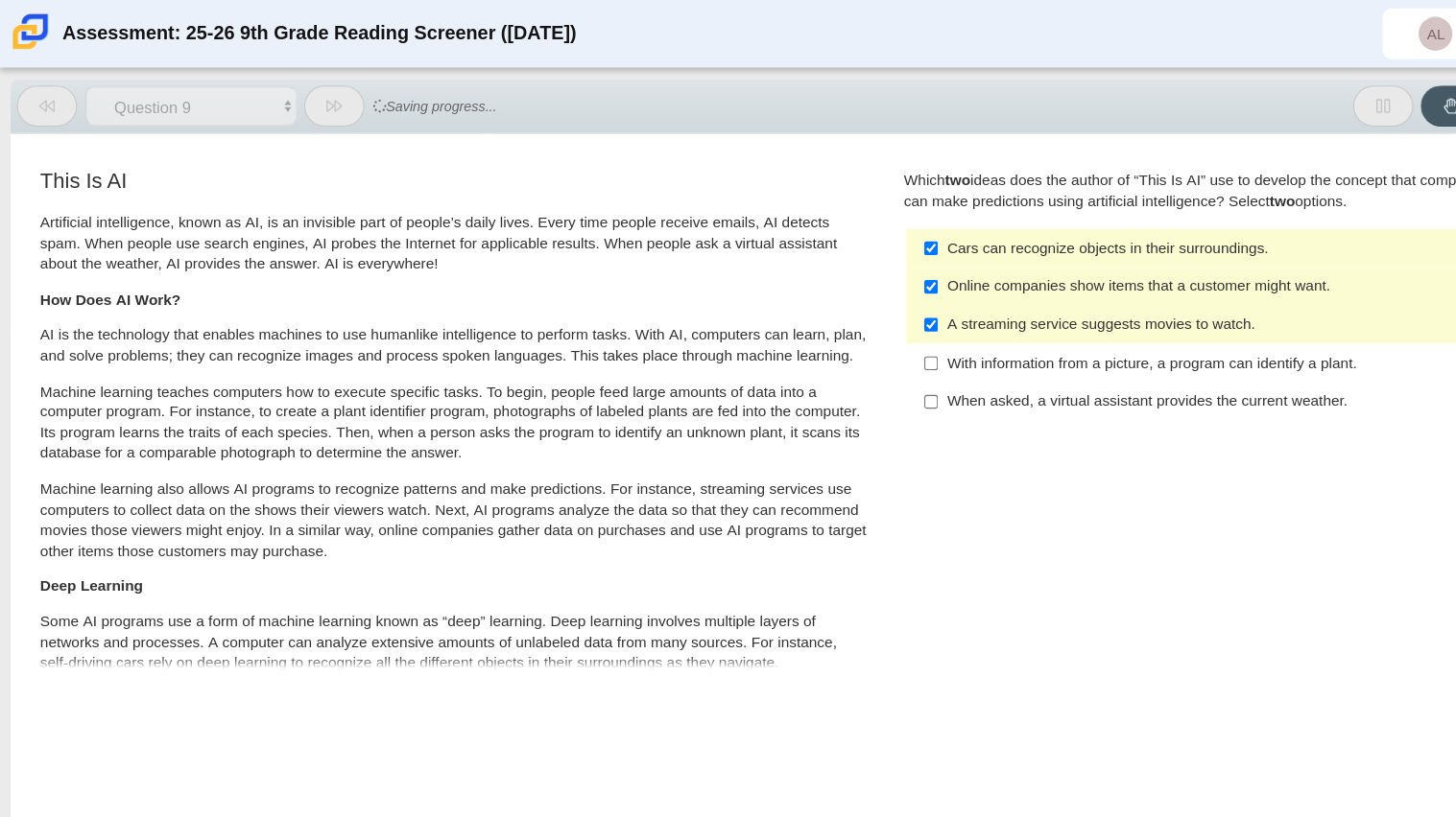
click at [871, 285] on label "A streaming service suggests movies to watch. A streaming service suggests movi…" at bounding box center [1090, 295] width 527 height 34
click at [853, 285] on input "A streaming service suggests movies to watch. A streaming service suggests movi…" at bounding box center [846, 295] width 13 height 34
checkbox input "false"
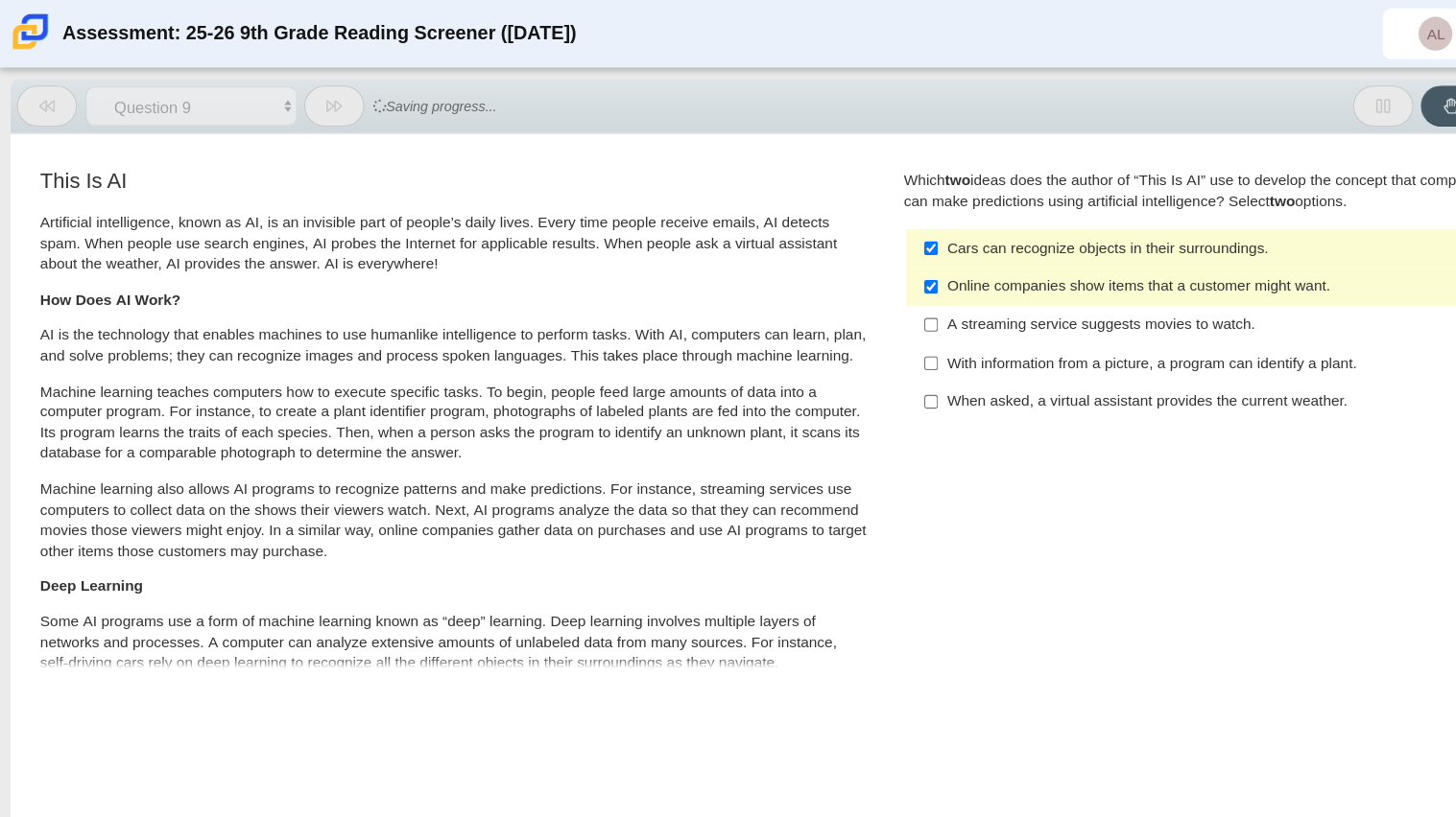
click at [867, 263] on div "Online companies show items that a customer might want." at bounding box center [1102, 261] width 484 height 20
click at [853, 263] on input "Online companies show items that a customer might want. Online companies show i…" at bounding box center [846, 260] width 13 height 34
checkbox input "false"
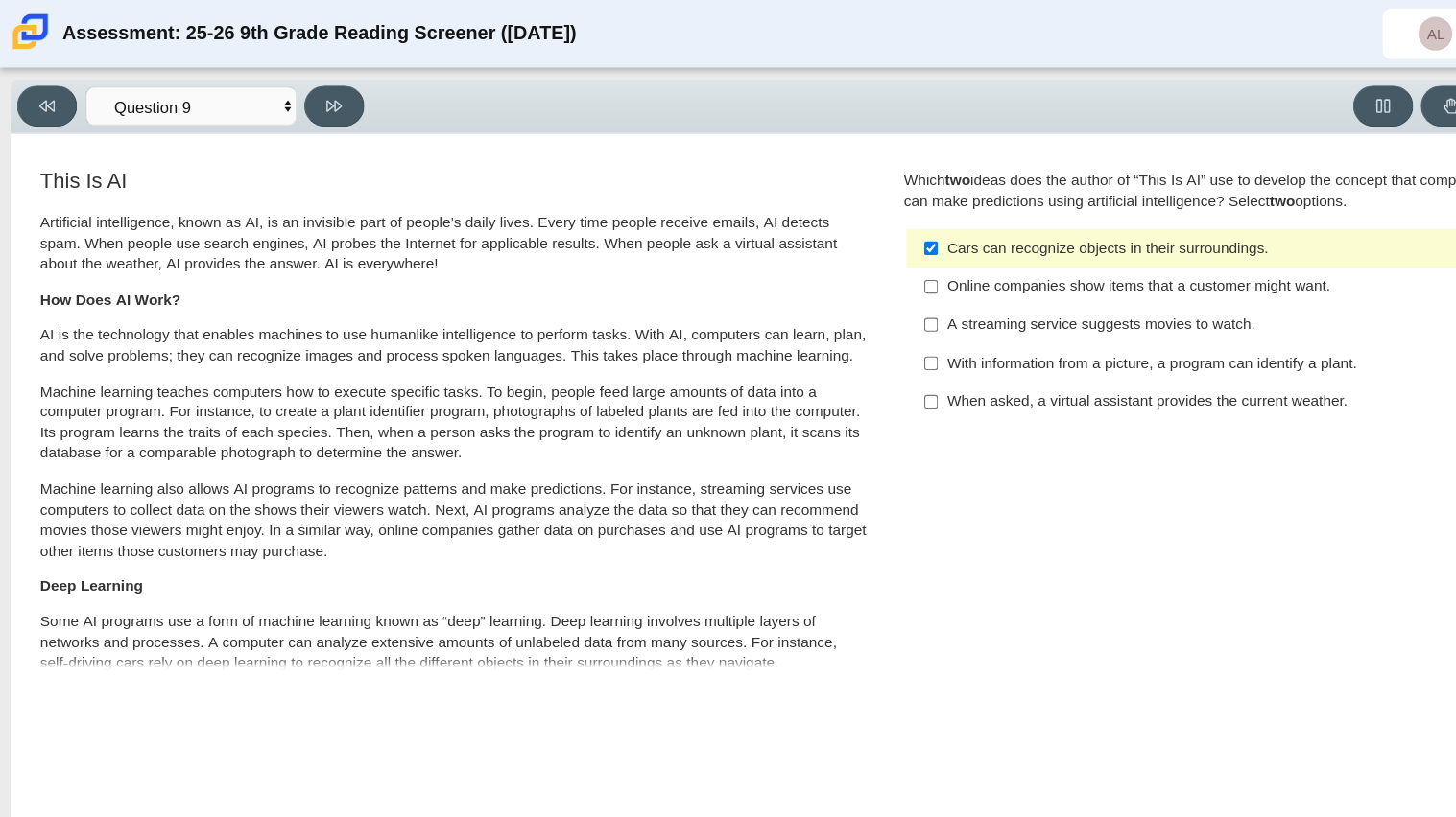
click at [916, 237] on label "Cars can recognize objects in their surroundings. Cars can recognize objects in…" at bounding box center [1090, 225] width 527 height 34
click at [853, 237] on input "Cars can recognize objects in their surroundings. Cars can recognize objects in…" at bounding box center [846, 225] width 13 height 34
checkbox input "false"
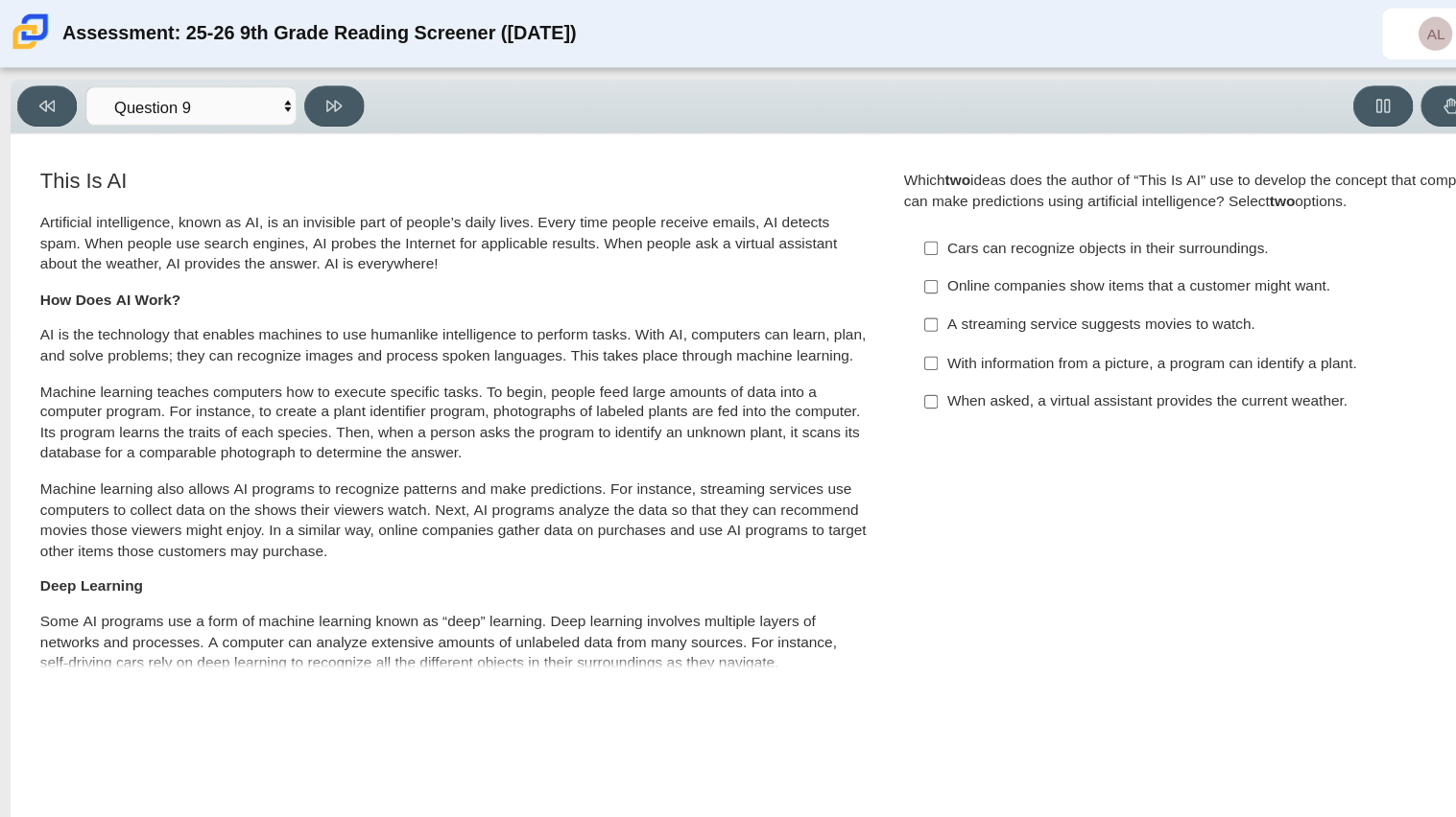
click at [937, 364] on div "When asked, a virtual assistant provides the current weather." at bounding box center [1102, 365] width 484 height 20
click at [853, 364] on input "When asked, a virtual assistant provides the current weather. When asked, a vir…" at bounding box center [846, 365] width 13 height 34
checkbox input "true"
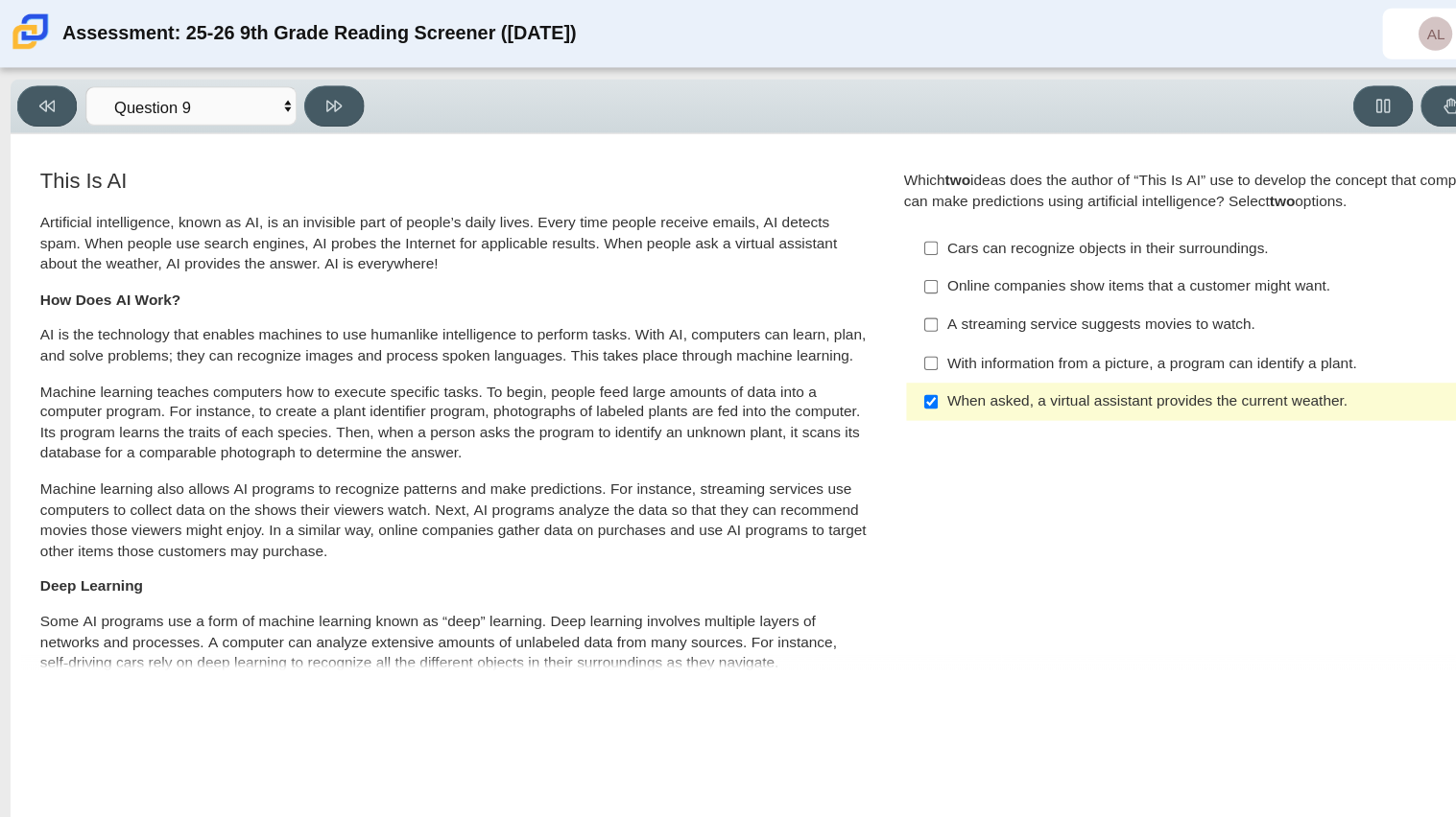
click at [872, 338] on div "With information from a picture, a program can identify a plant." at bounding box center [1102, 331] width 484 height 20
click at [853, 338] on input "With information from a picture, a program can identify a plant. With informati…" at bounding box center [846, 329] width 13 height 34
checkbox input "true"
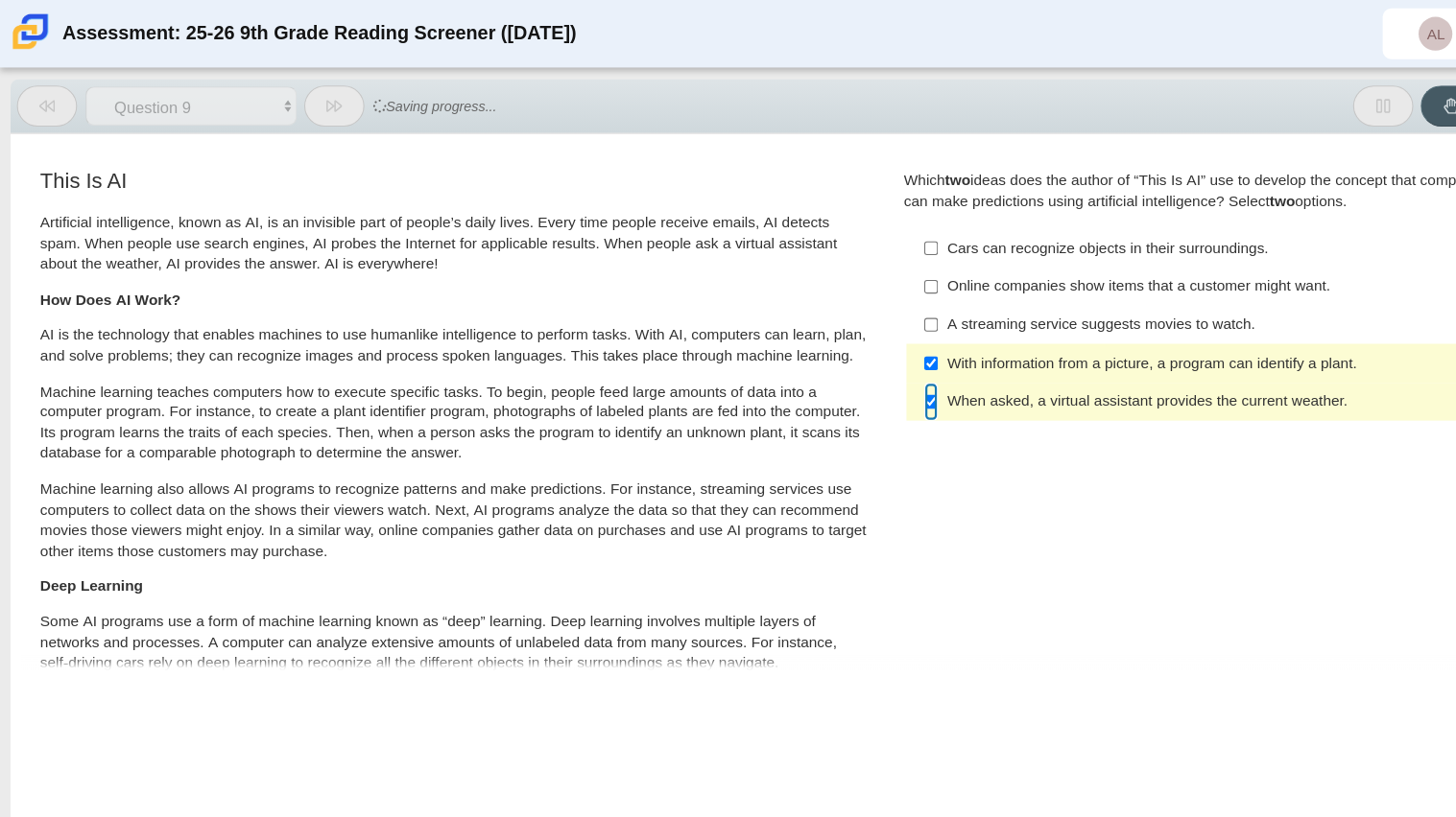
click at [842, 354] on input "When asked, a virtual assistant provides the current weather. When asked, a vir…" at bounding box center [846, 365] width 13 height 34
checkbox input "false"
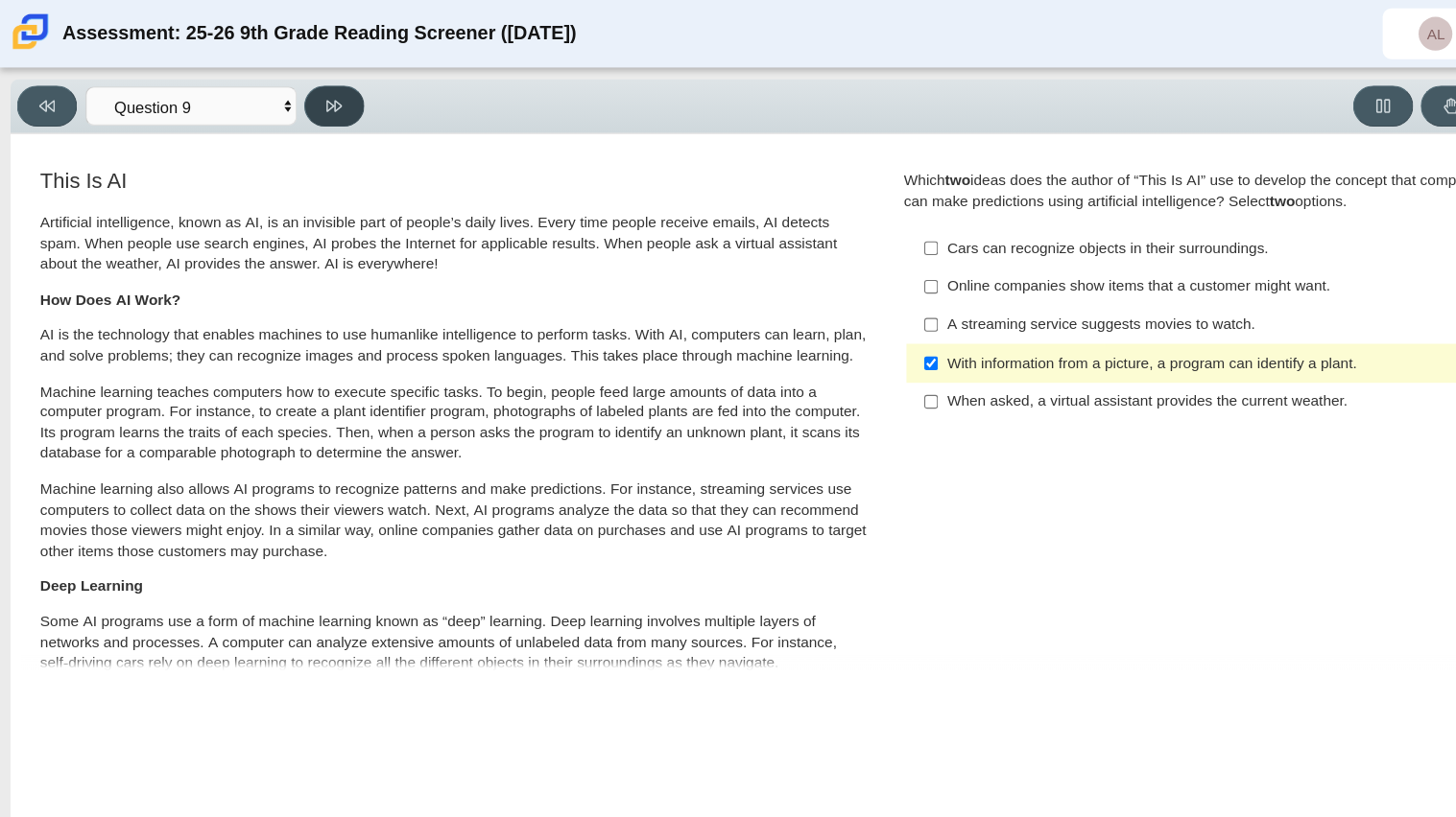
click at [323, 109] on button at bounding box center [304, 96] width 55 height 37
select select "cdf3c14e-a918-44d1-9b63-3db0fa81641e"
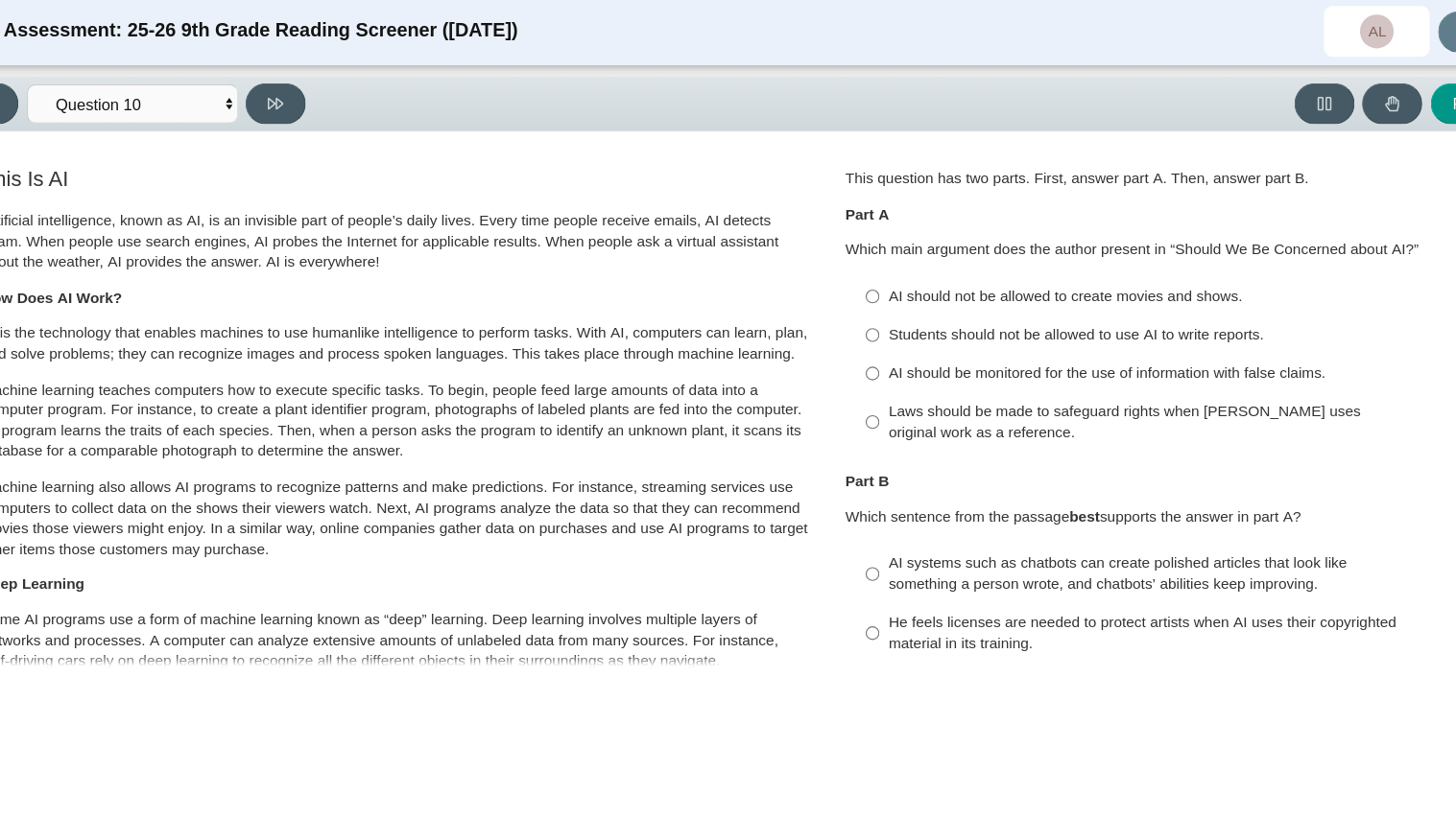
click at [914, 335] on div "AI should be monitored for the use of information with false claims." at bounding box center [1102, 342] width 484 height 20
click at [853, 335] on input "AI should be monitored for the use of information with false claims. AI should …" at bounding box center [846, 341] width 13 height 34
radio input "true"
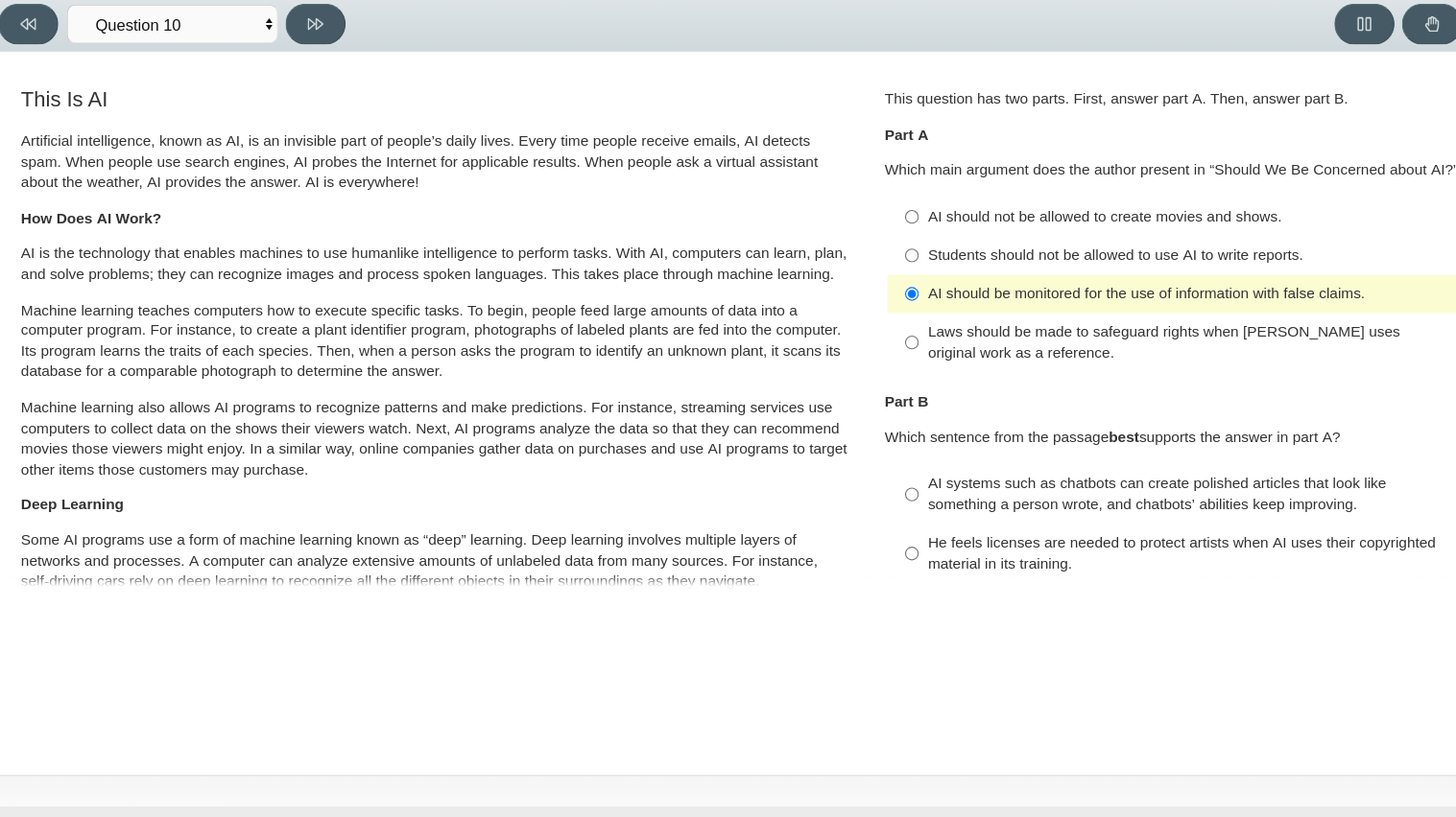
click at [903, 526] on div "AI systems such as chatbots can create polished articles that look like somethi…" at bounding box center [1102, 523] width 484 height 37
click at [853, 526] on input "AI systems such as chatbots can create polished articles that look like somethi…" at bounding box center [846, 523] width 13 height 54
radio input "true"
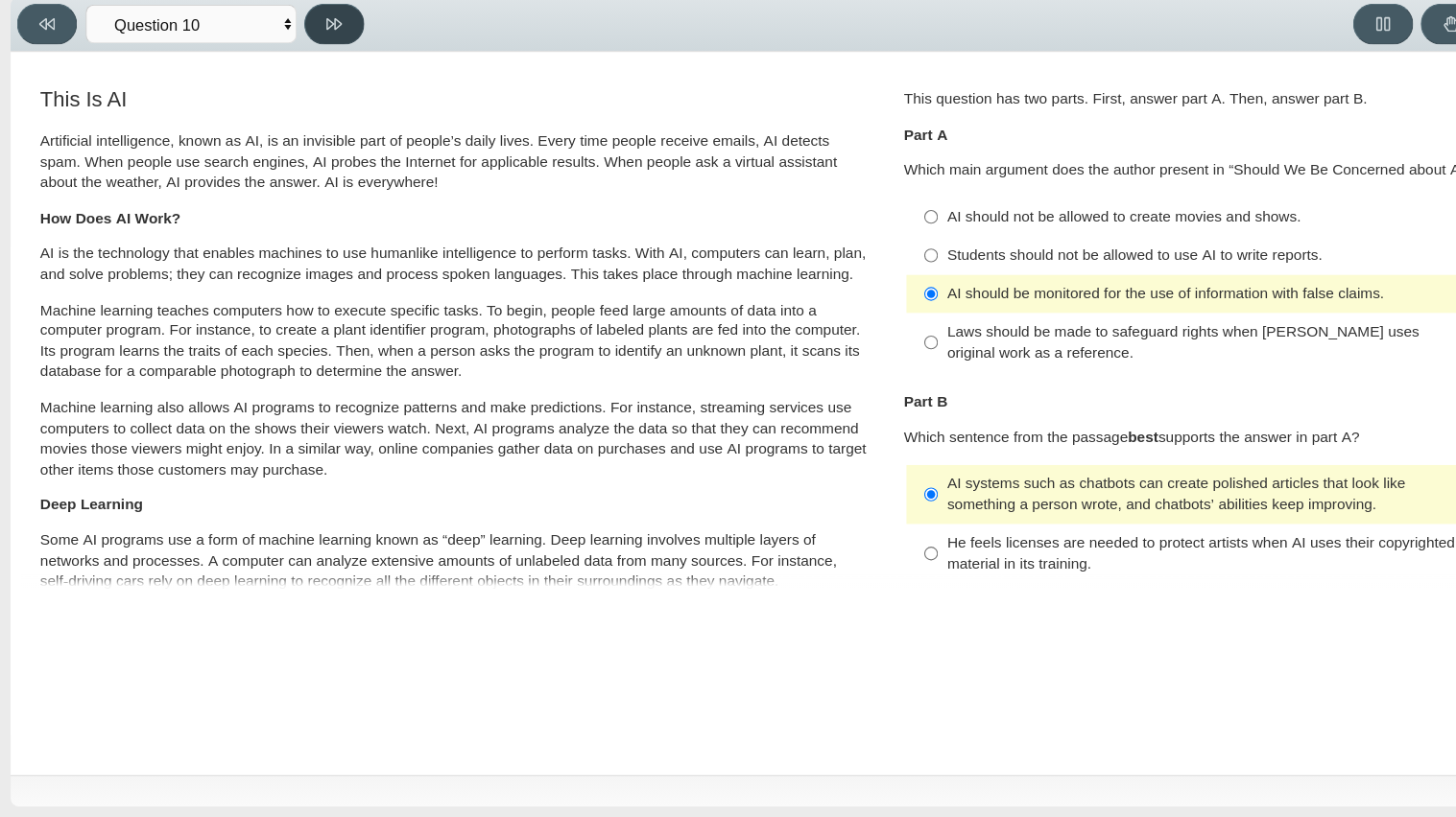
click at [324, 94] on button at bounding box center [304, 96] width 55 height 37
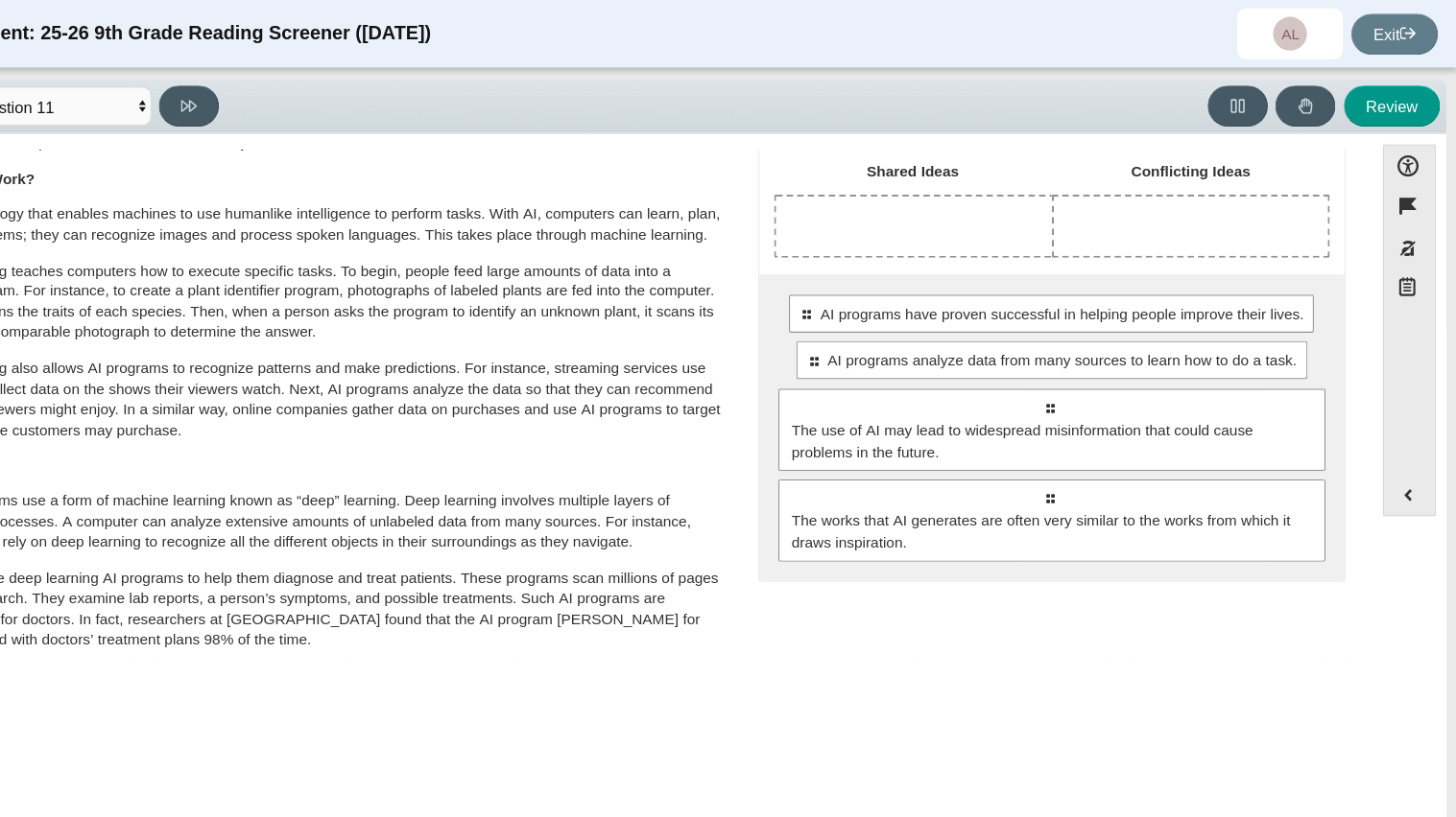
scroll to position [113, 0]
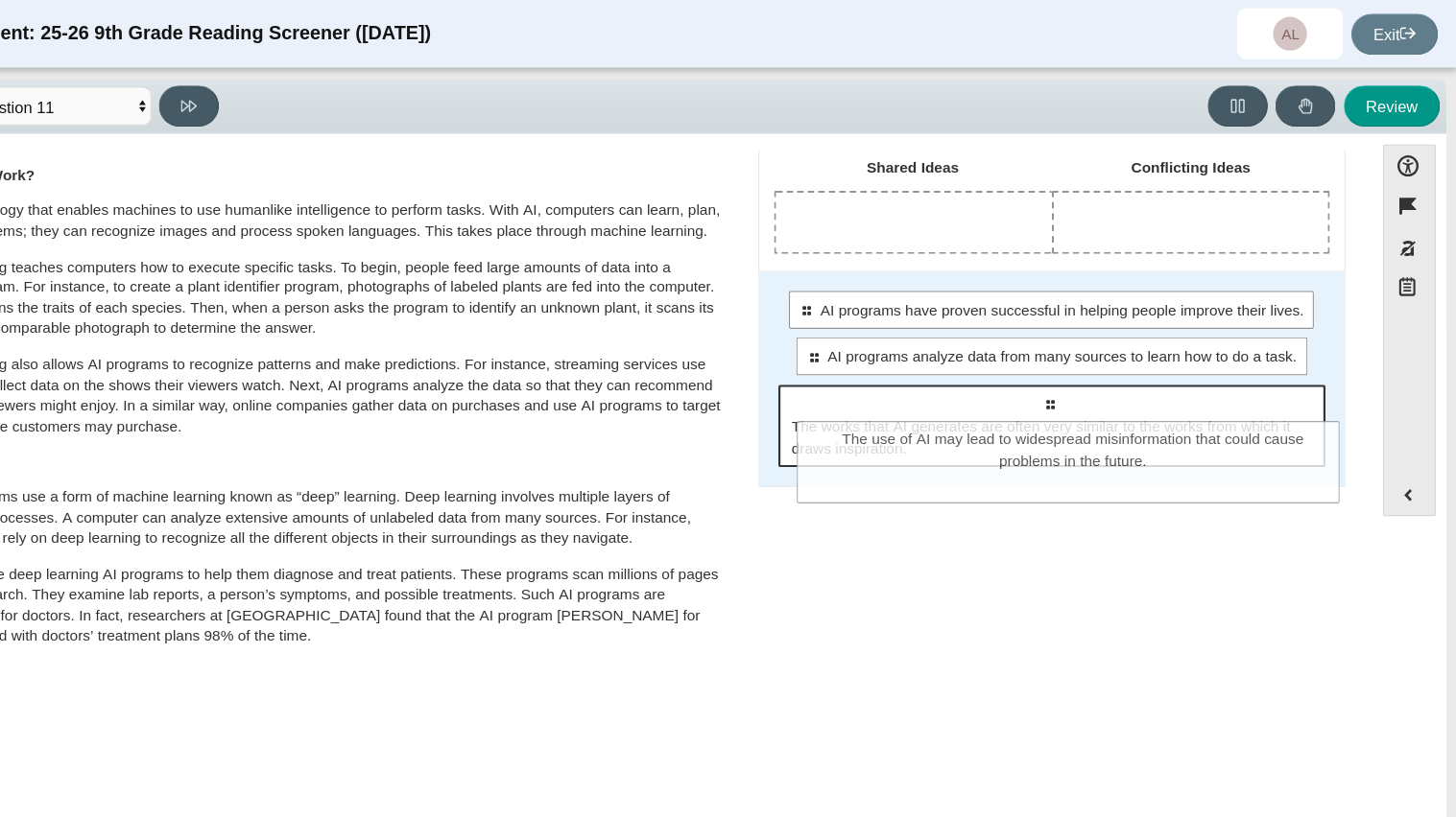
drag, startPoint x: 1022, startPoint y: 376, endPoint x: 1042, endPoint y: 404, distance: 34.4
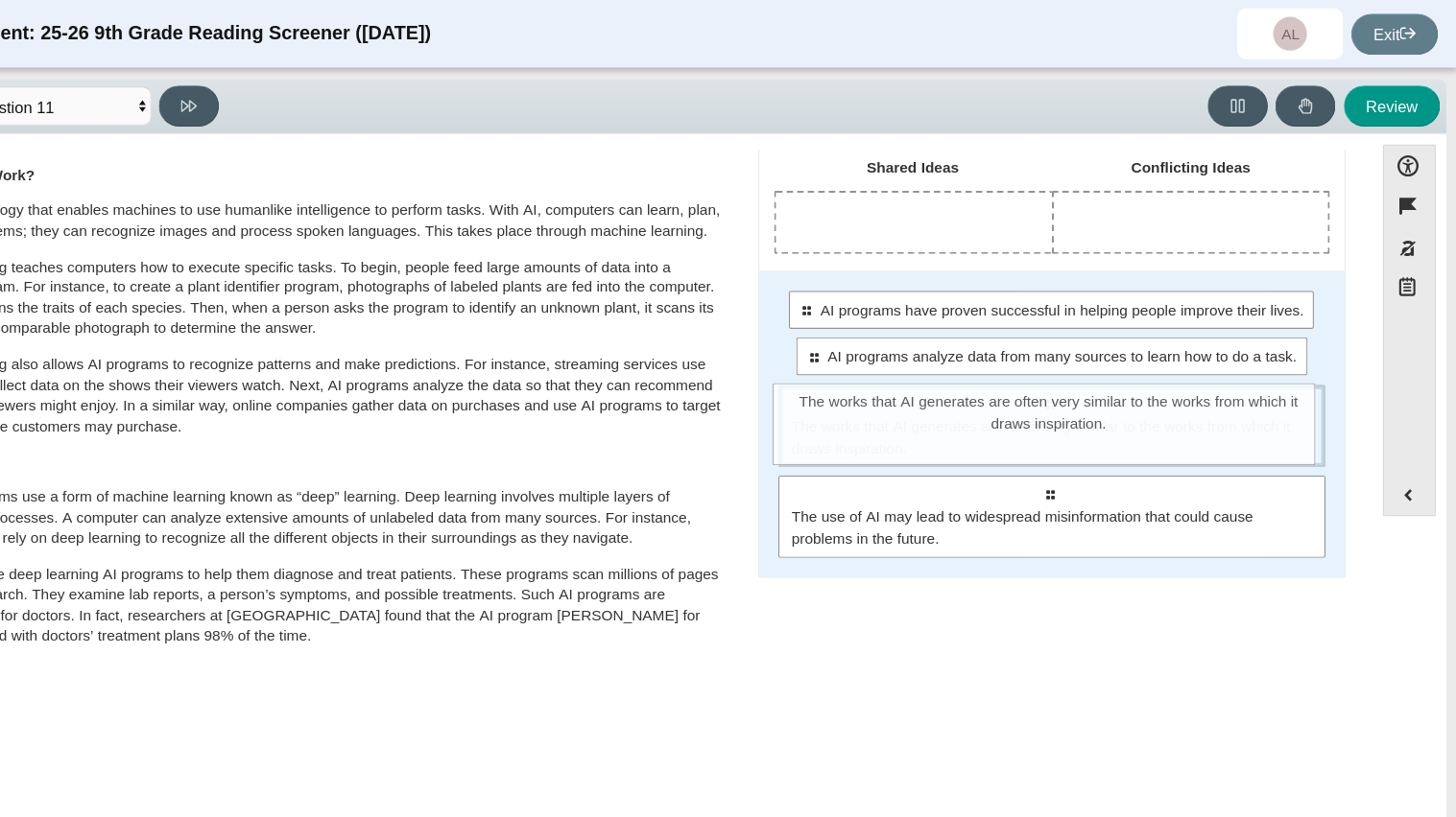
click at [1047, 398] on span "The works that AI generates are often very similar to the works from which it d…" at bounding box center [1091, 398] width 476 height 40
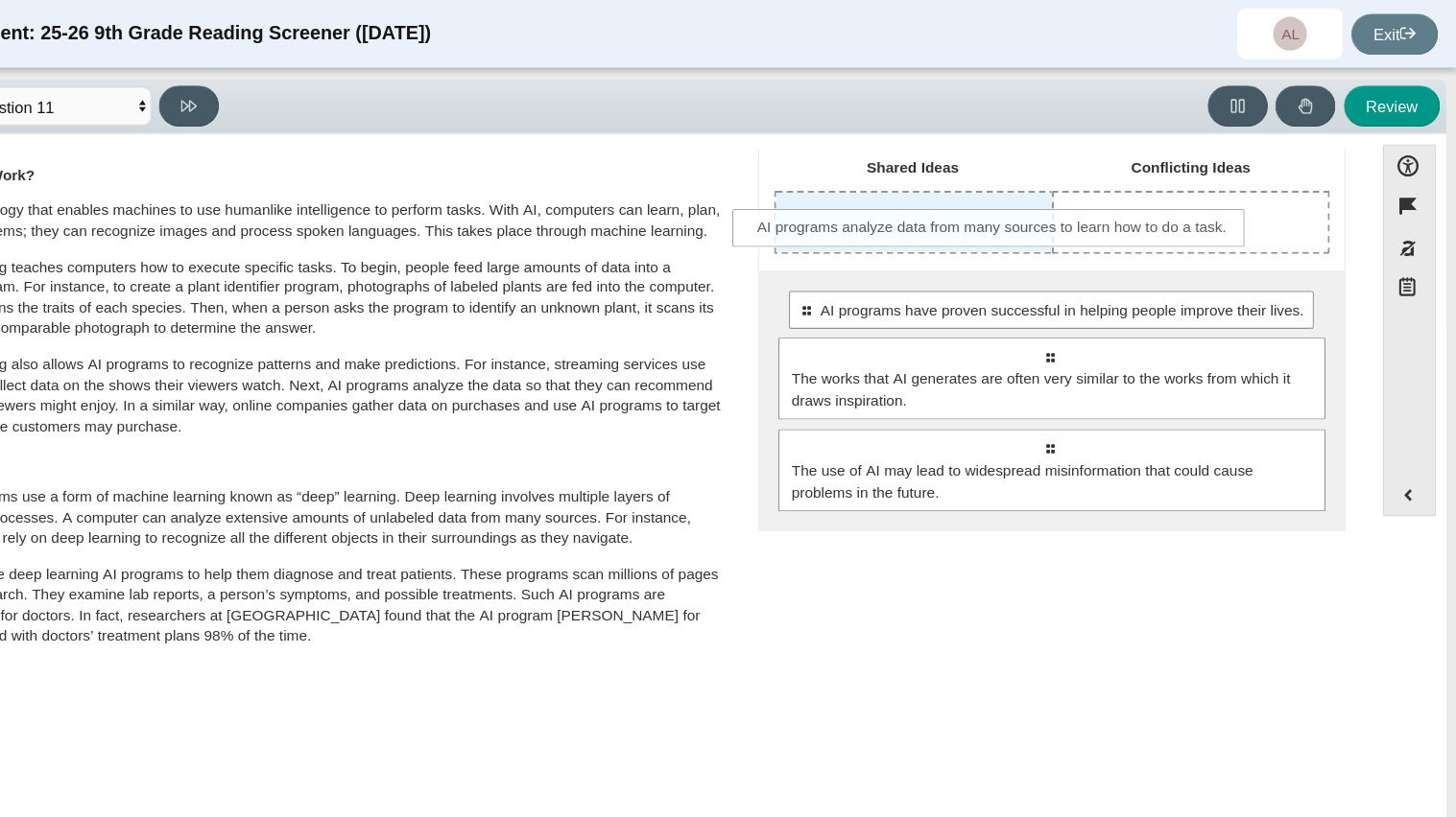
drag, startPoint x: 1019, startPoint y: 321, endPoint x: 969, endPoint y: 204, distance: 127.2
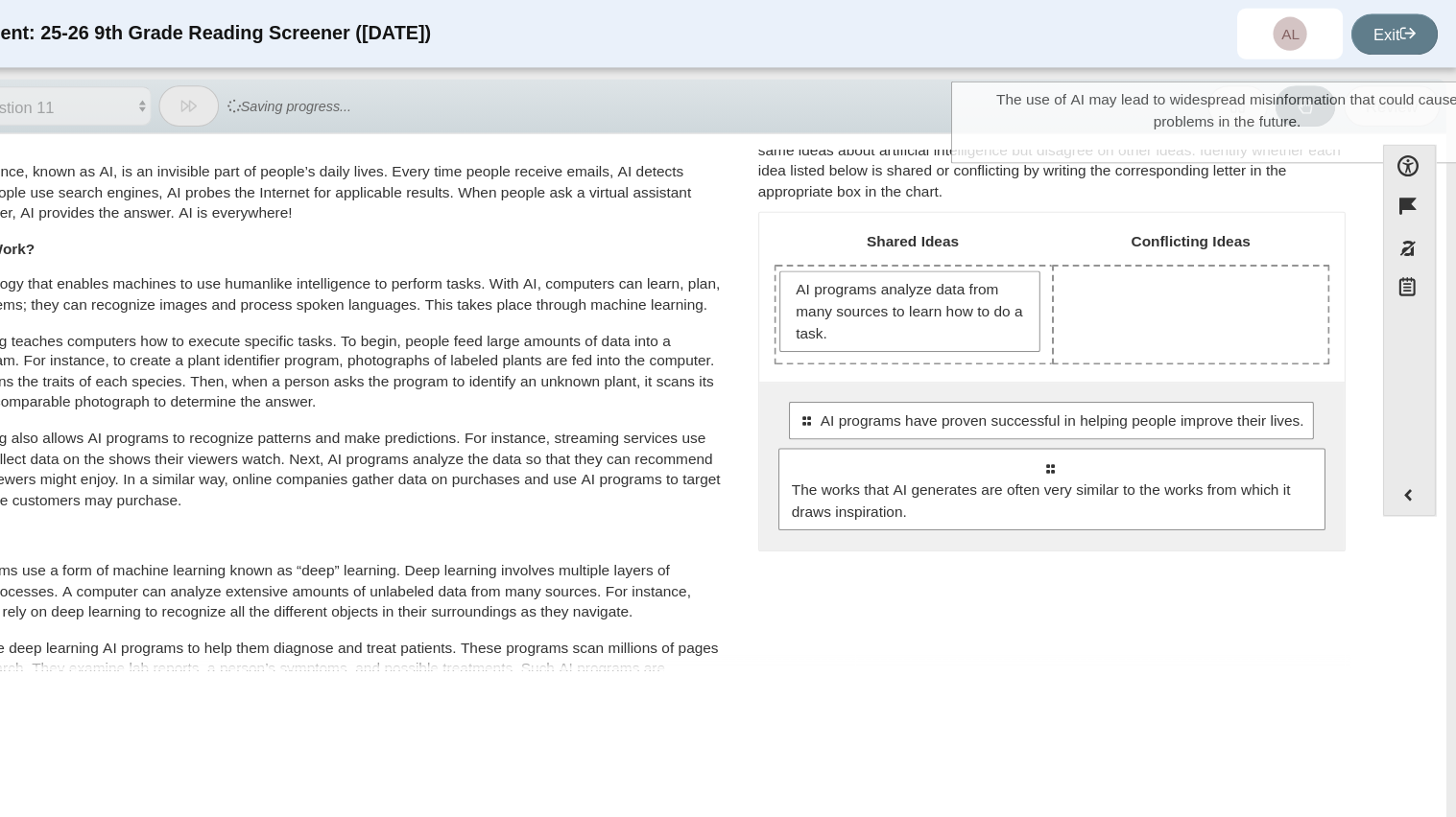
scroll to position [27, 0]
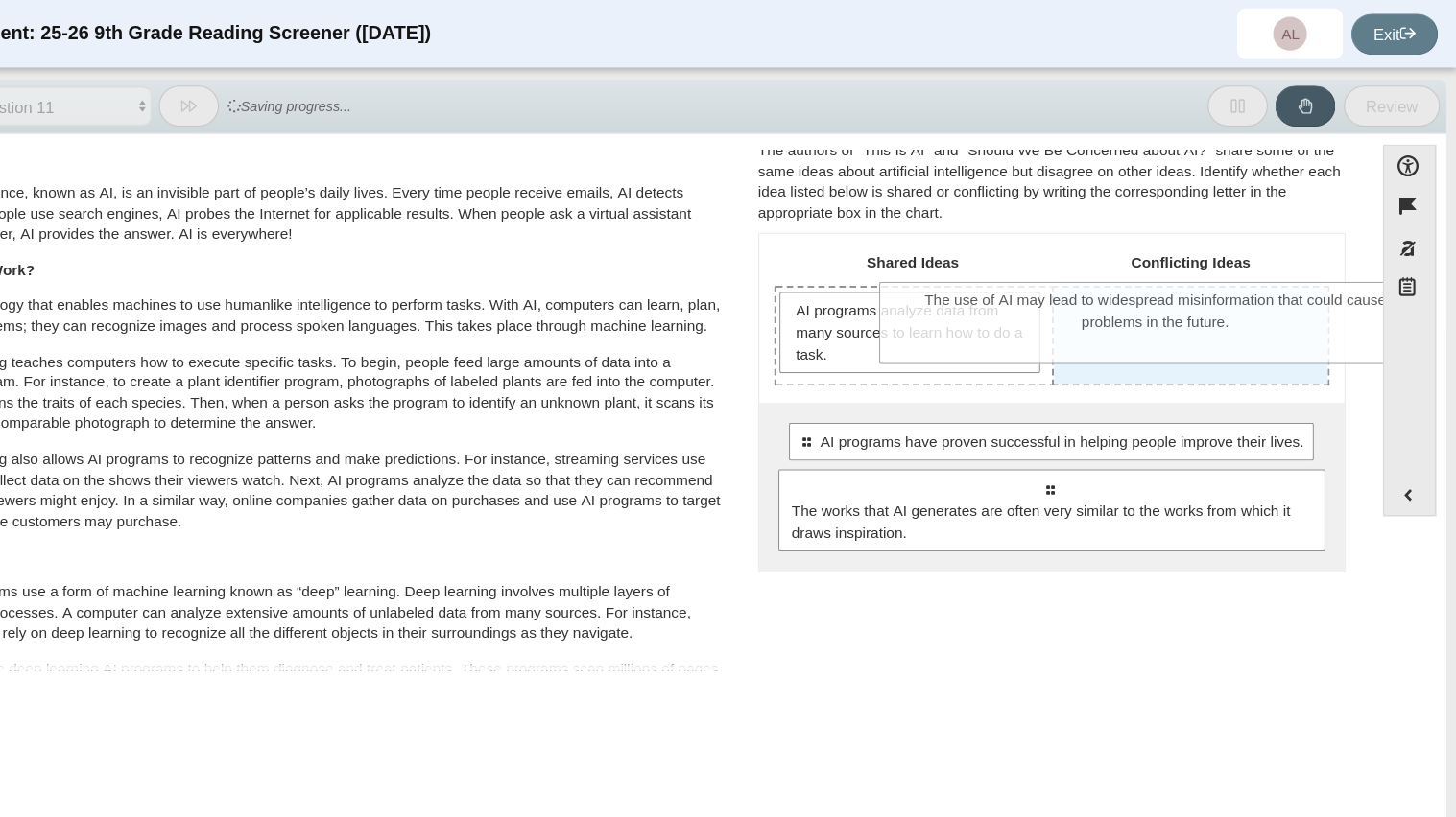
drag, startPoint x: 1041, startPoint y: 454, endPoint x: 1139, endPoint y: 287, distance: 193.6
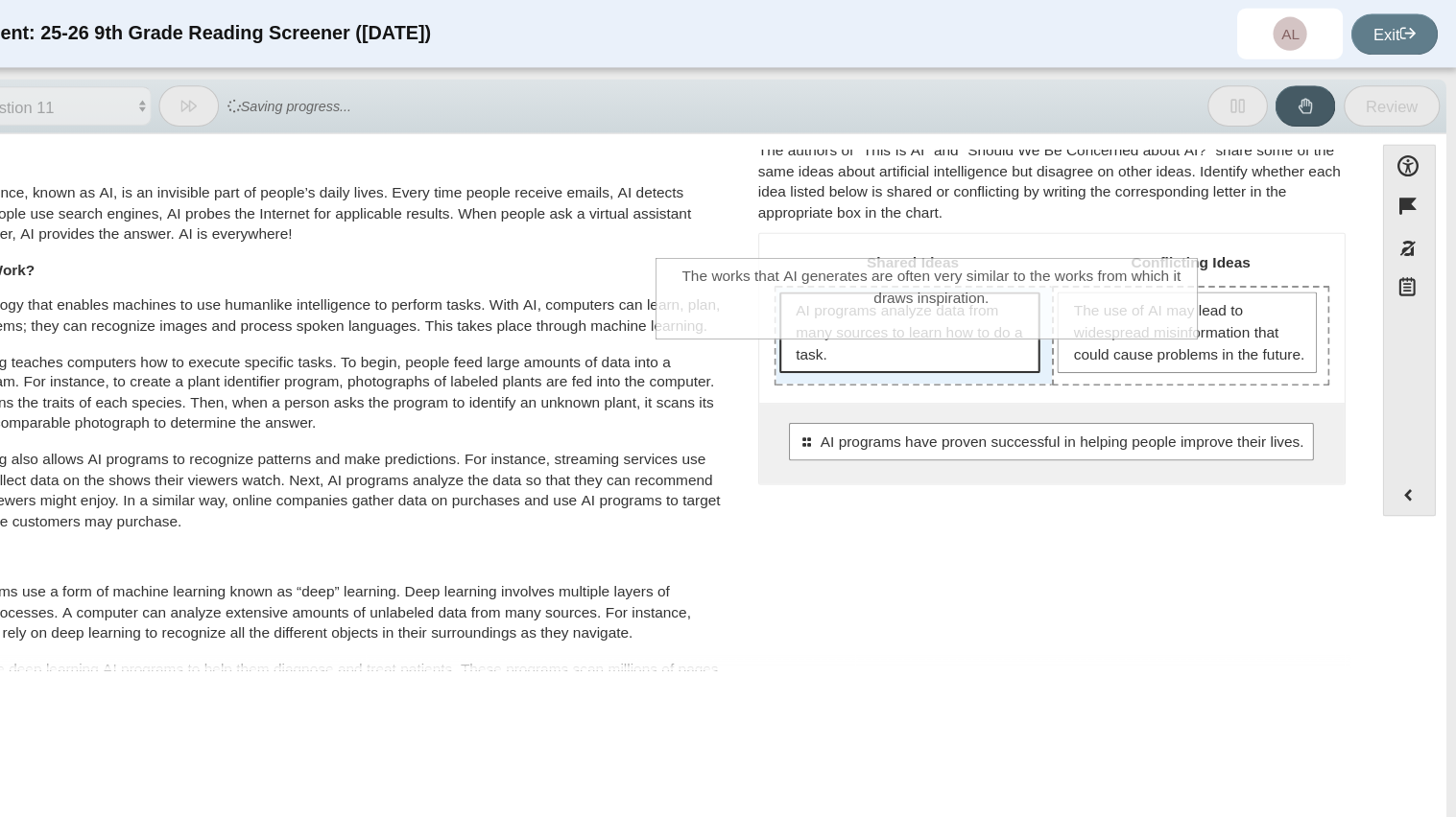
drag, startPoint x: 1112, startPoint y: 514, endPoint x: 1006, endPoint y: 309, distance: 230.8
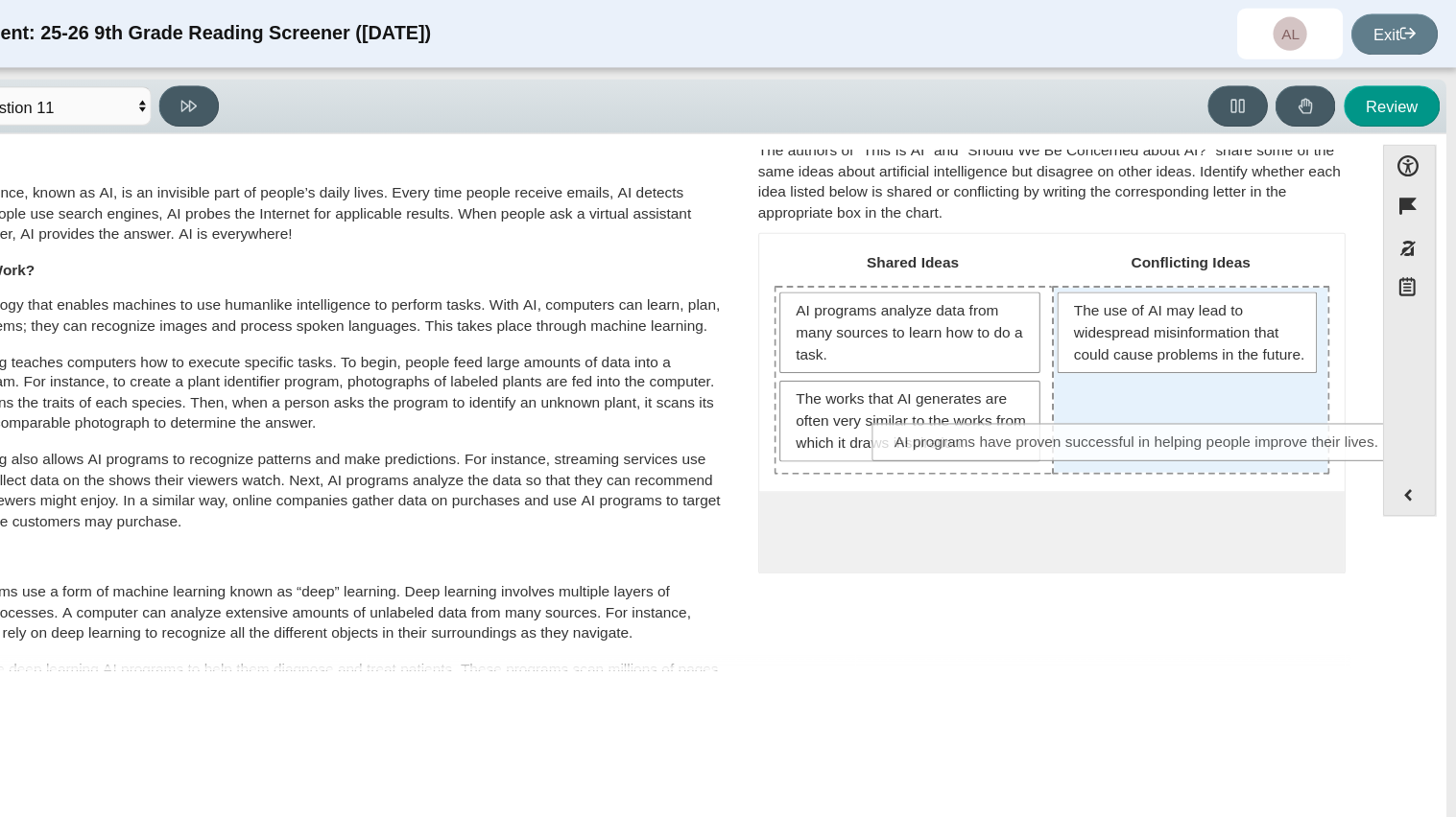
drag, startPoint x: 1018, startPoint y: 494, endPoint x: 1097, endPoint y: 415, distance: 111.7
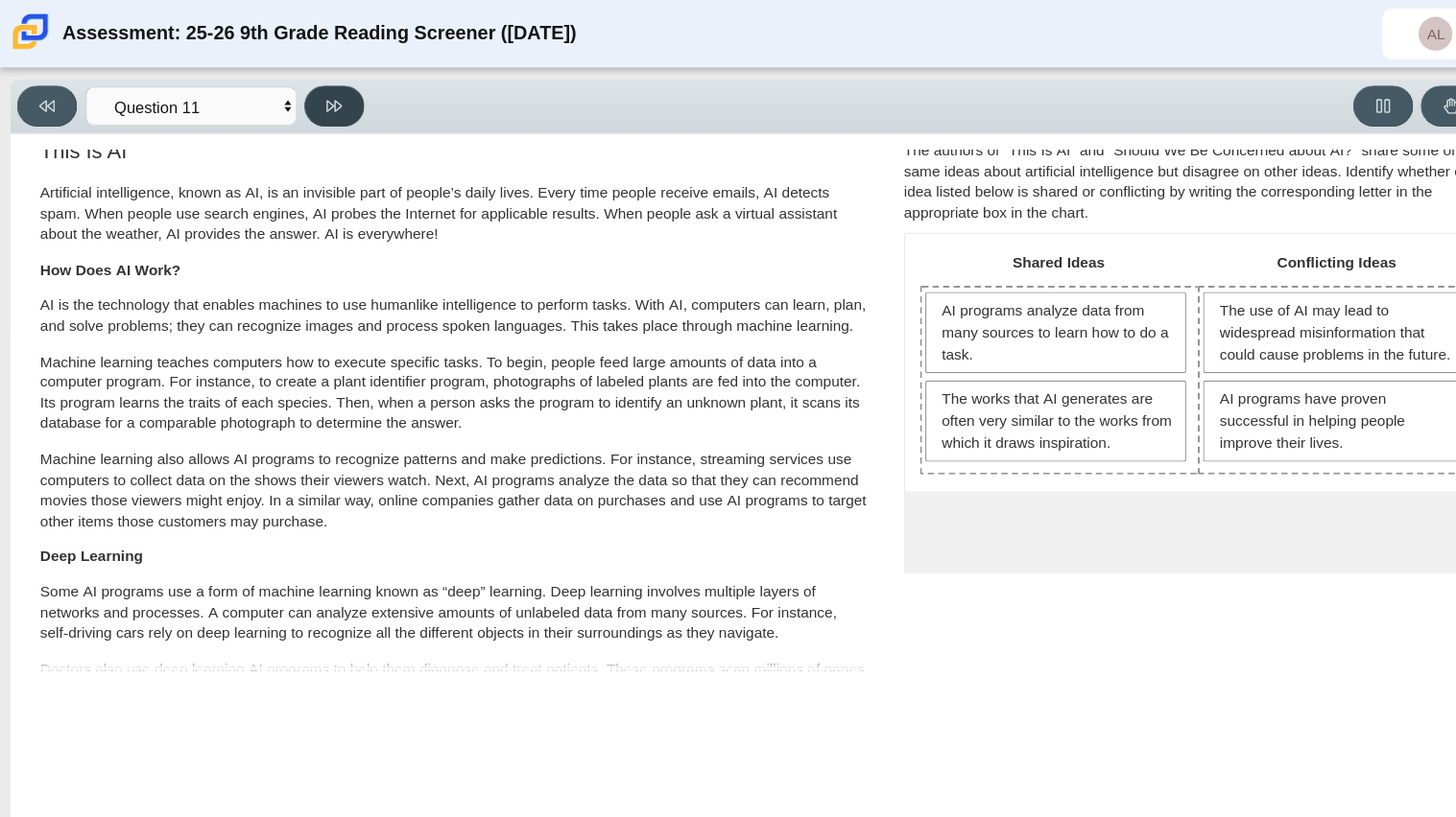
click at [296, 80] on button at bounding box center [304, 96] width 55 height 37
select select "c3effed4-44ce-4a19-bd96-1787f34e9b4c"
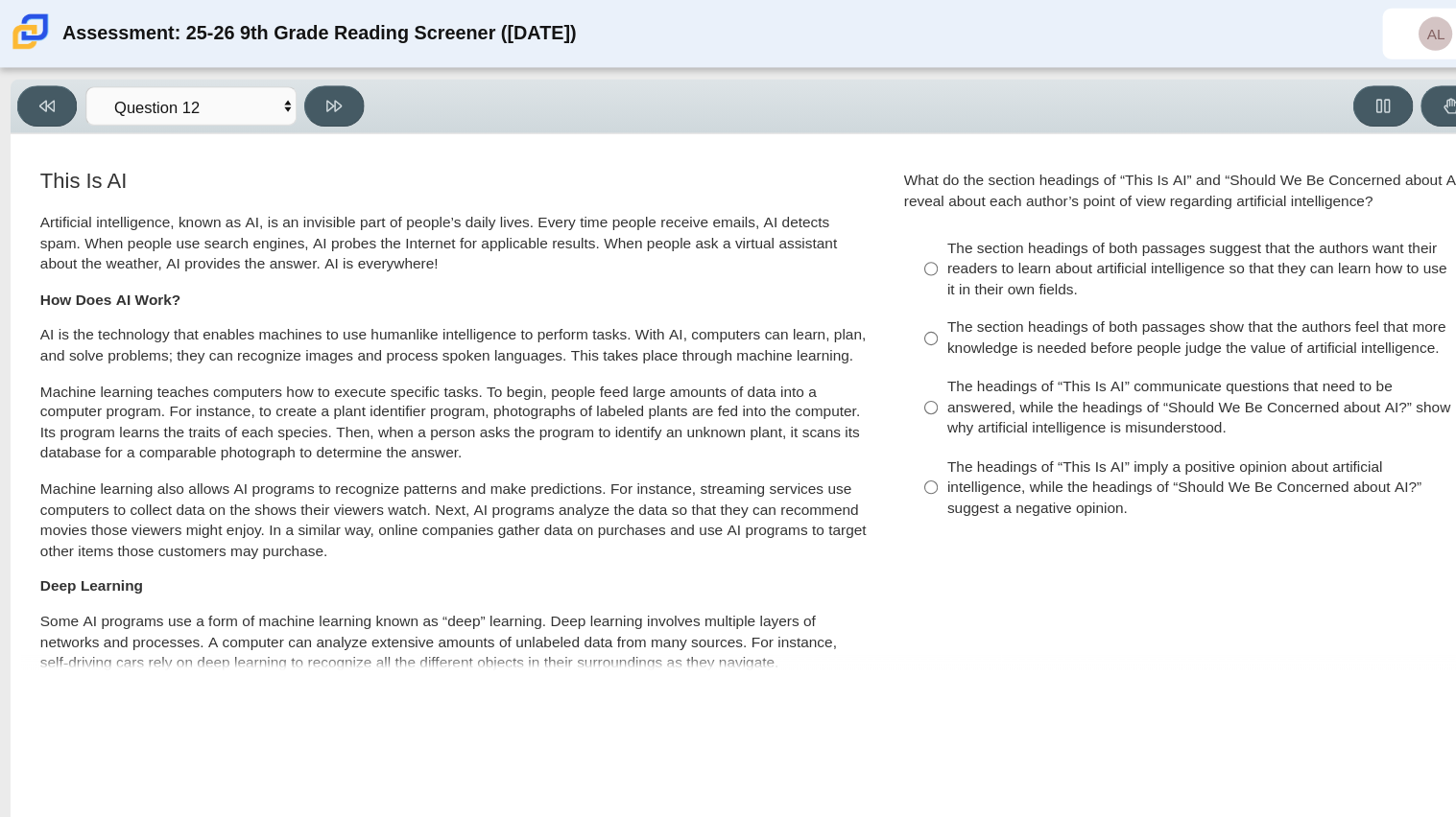
click at [927, 363] on div "The headings of “This Is AI” communicate questions that need to be answered, wh…" at bounding box center [1102, 371] width 484 height 57
click at [853, 363] on input "The headings of “This Is AI” communicate questions that need to be answered, wh…" at bounding box center [846, 371] width 13 height 73
radio input "true"
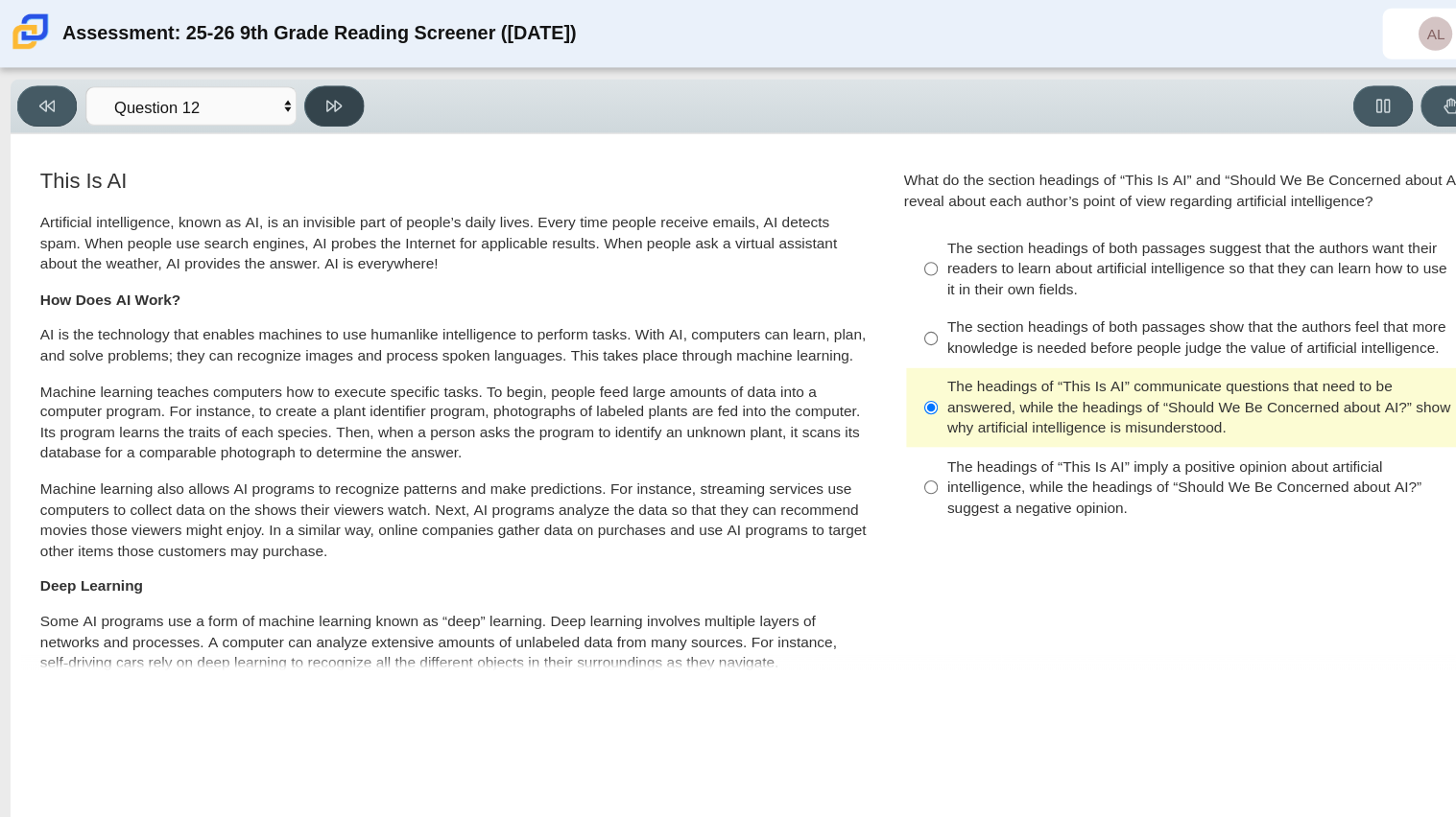
click at [318, 90] on button at bounding box center [304, 96] width 55 height 37
select select "review"
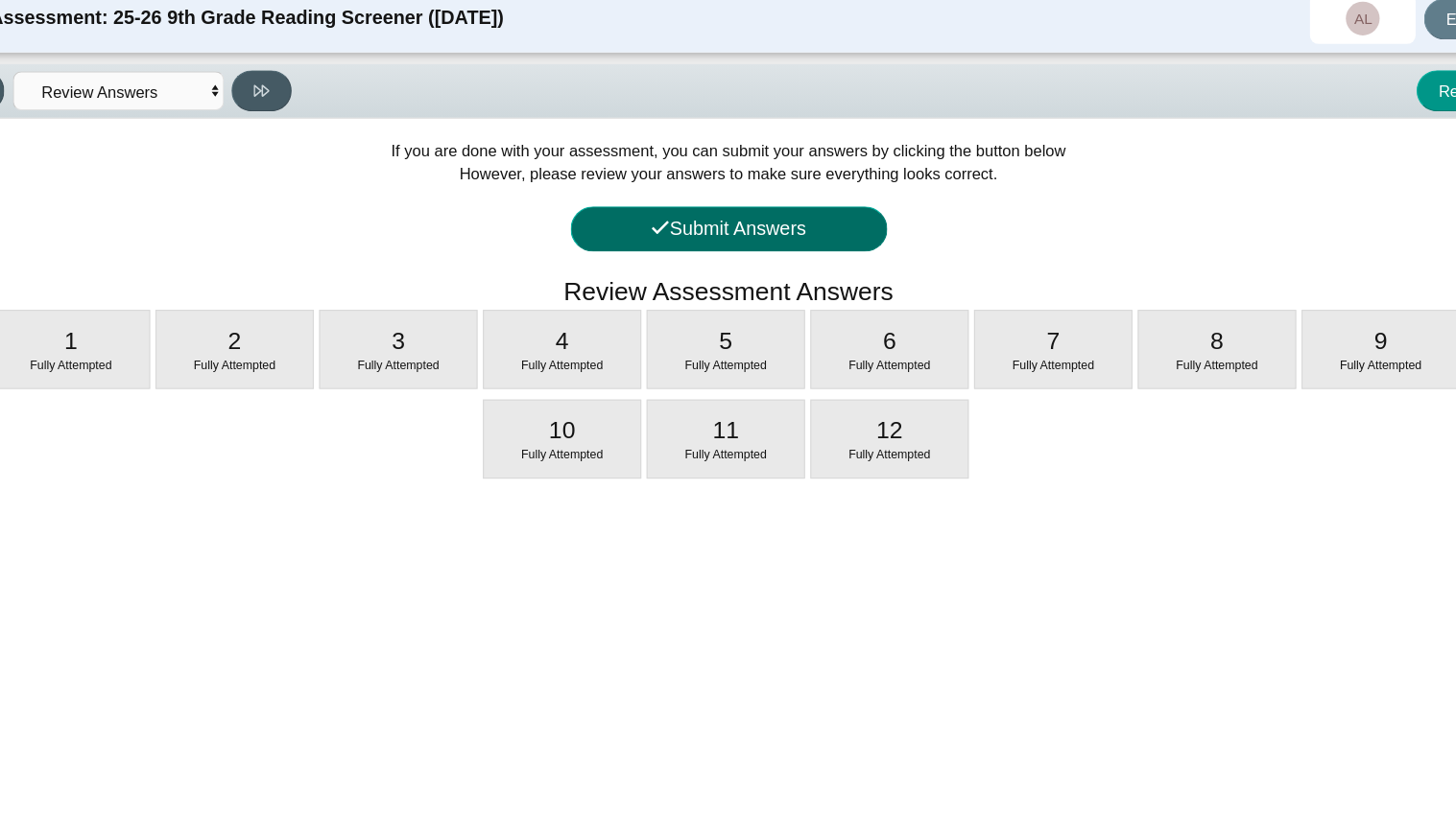
click at [808, 231] on button "Submit Answers" at bounding box center [728, 222] width 288 height 41
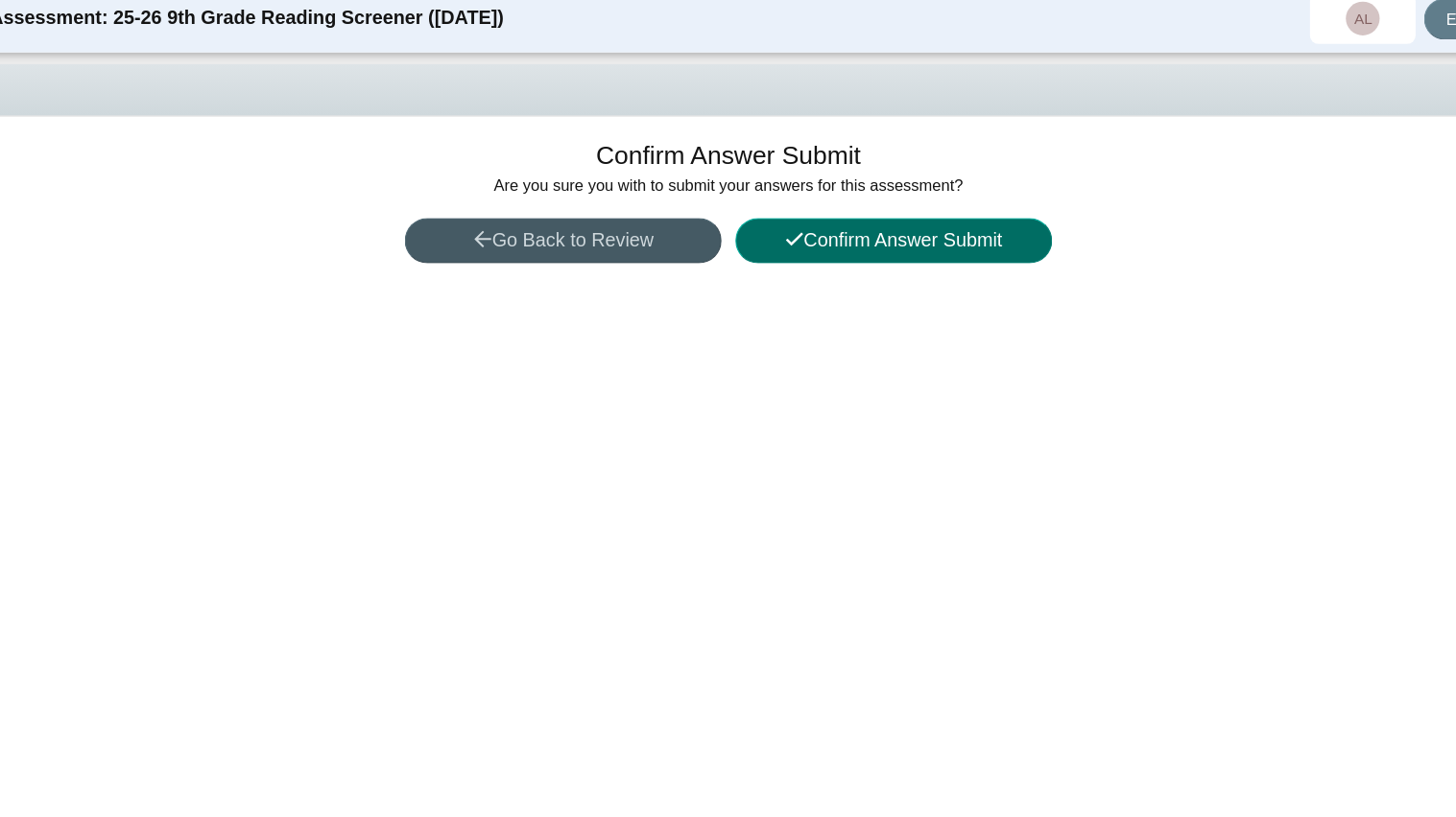
click at [808, 231] on button "Confirm Answer Submit" at bounding box center [877, 233] width 288 height 41
